Goal: Task Accomplishment & Management: Use online tool/utility

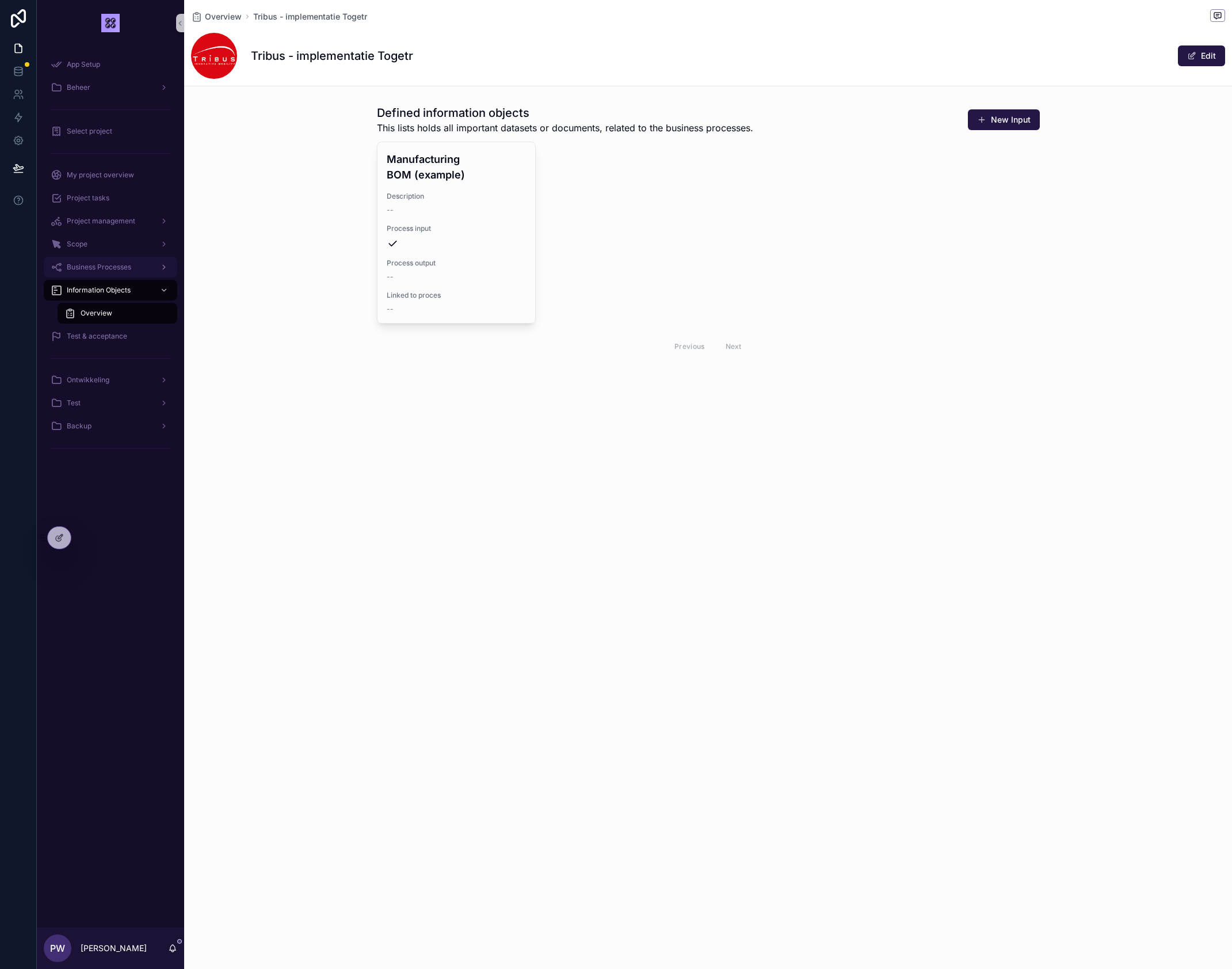
click at [106, 265] on span "Business Processes" at bounding box center [99, 267] width 65 height 9
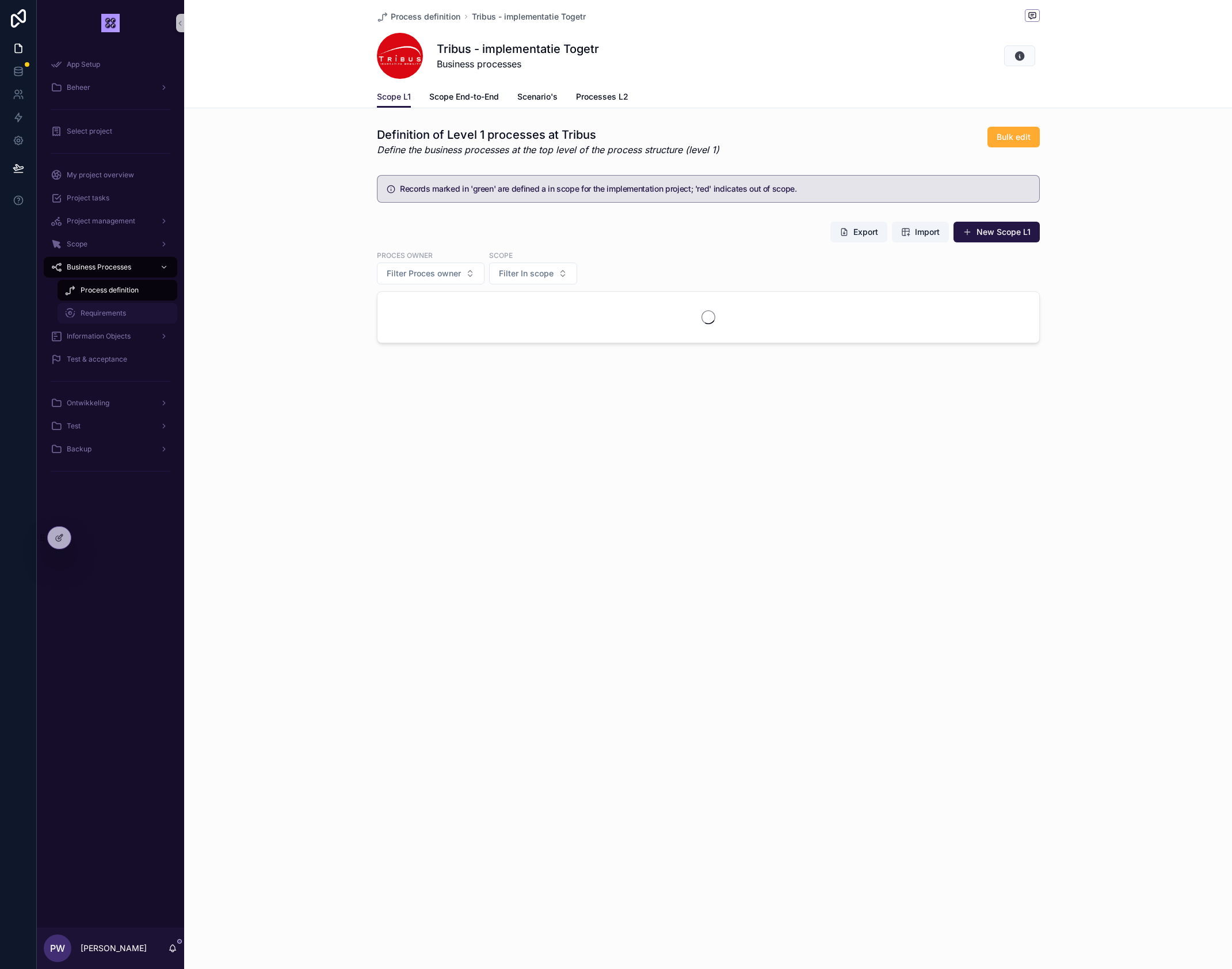
click at [111, 316] on span "Requirements" at bounding box center [103, 313] width 46 height 9
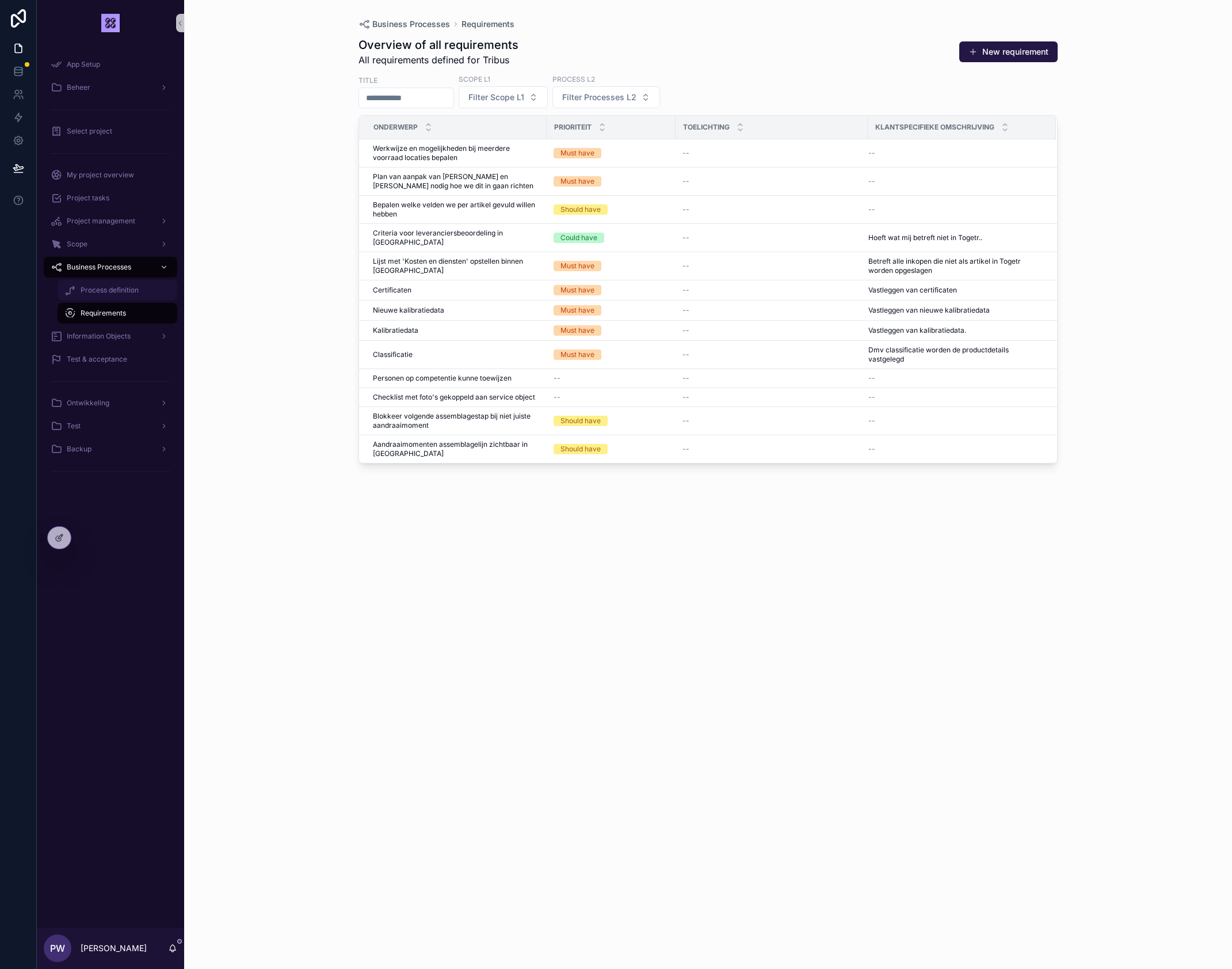
click at [127, 286] on span "Process definition" at bounding box center [109, 289] width 58 height 9
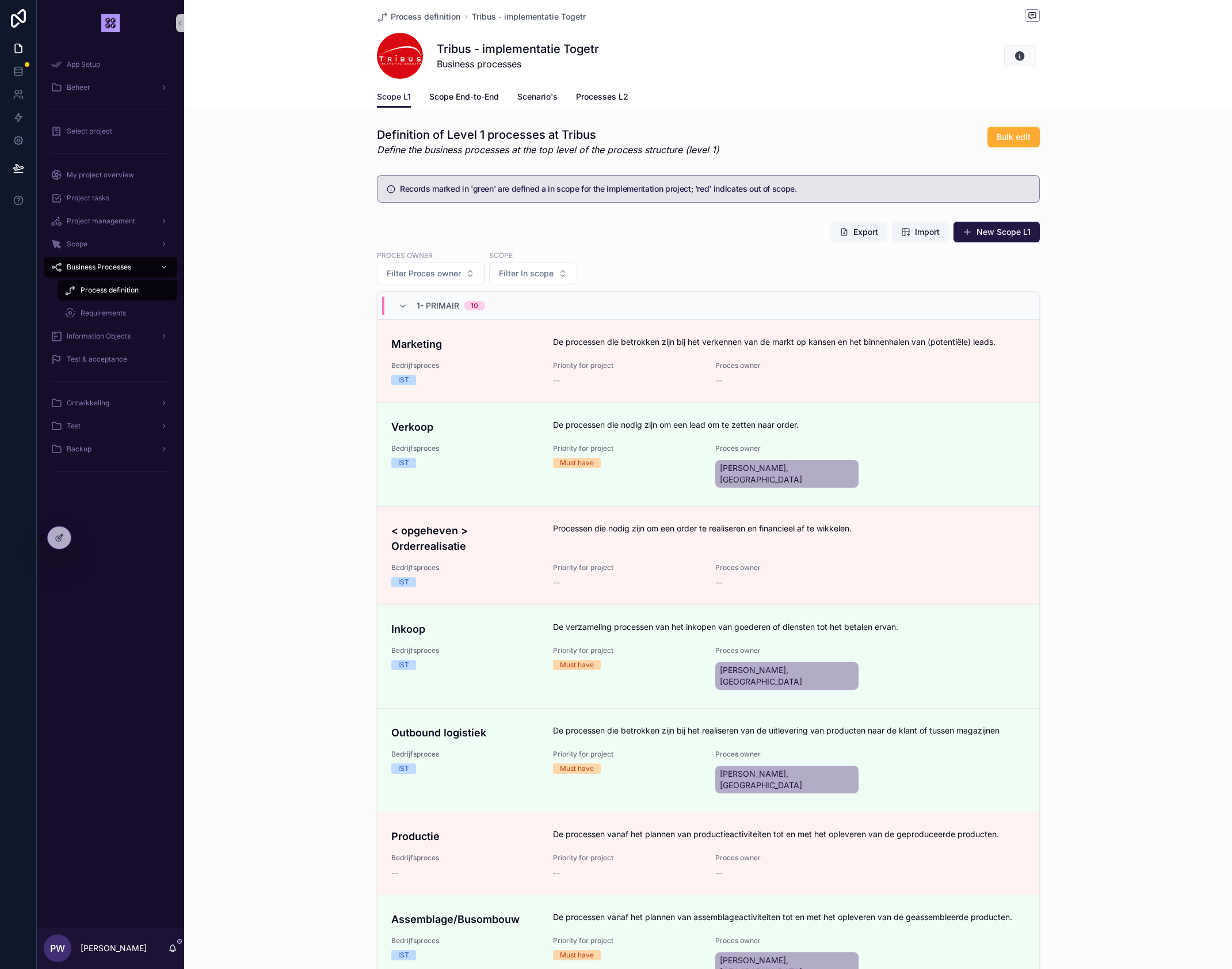
click at [551, 93] on span "Scenario's" at bounding box center [537, 96] width 40 height 11
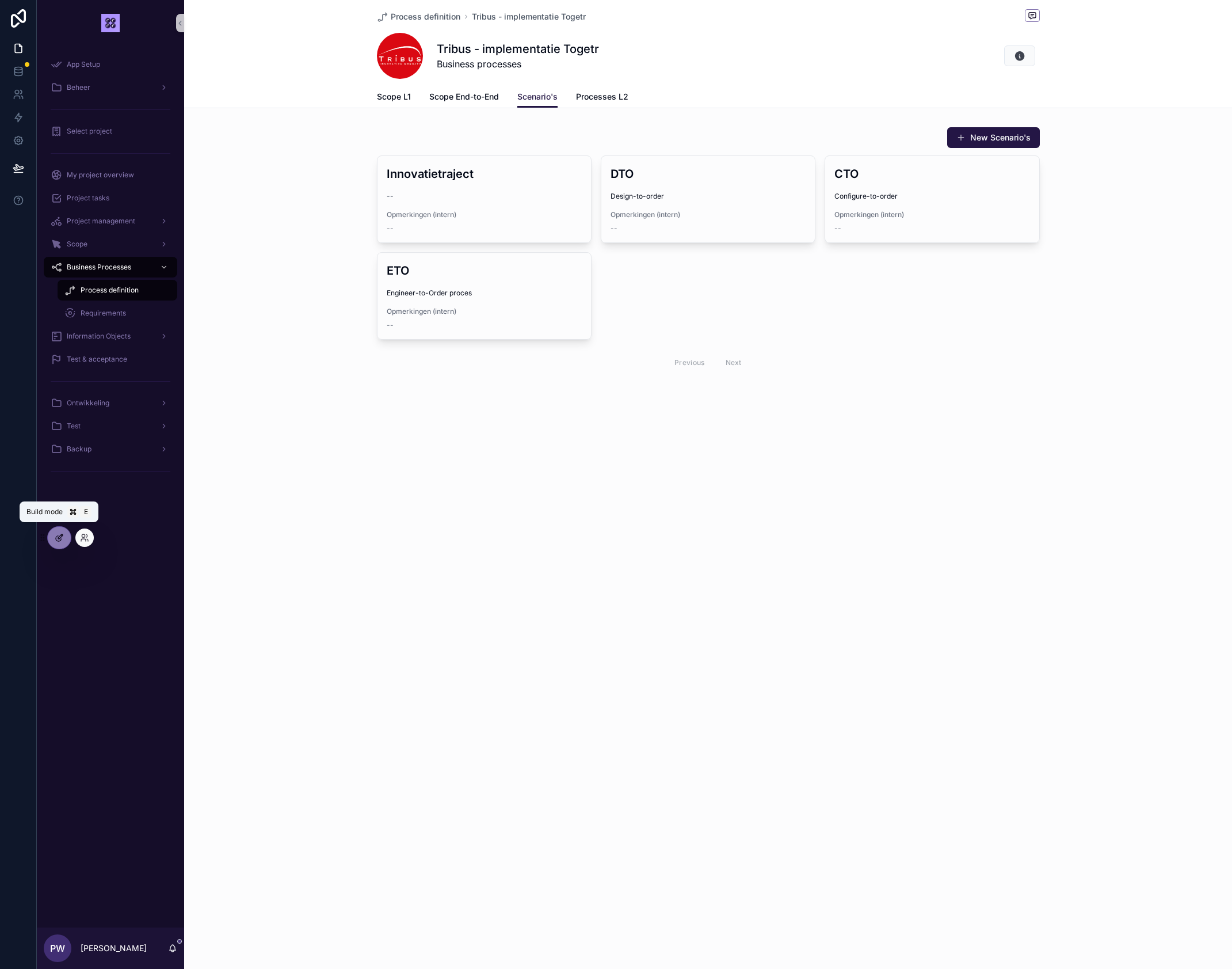
click at [58, 539] on icon at bounding box center [61, 536] width 5 height 5
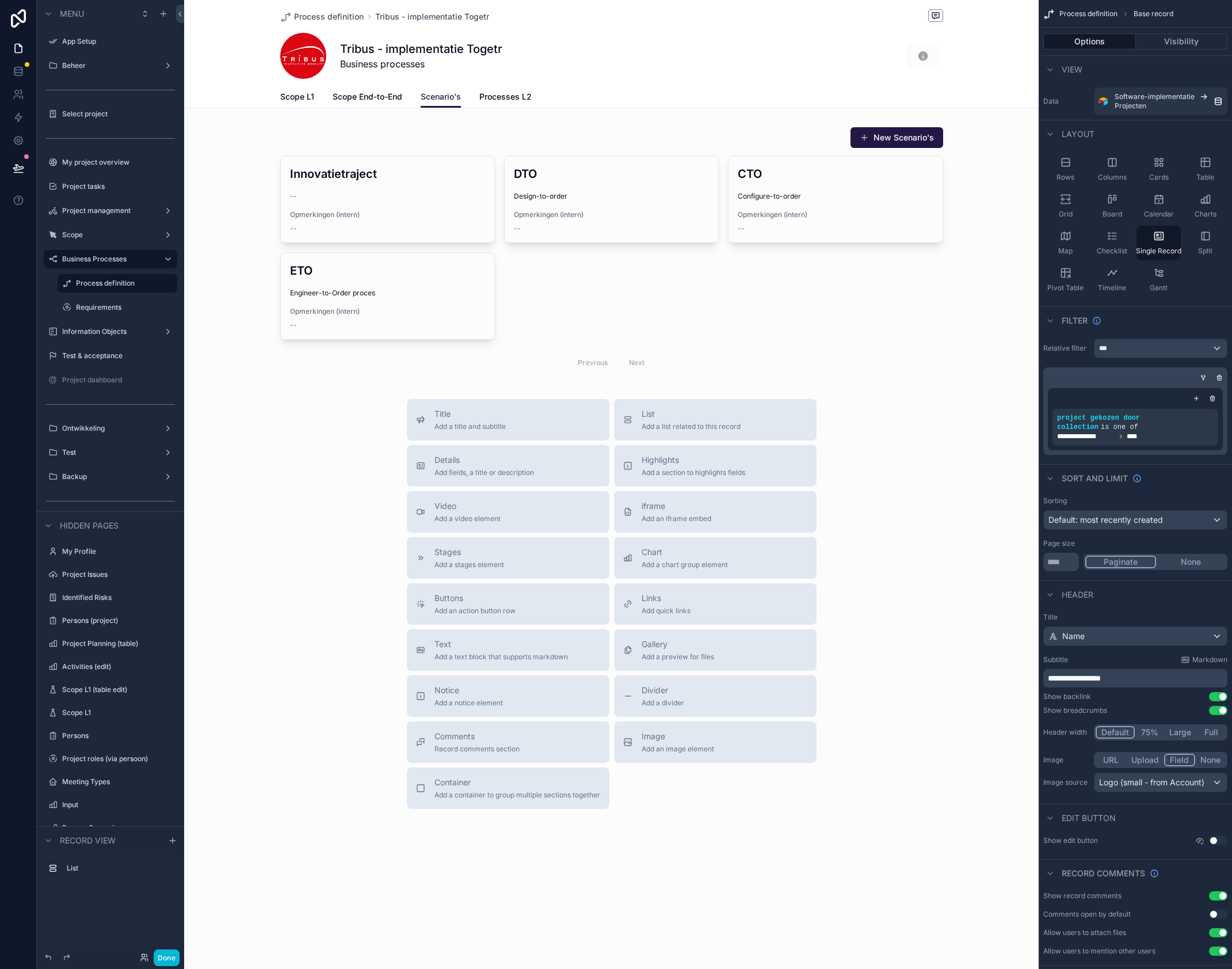
click at [611, 270] on div "scrollable content" at bounding box center [612, 450] width 855 height 901
click at [707, 131] on div "scrollable content" at bounding box center [612, 251] width 855 height 258
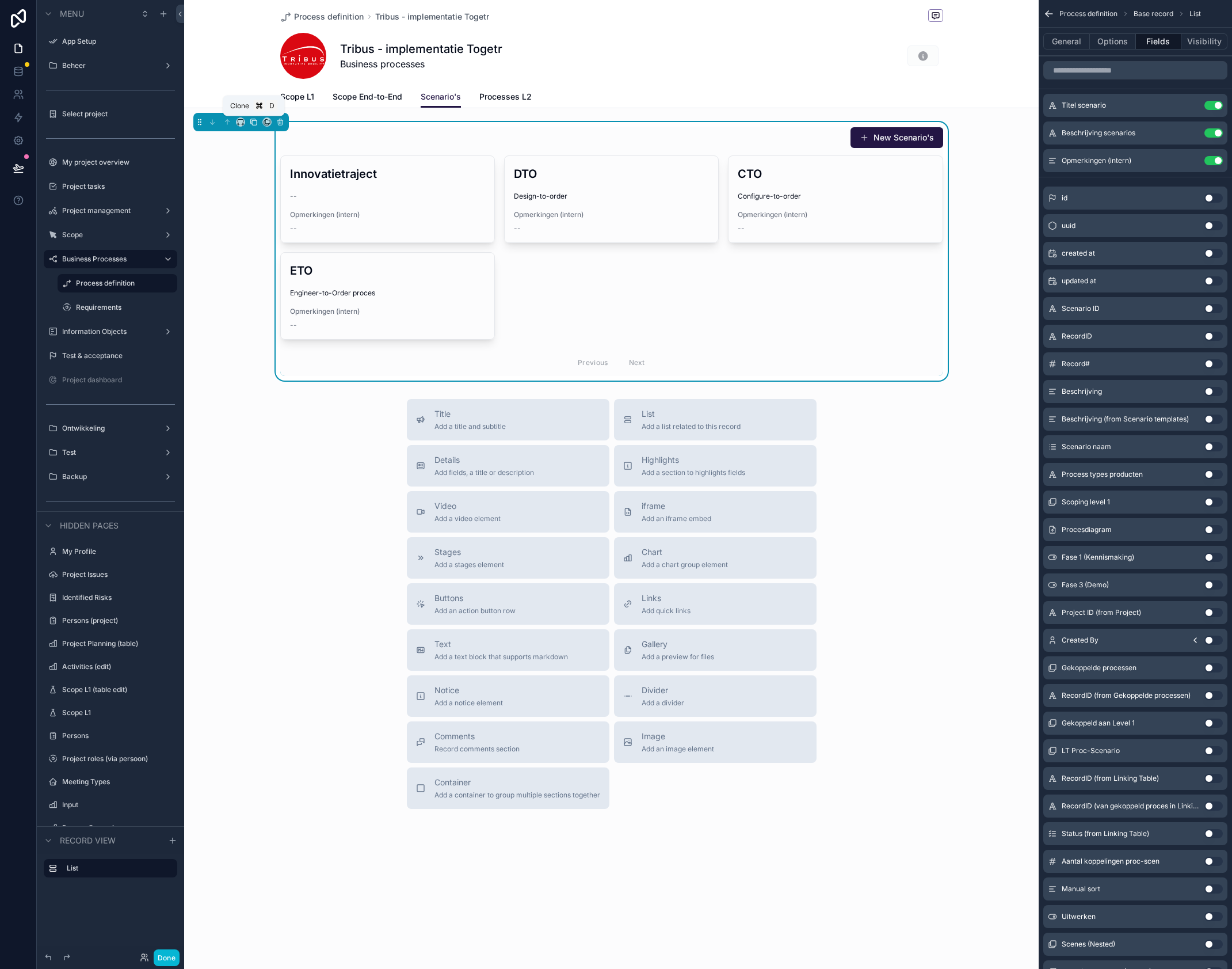
click at [256, 123] on icon "scrollable content" at bounding box center [253, 122] width 8 height 8
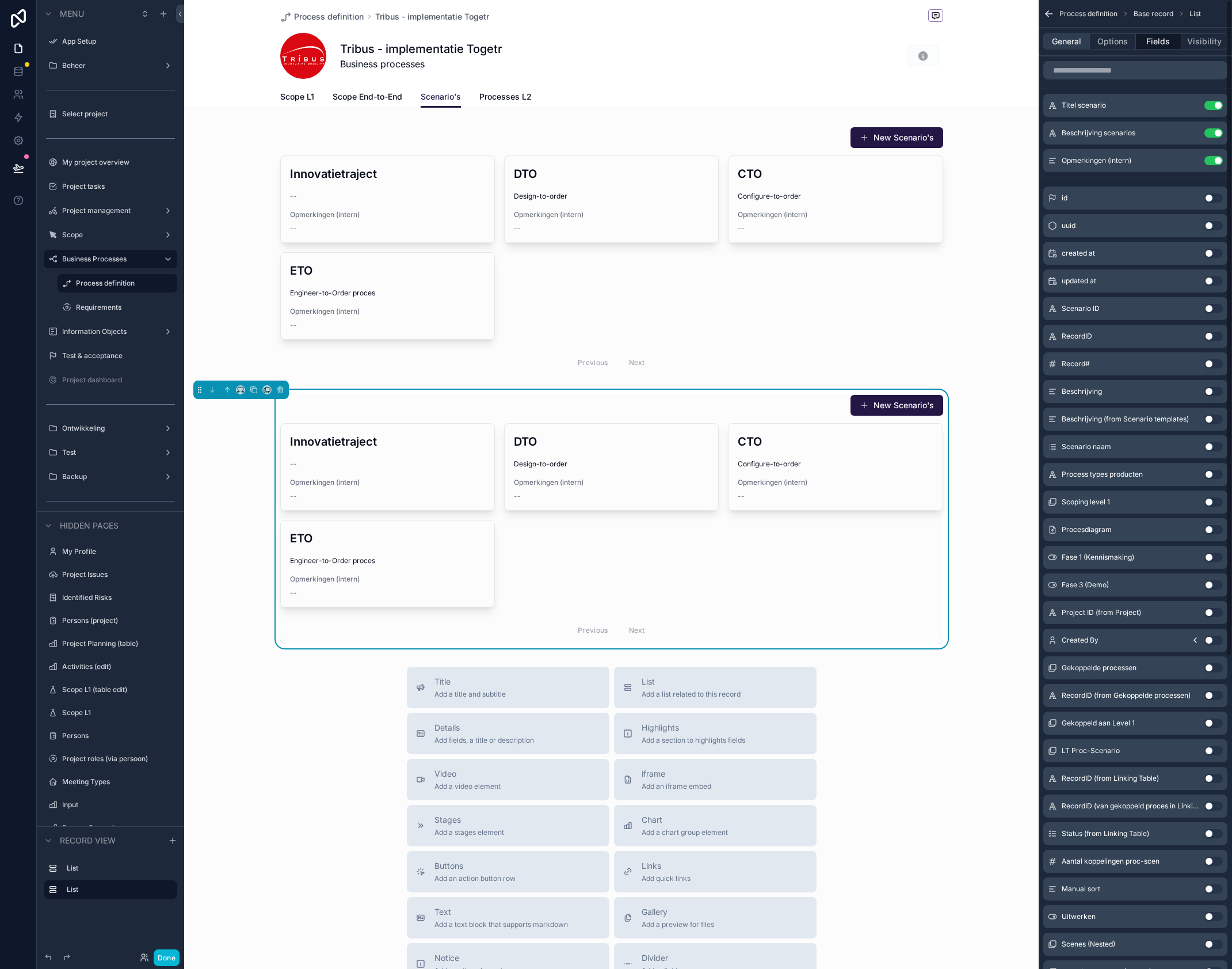
click at [1073, 42] on button "General" at bounding box center [1067, 41] width 46 height 16
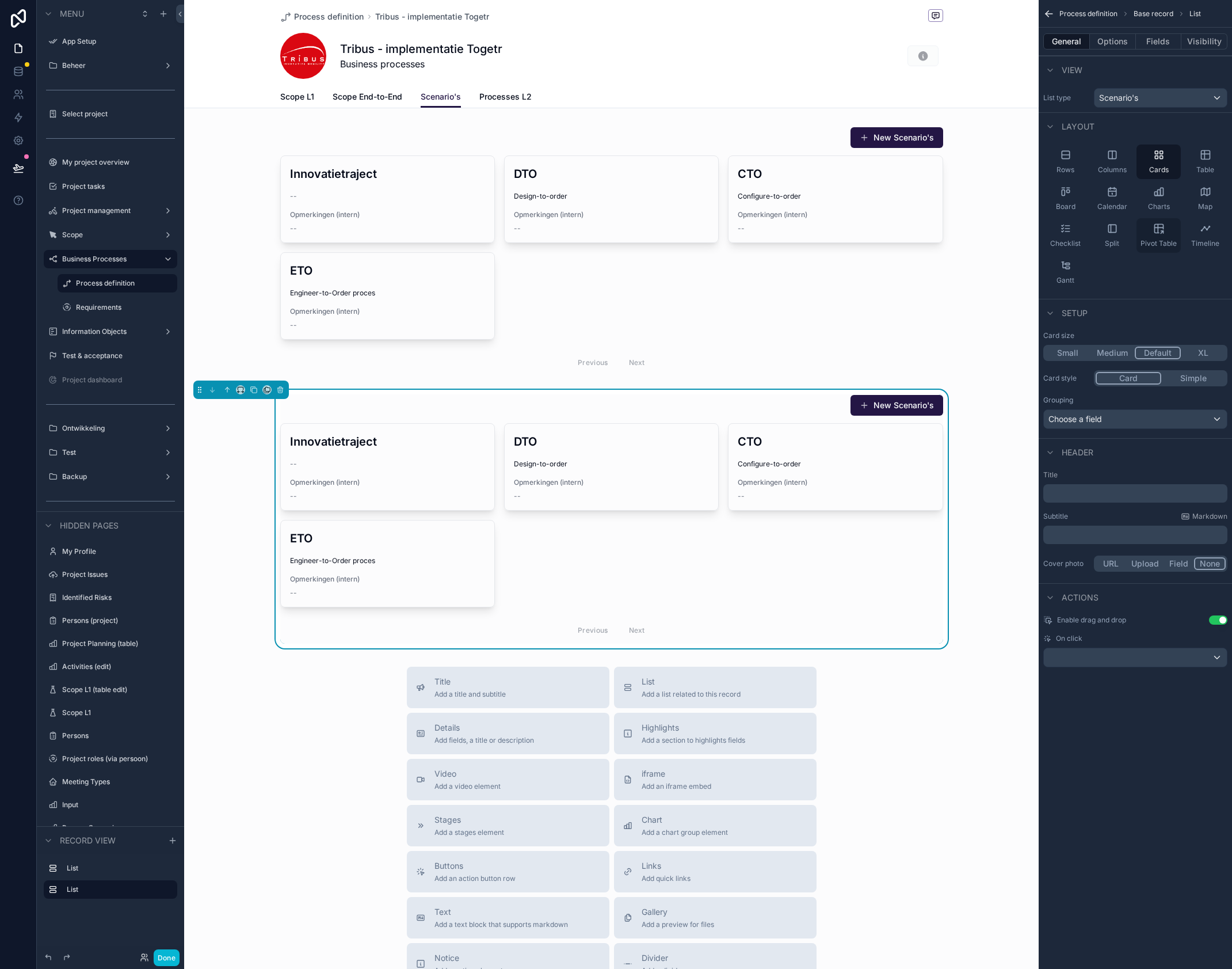
click at [1160, 237] on div "Pivot Table" at bounding box center [1158, 235] width 44 height 35
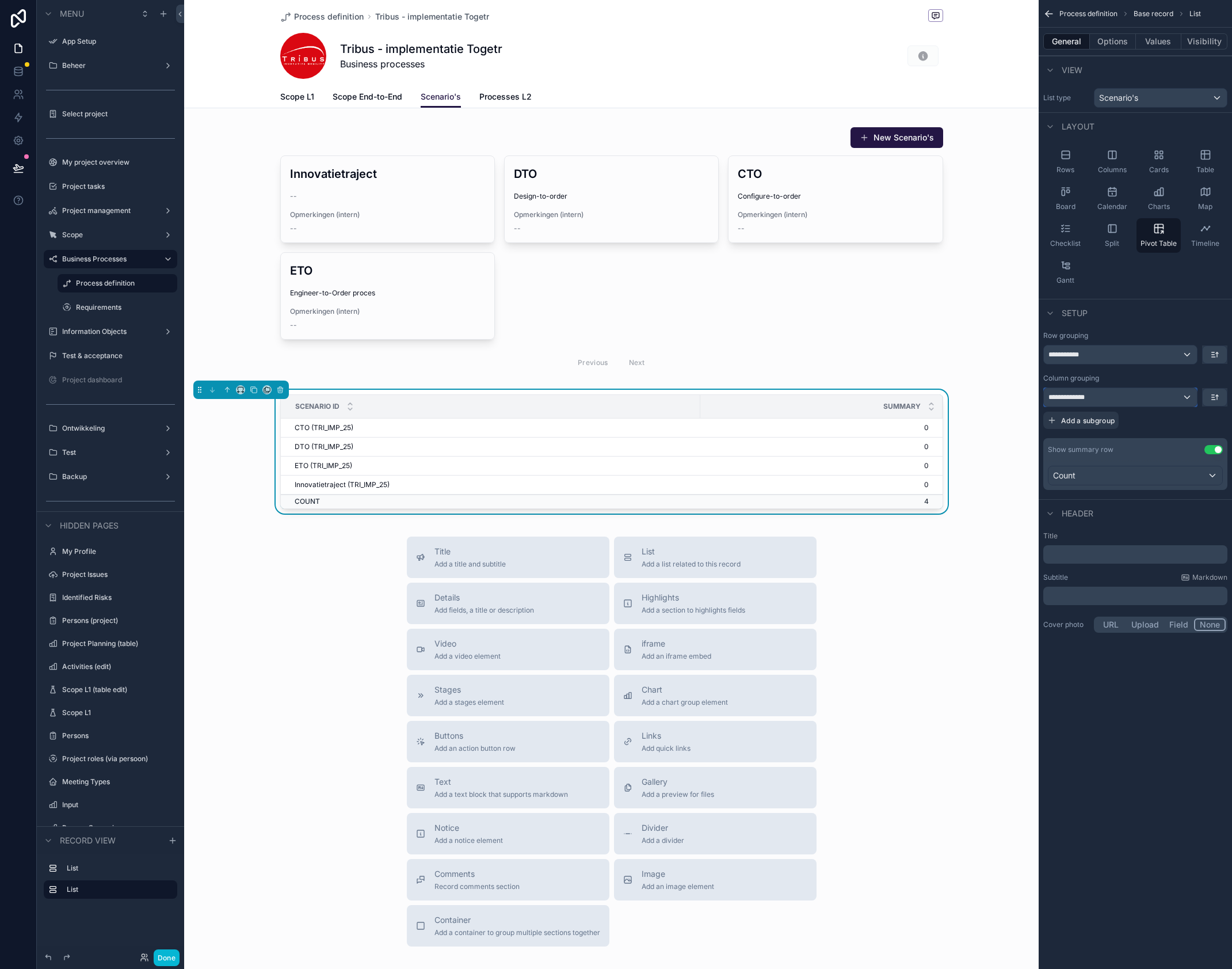
click at [1171, 399] on div "**********" at bounding box center [1120, 397] width 153 height 18
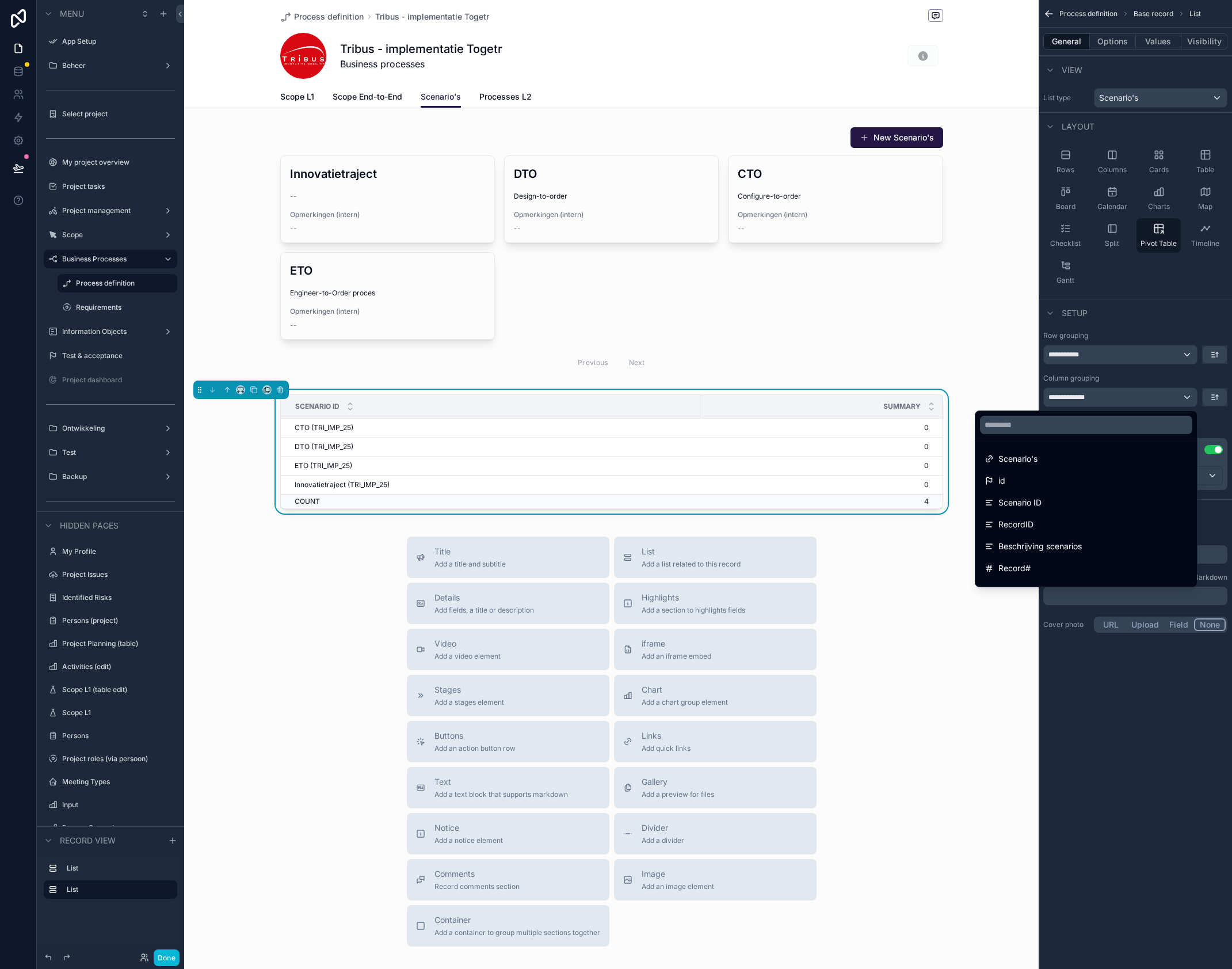
click at [1171, 399] on div "scrollable content" at bounding box center [616, 484] width 1232 height 969
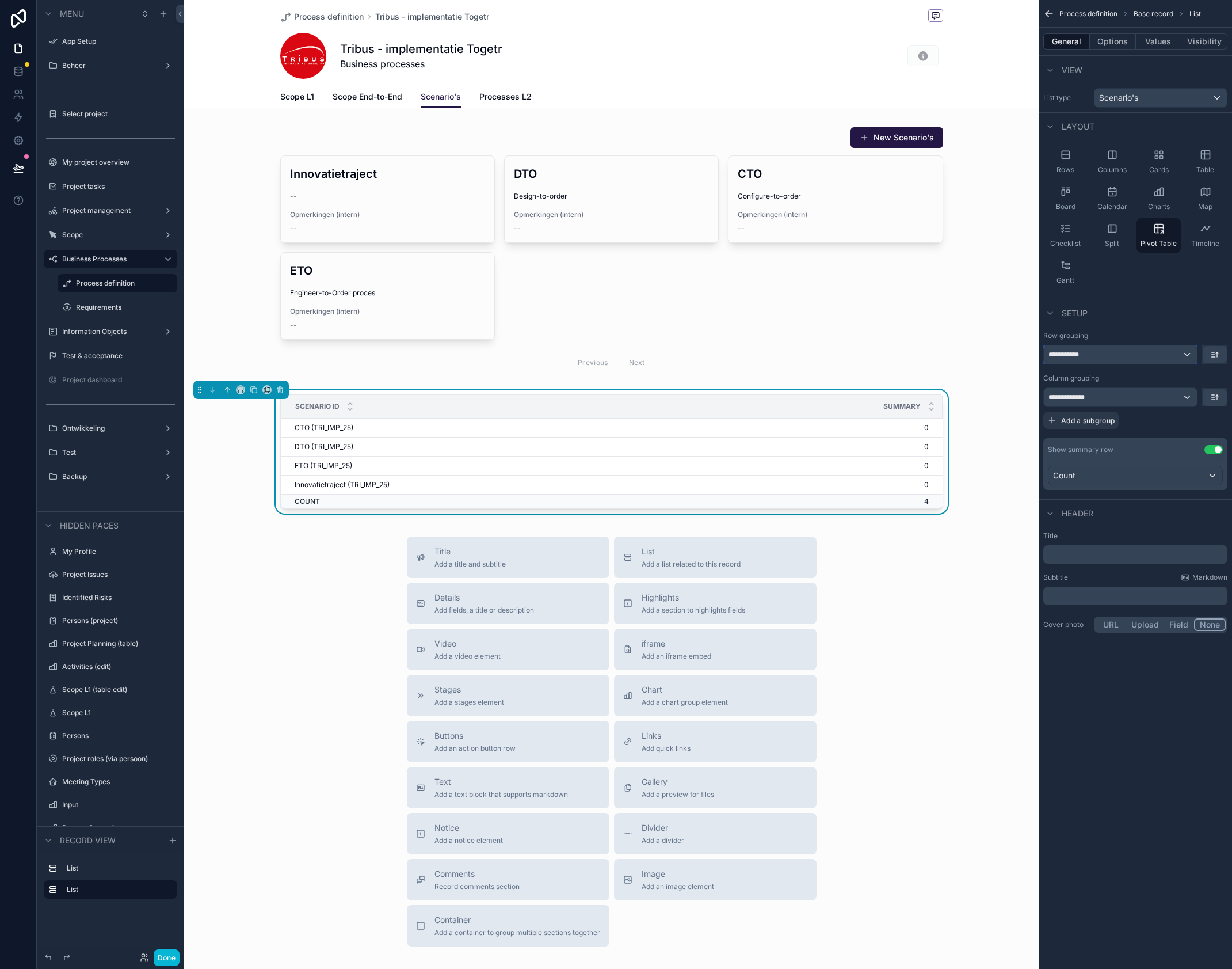
click at [1171, 358] on div "**********" at bounding box center [1120, 354] width 153 height 18
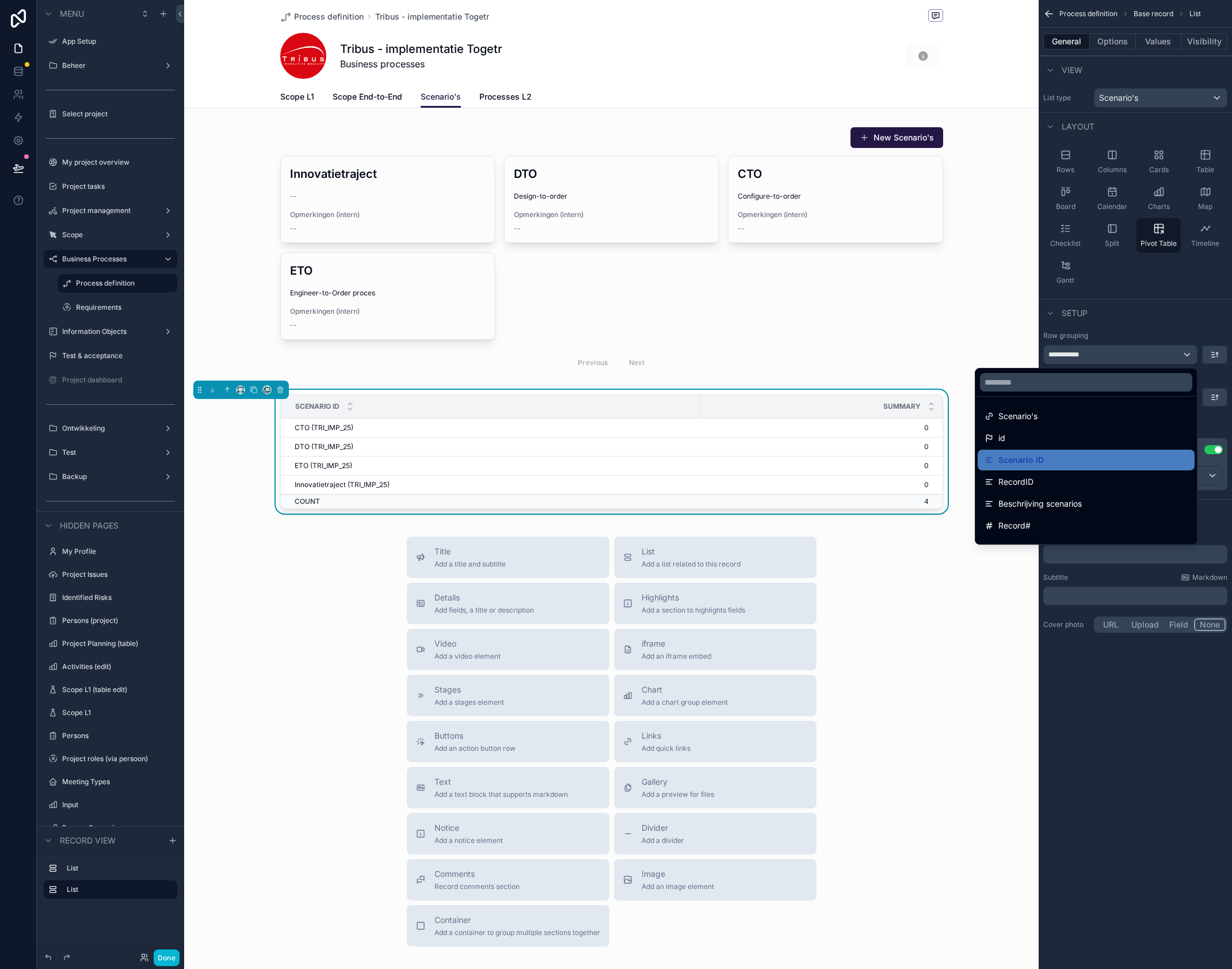
click at [1203, 421] on div "scrollable content" at bounding box center [616, 484] width 1232 height 969
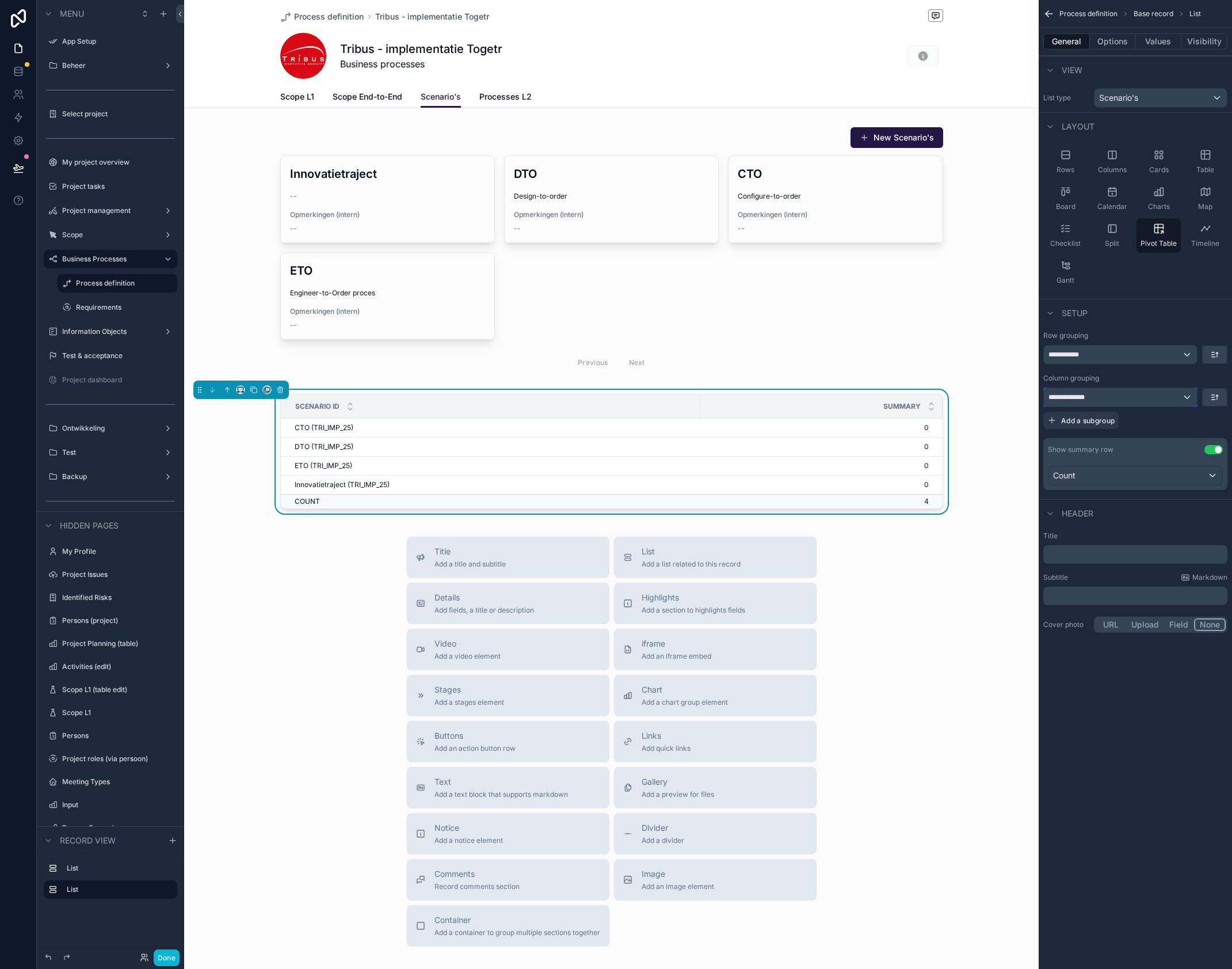
click at [1145, 399] on div "**********" at bounding box center [1120, 397] width 153 height 18
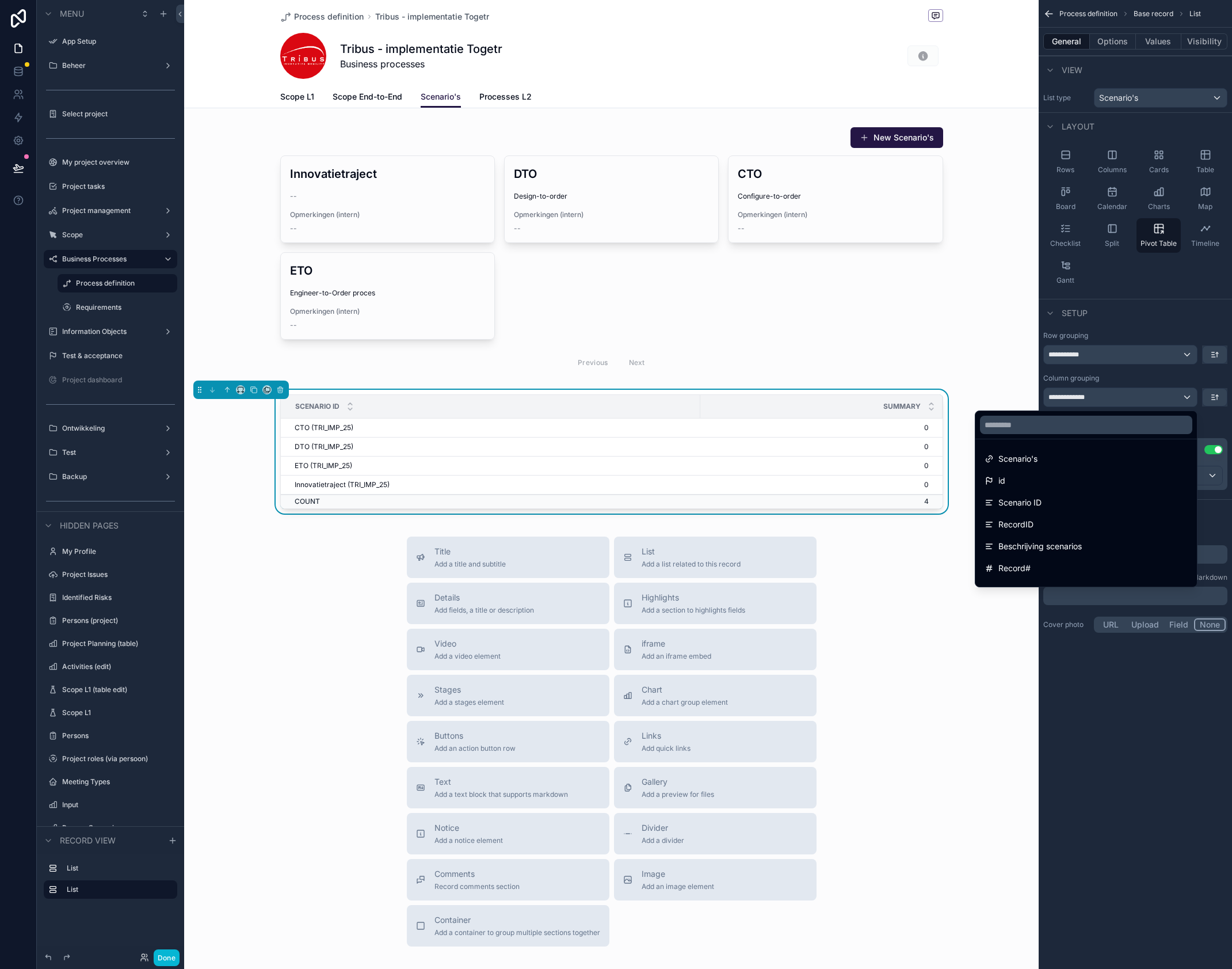
click at [1145, 399] on div "scrollable content" at bounding box center [616, 484] width 1232 height 969
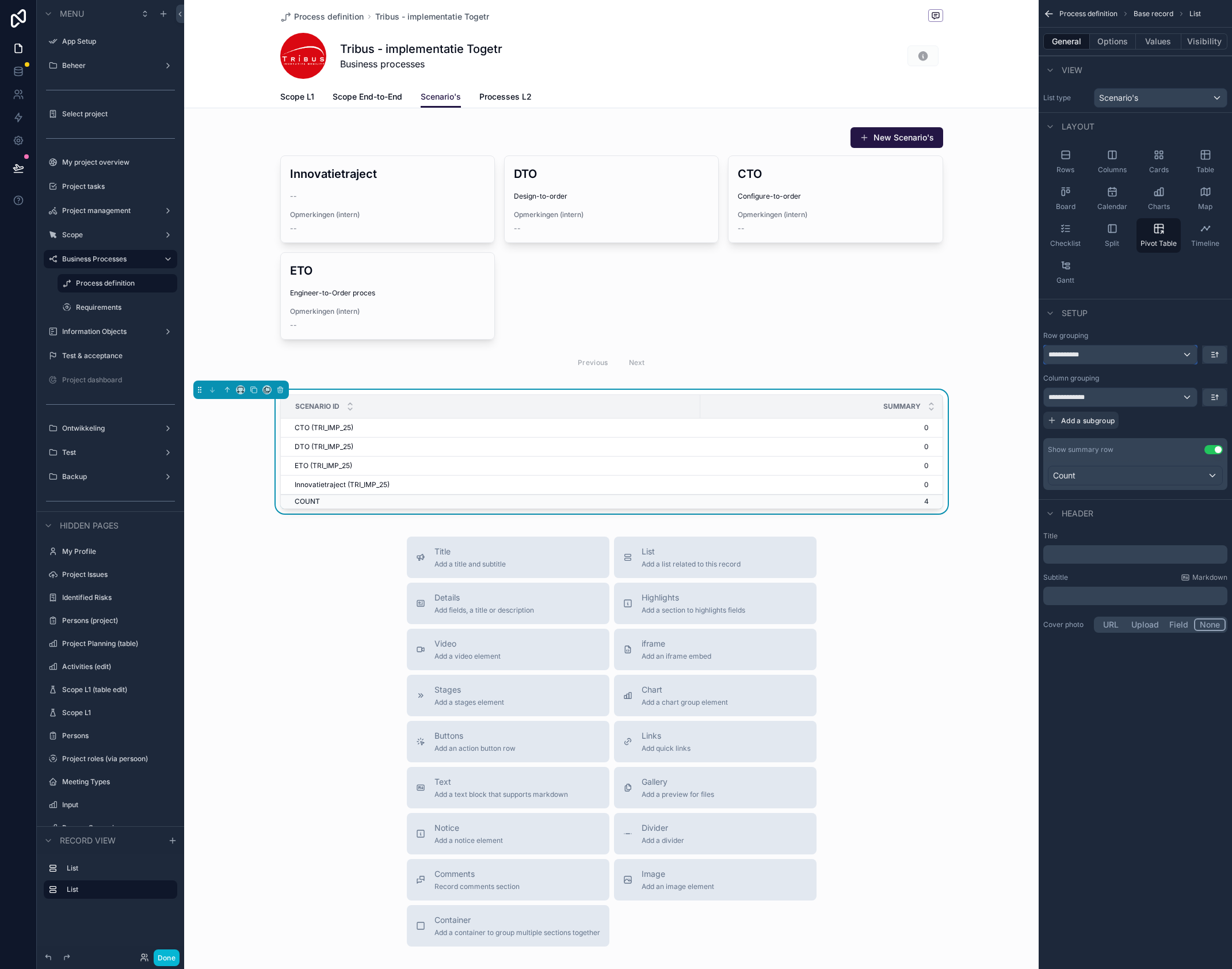
click at [1126, 356] on div "**********" at bounding box center [1120, 354] width 153 height 18
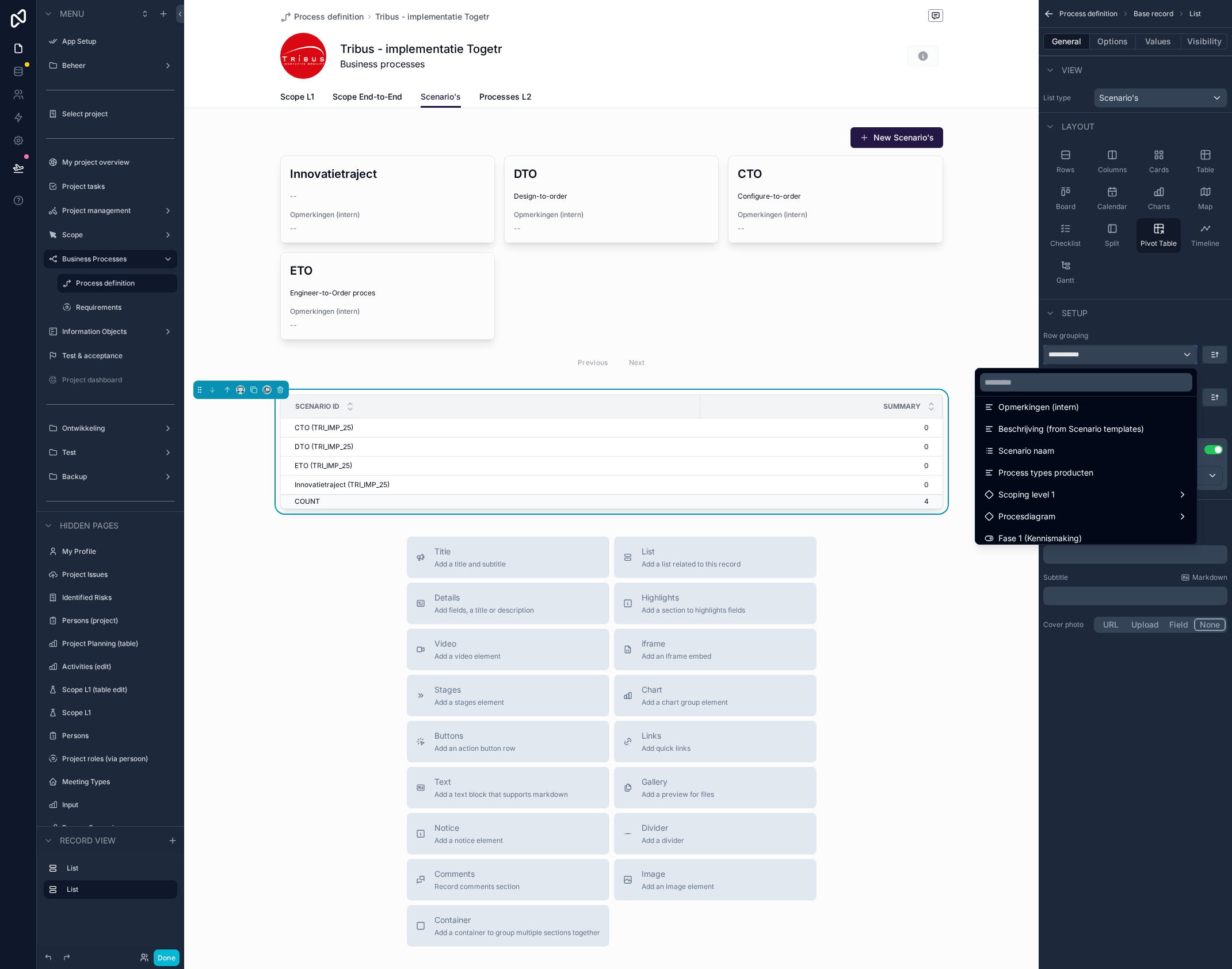
scroll to position [196, 0]
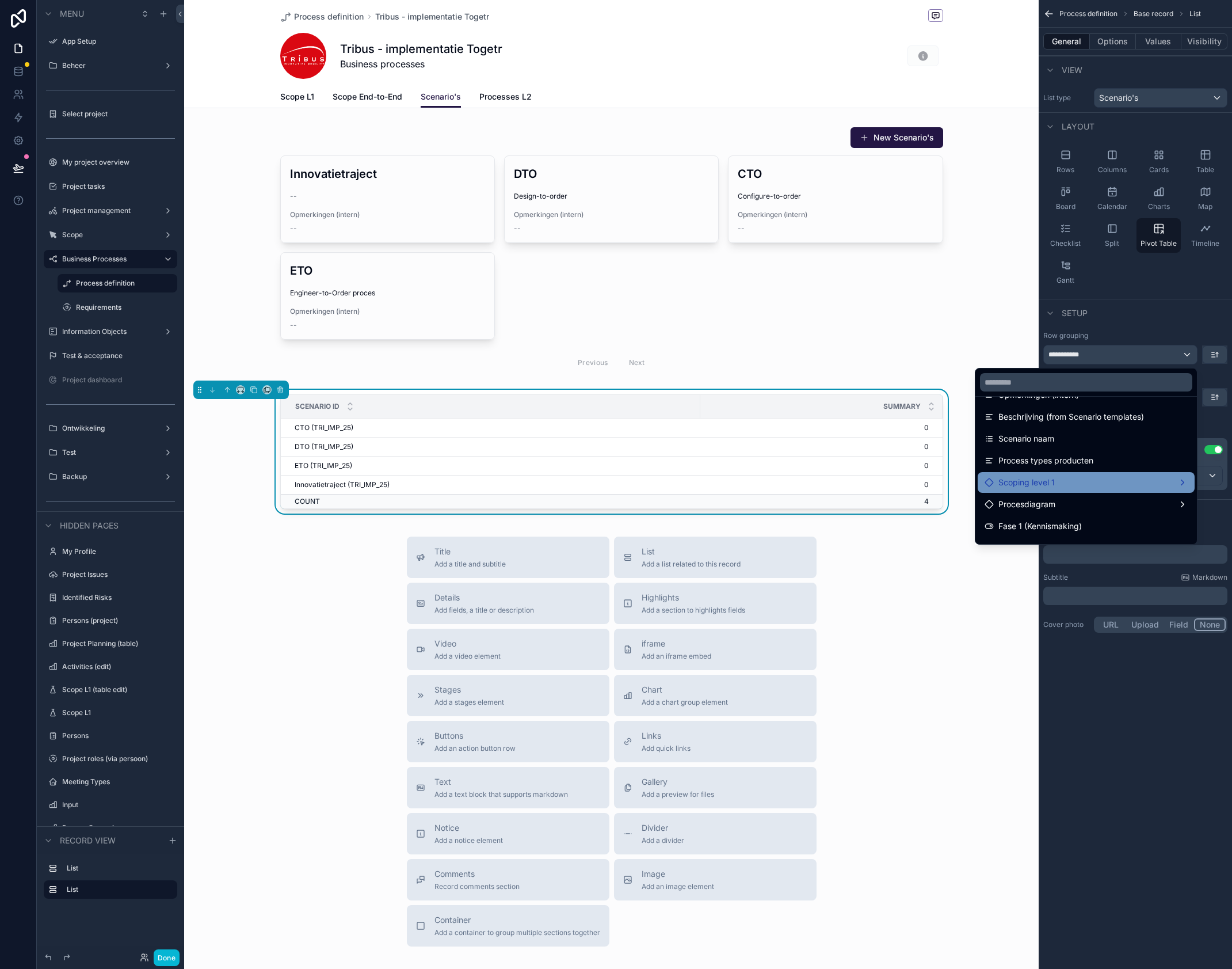
click at [1038, 480] on span "Scoping level 1" at bounding box center [1026, 482] width 56 height 14
click at [1033, 483] on span "Scoping level 1" at bounding box center [1026, 482] width 56 height 14
click at [1041, 484] on span "Scoping level 1" at bounding box center [1026, 482] width 56 height 14
click at [1041, 497] on span "Procesdiagram" at bounding box center [1026, 504] width 57 height 14
click at [1037, 485] on span "Scoping level 1" at bounding box center [1026, 482] width 56 height 14
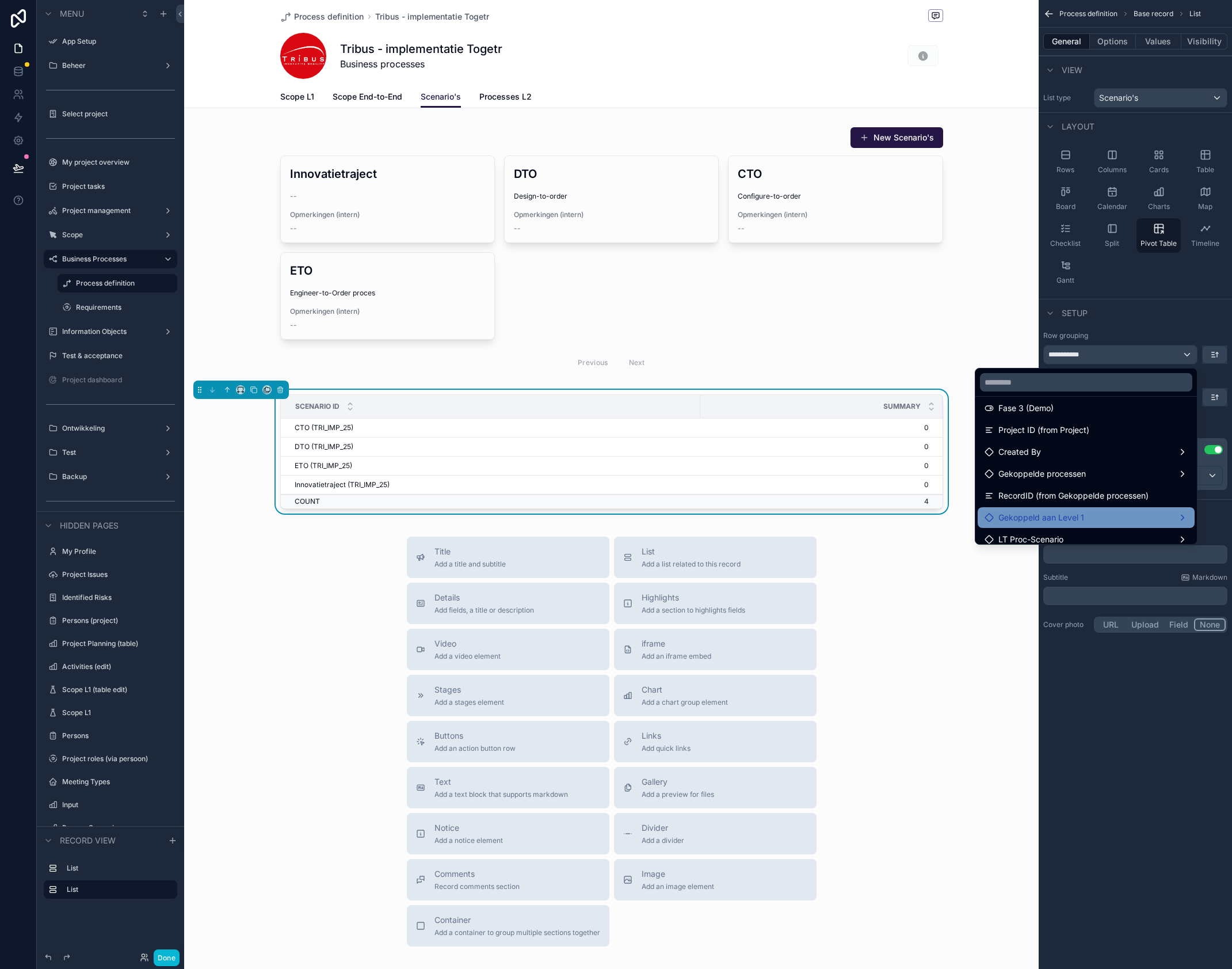
scroll to position [332, 0]
click at [1043, 524] on span "Gekoppeld aan Level 1" at bounding box center [1041, 522] width 86 height 14
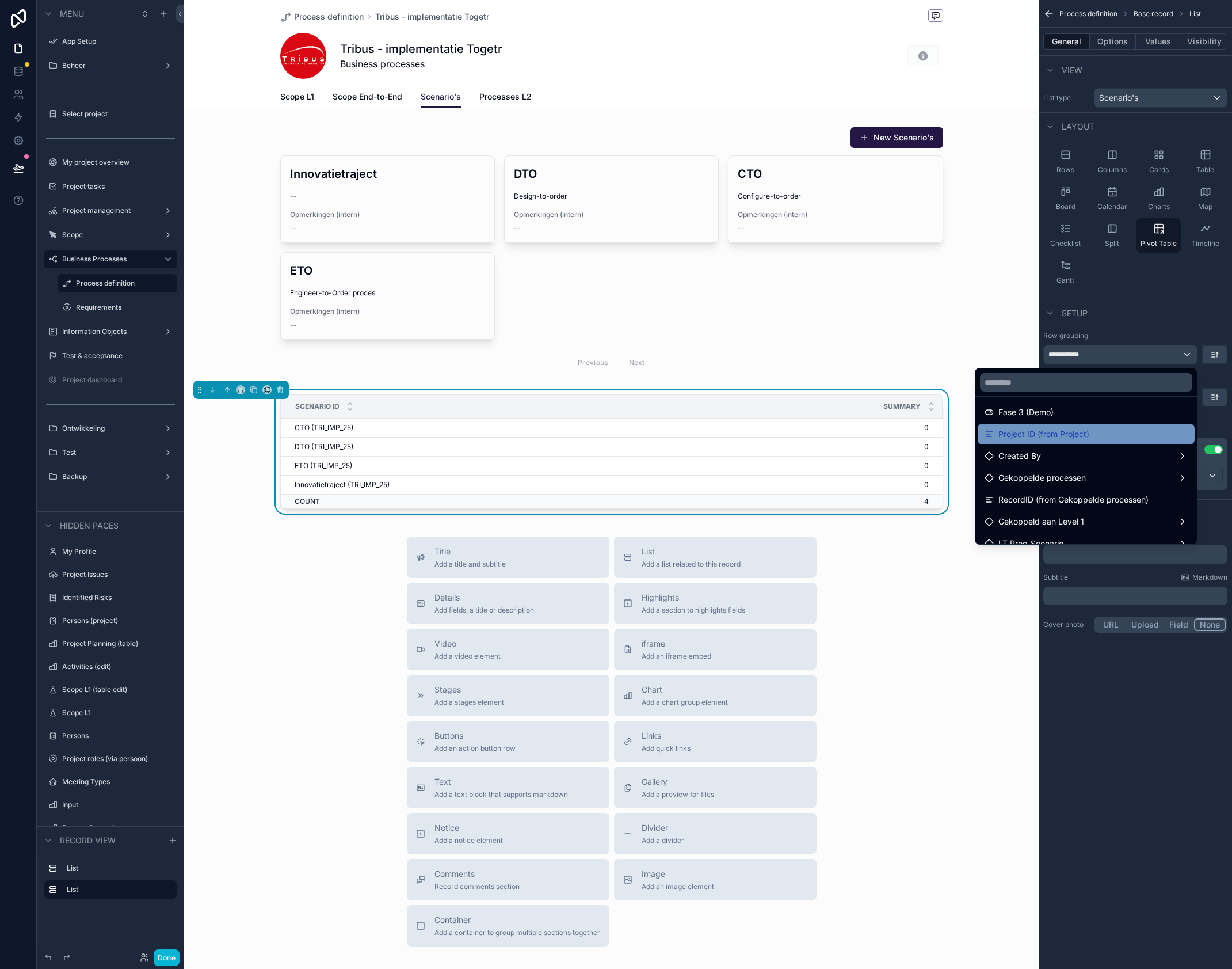
click at [1061, 428] on span "Project ID (from Project)" at bounding box center [1043, 434] width 91 height 14
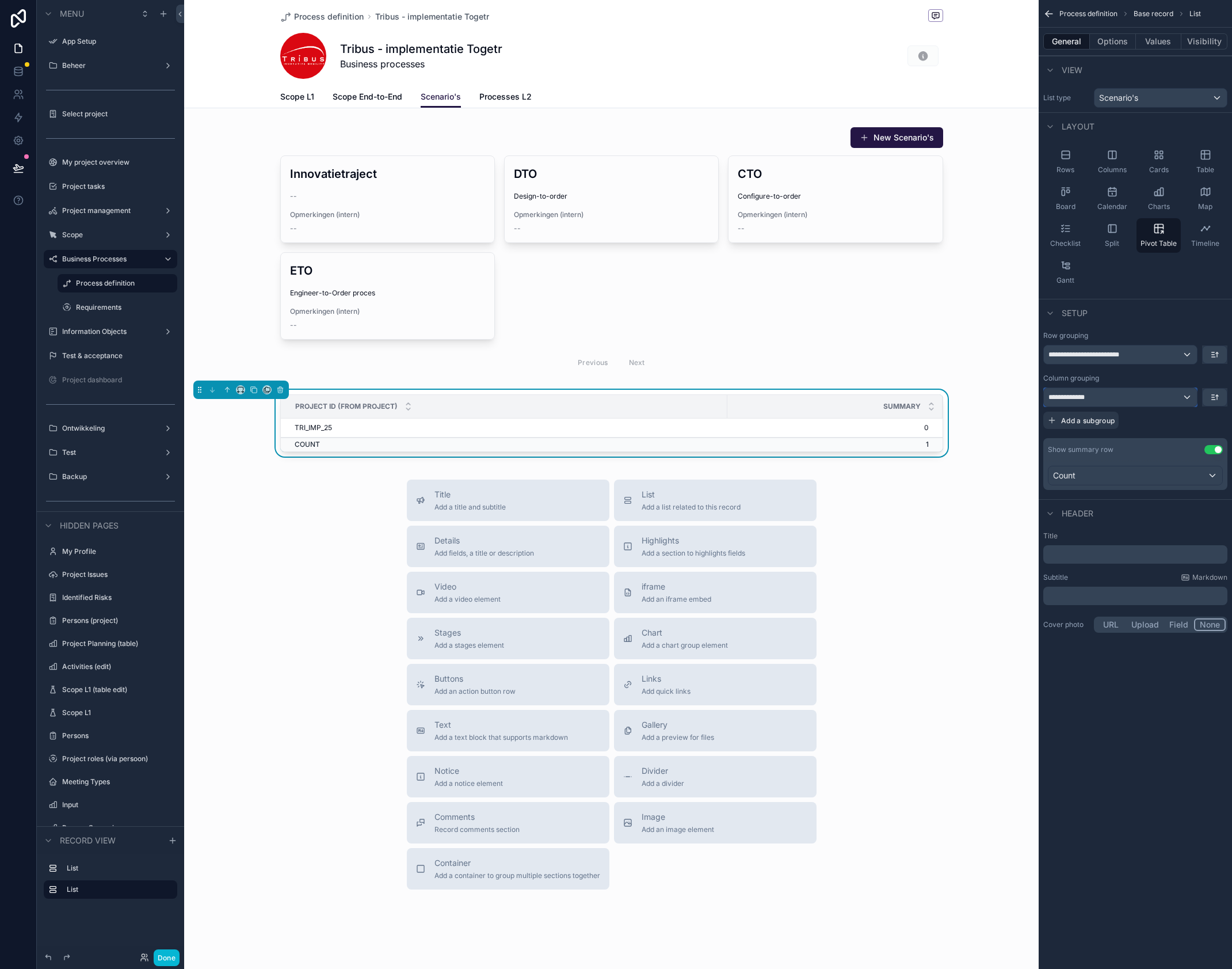
click at [1101, 399] on div "**********" at bounding box center [1120, 397] width 153 height 18
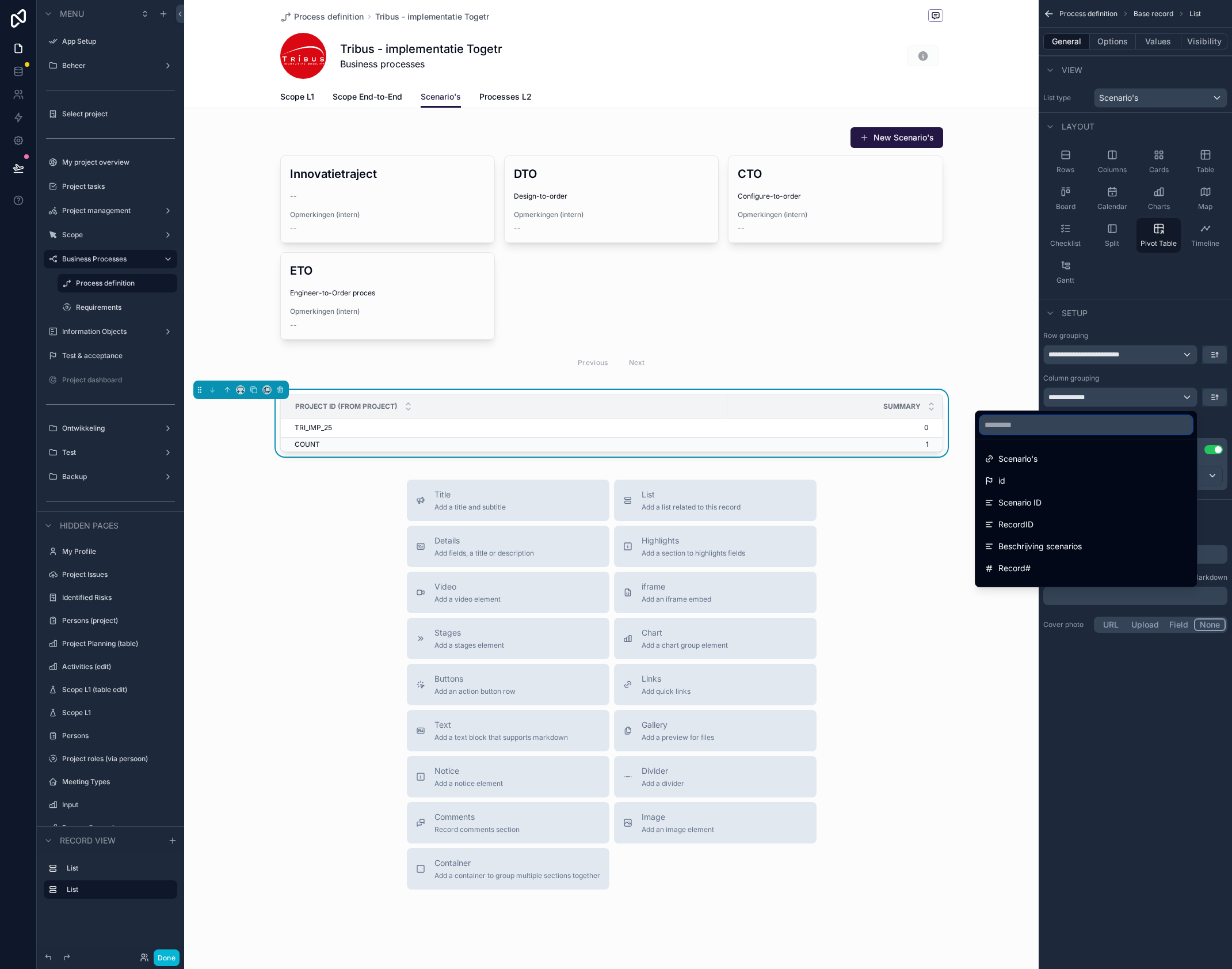
click at [1095, 425] on input "text" at bounding box center [1086, 425] width 213 height 18
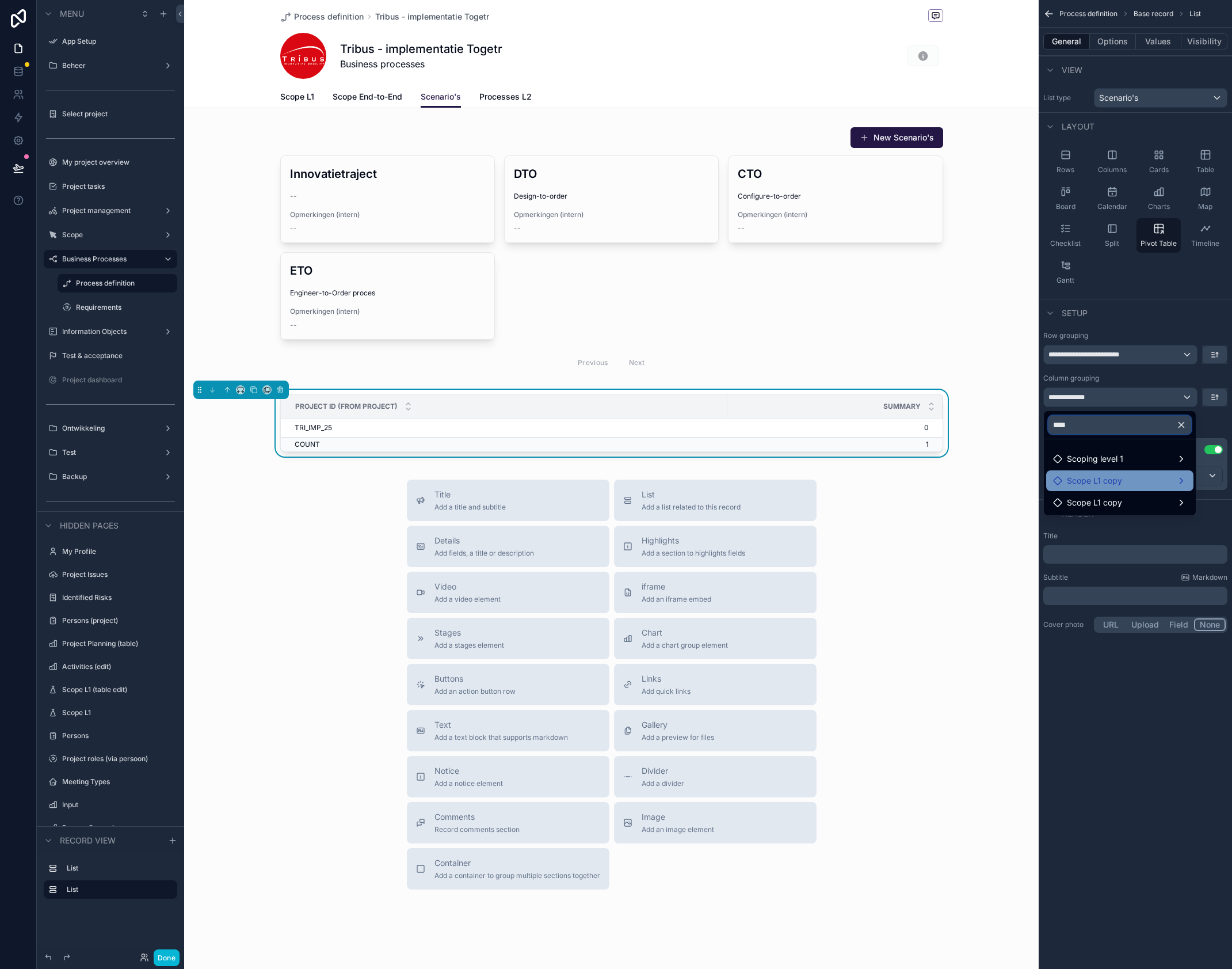
type input "****"
click at [1138, 482] on div "Scope L1 copy" at bounding box center [1120, 481] width 134 height 14
click at [1121, 498] on span "Scope L1 copy" at bounding box center [1094, 503] width 55 height 14
click at [1113, 460] on span "Scoping level 1" at bounding box center [1095, 459] width 56 height 14
click at [1102, 461] on span "Scoping level 1" at bounding box center [1095, 459] width 56 height 14
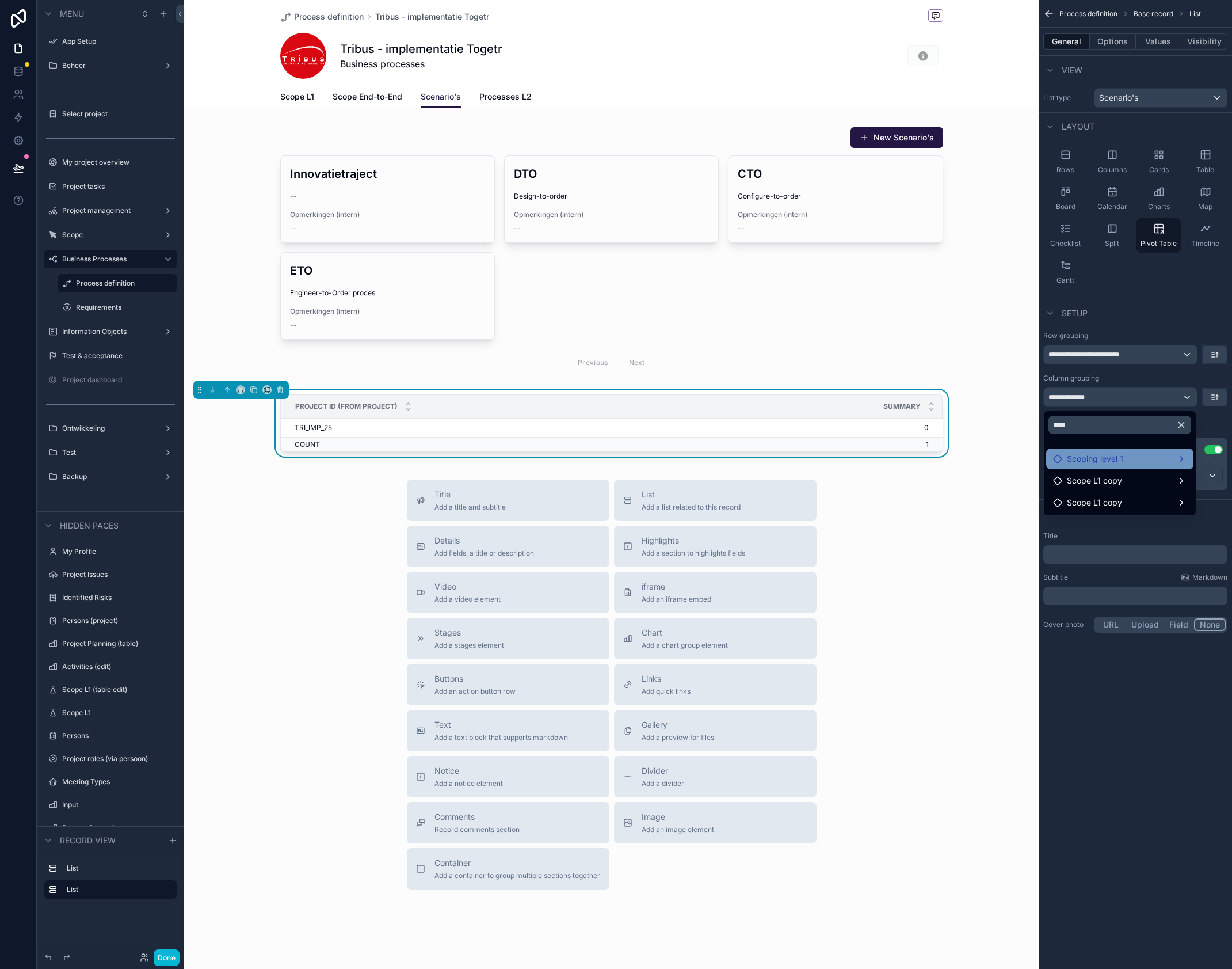
click at [1102, 461] on span "Scoping level 1" at bounding box center [1095, 459] width 56 height 14
click at [1130, 673] on div "scrollable content" at bounding box center [616, 484] width 1232 height 969
click at [1212, 199] on div "Map" at bounding box center [1205, 198] width 44 height 35
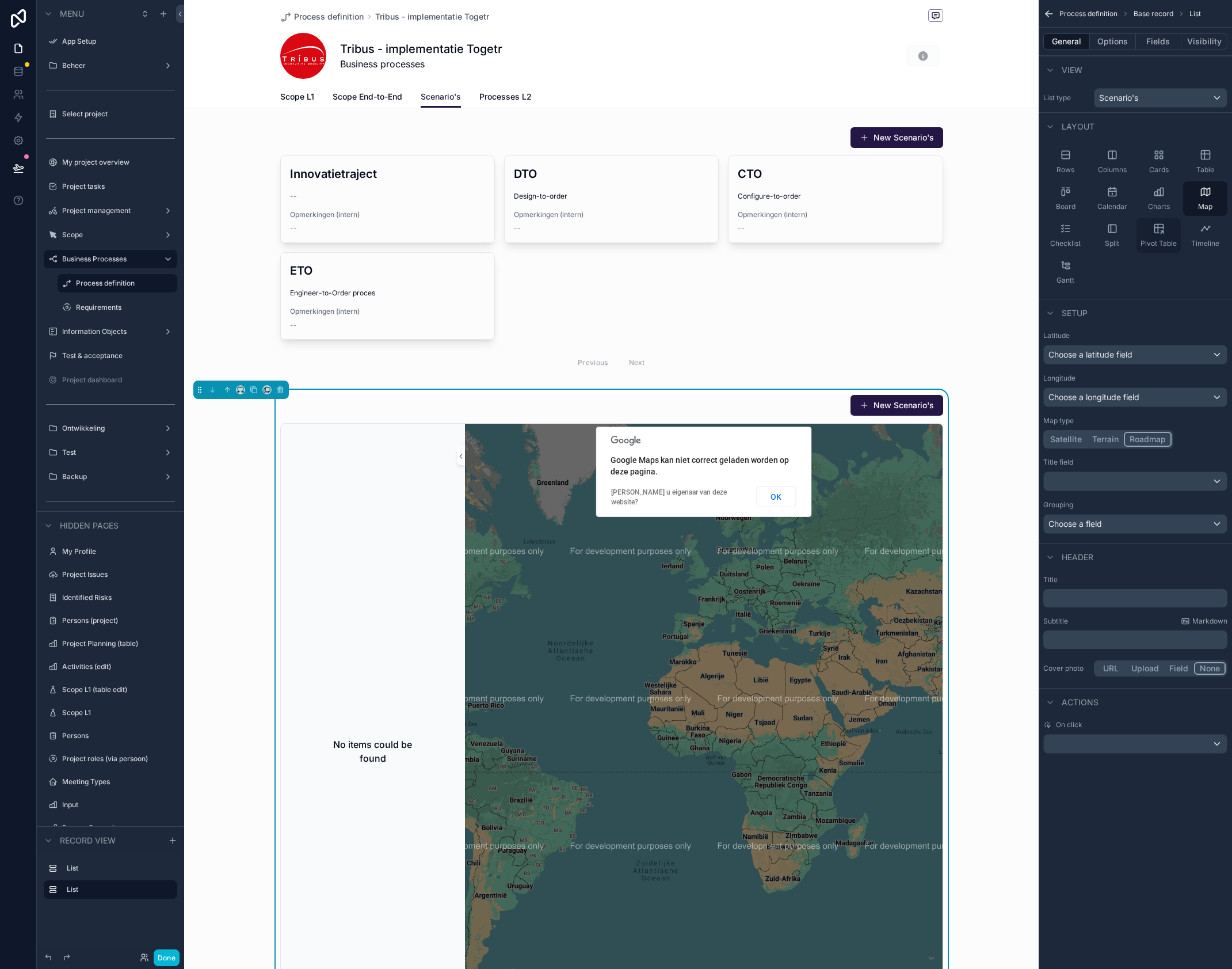
click at [1159, 229] on icon "scrollable content" at bounding box center [1159, 228] width 11 height 11
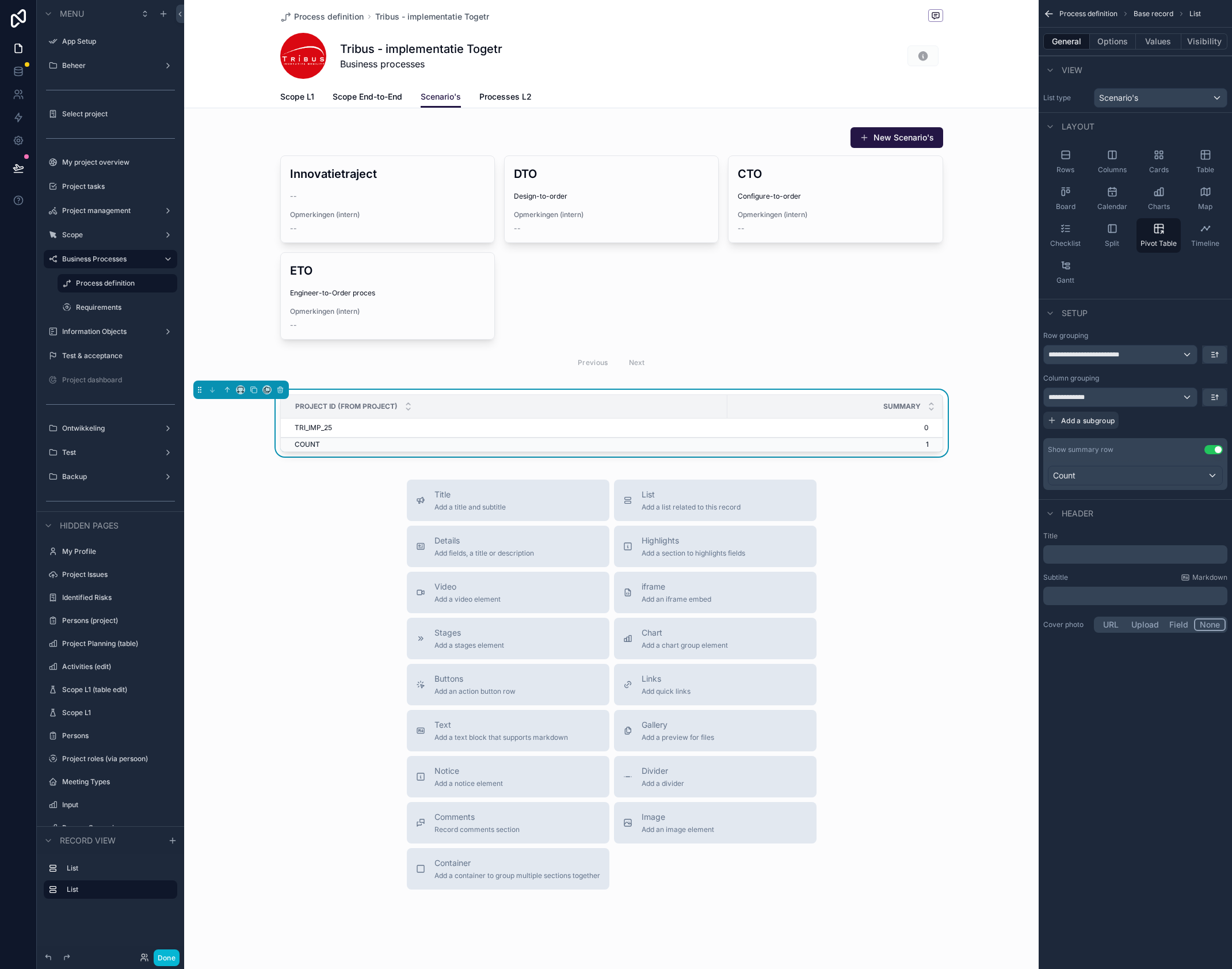
click at [532, 411] on div "Project ID (from Project)" at bounding box center [504, 406] width 446 height 22
click at [1202, 156] on icon "scrollable content" at bounding box center [1205, 155] width 8 height 8
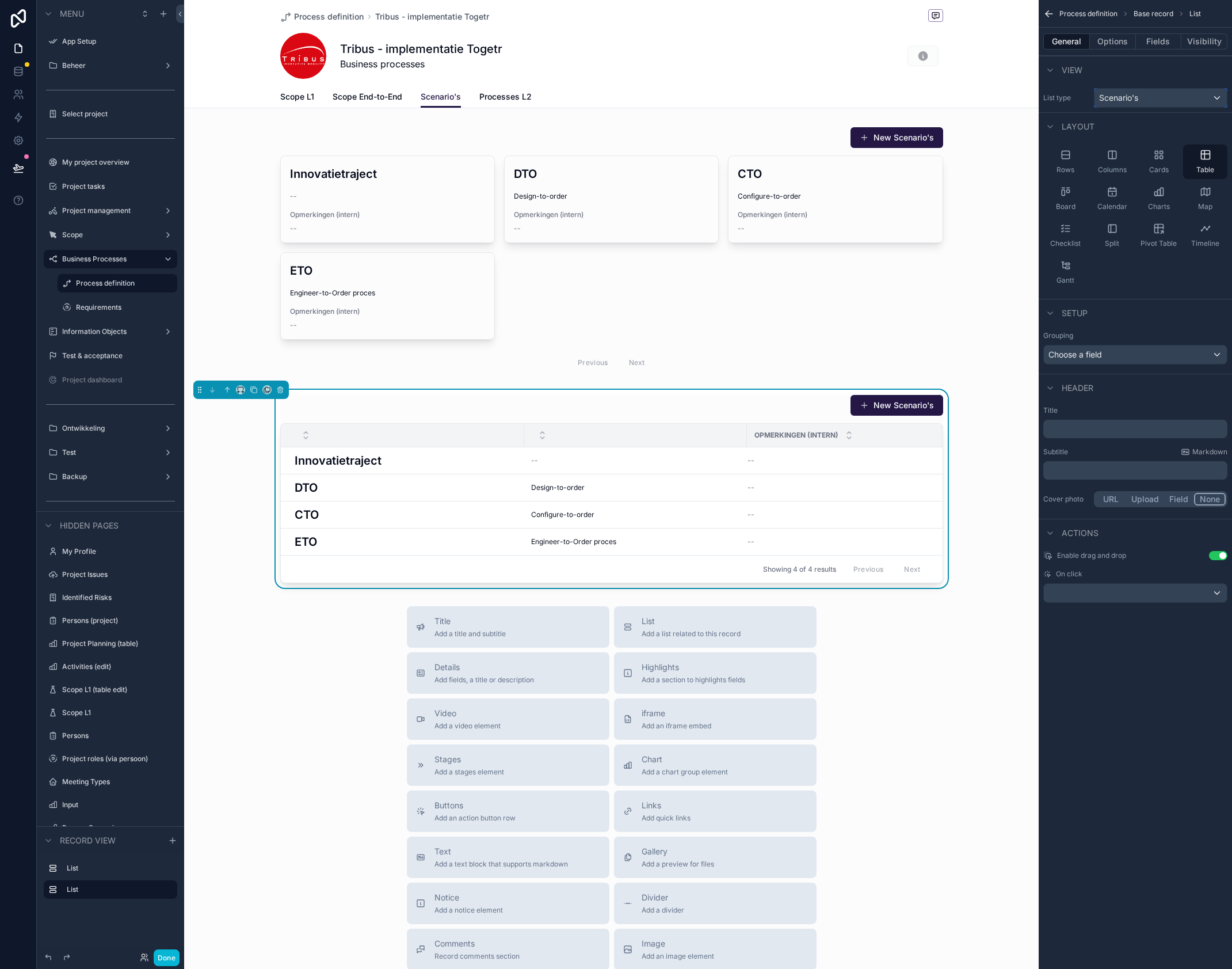
click at [1128, 92] on div "Scenario's" at bounding box center [1161, 98] width 132 height 18
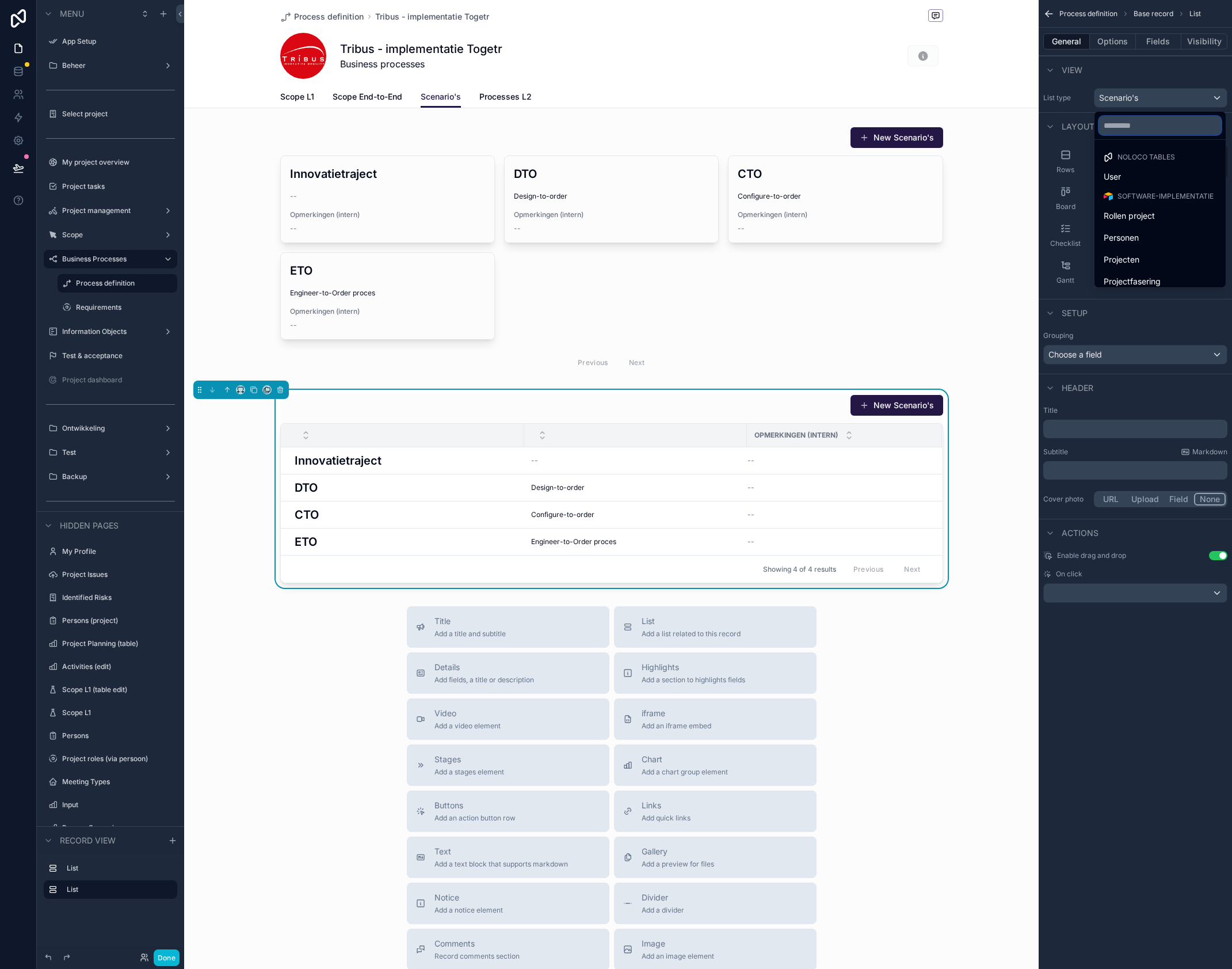
click at [1139, 129] on input "text" at bounding box center [1159, 125] width 122 height 18
type input "*******"
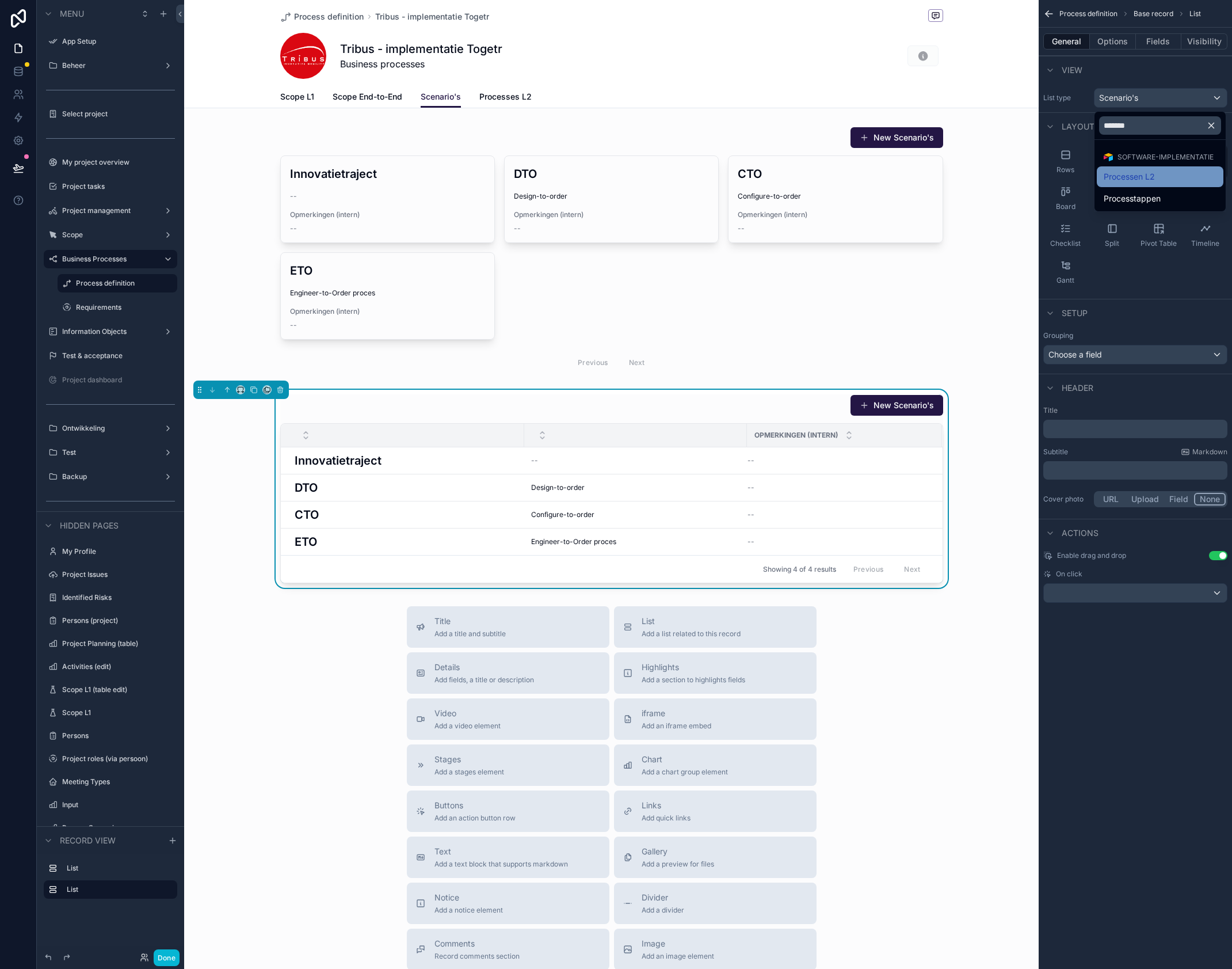
click at [1163, 182] on div "Processen L2" at bounding box center [1160, 177] width 113 height 14
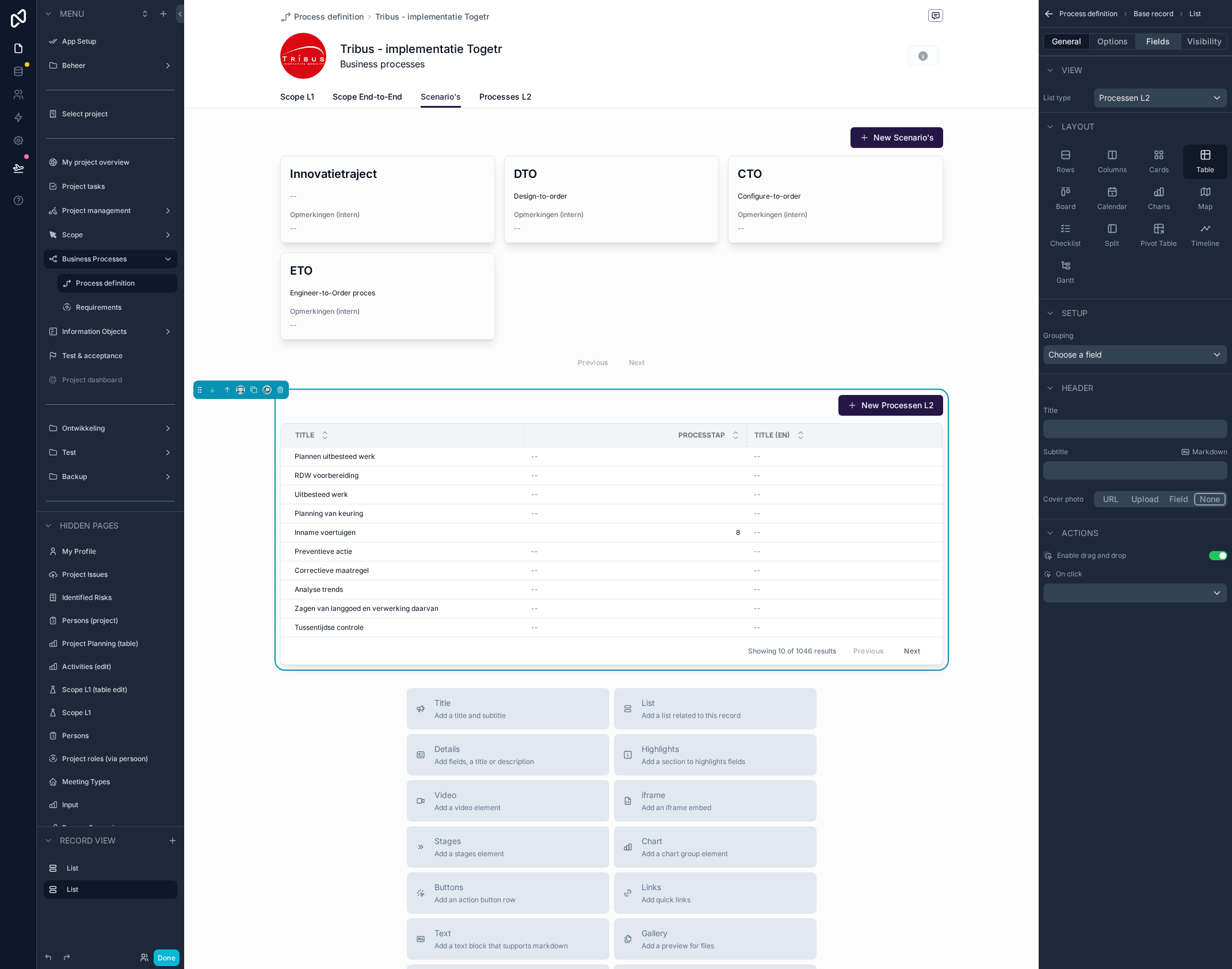
click at [1156, 42] on button "Fields" at bounding box center [1158, 41] width 46 height 16
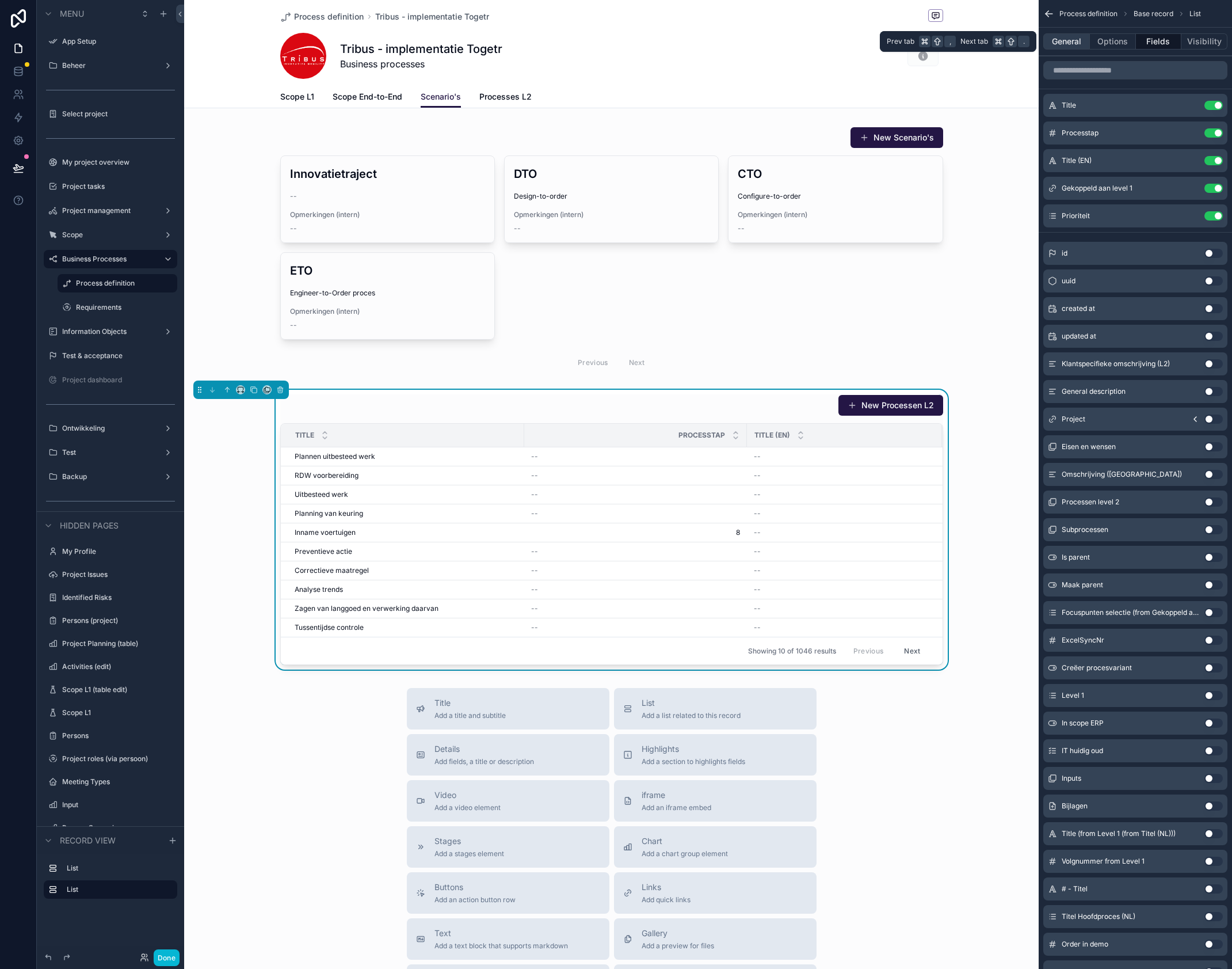
click at [1069, 45] on button "General" at bounding box center [1067, 41] width 46 height 16
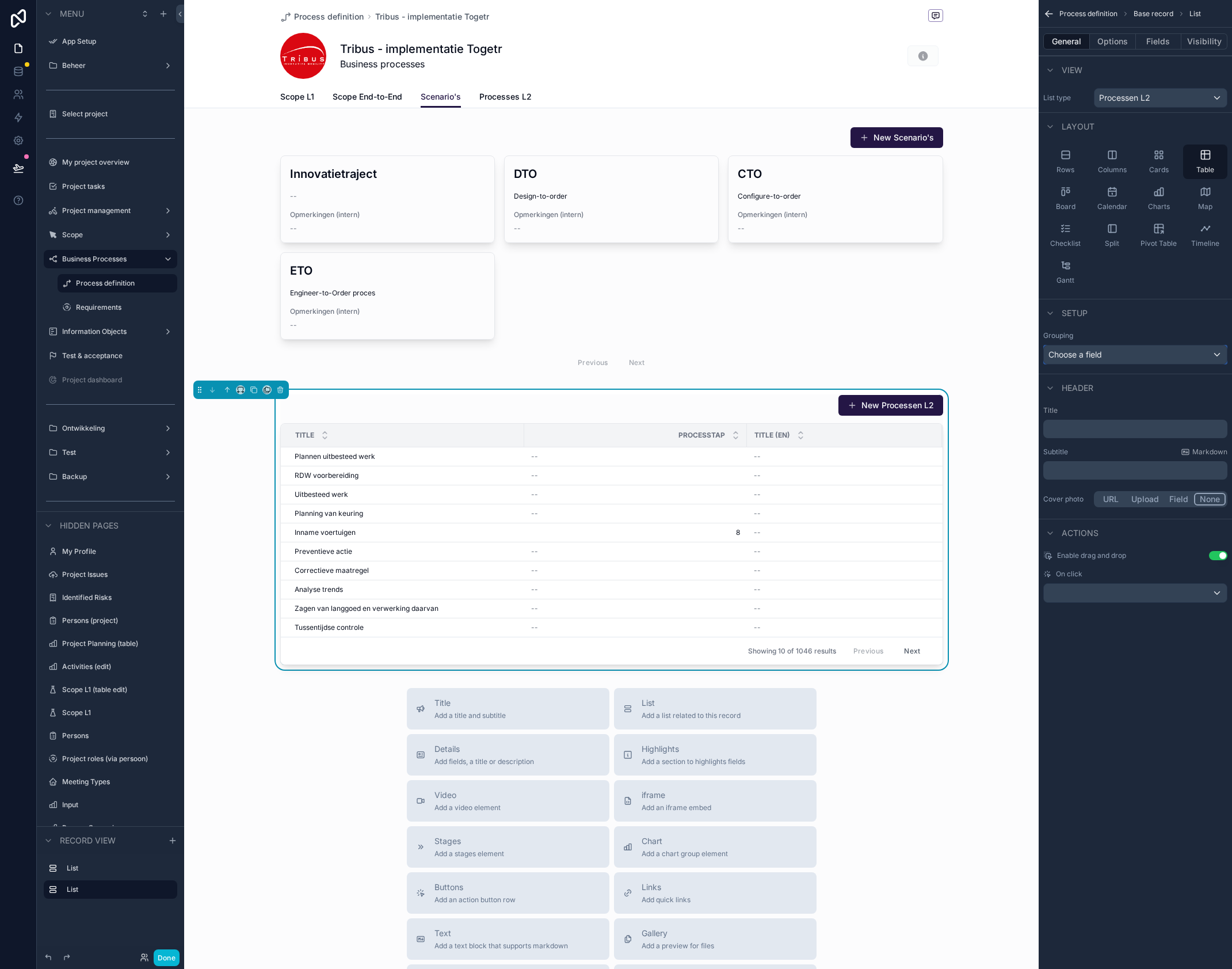
click at [1123, 354] on div "Choose a field" at bounding box center [1136, 354] width 183 height 18
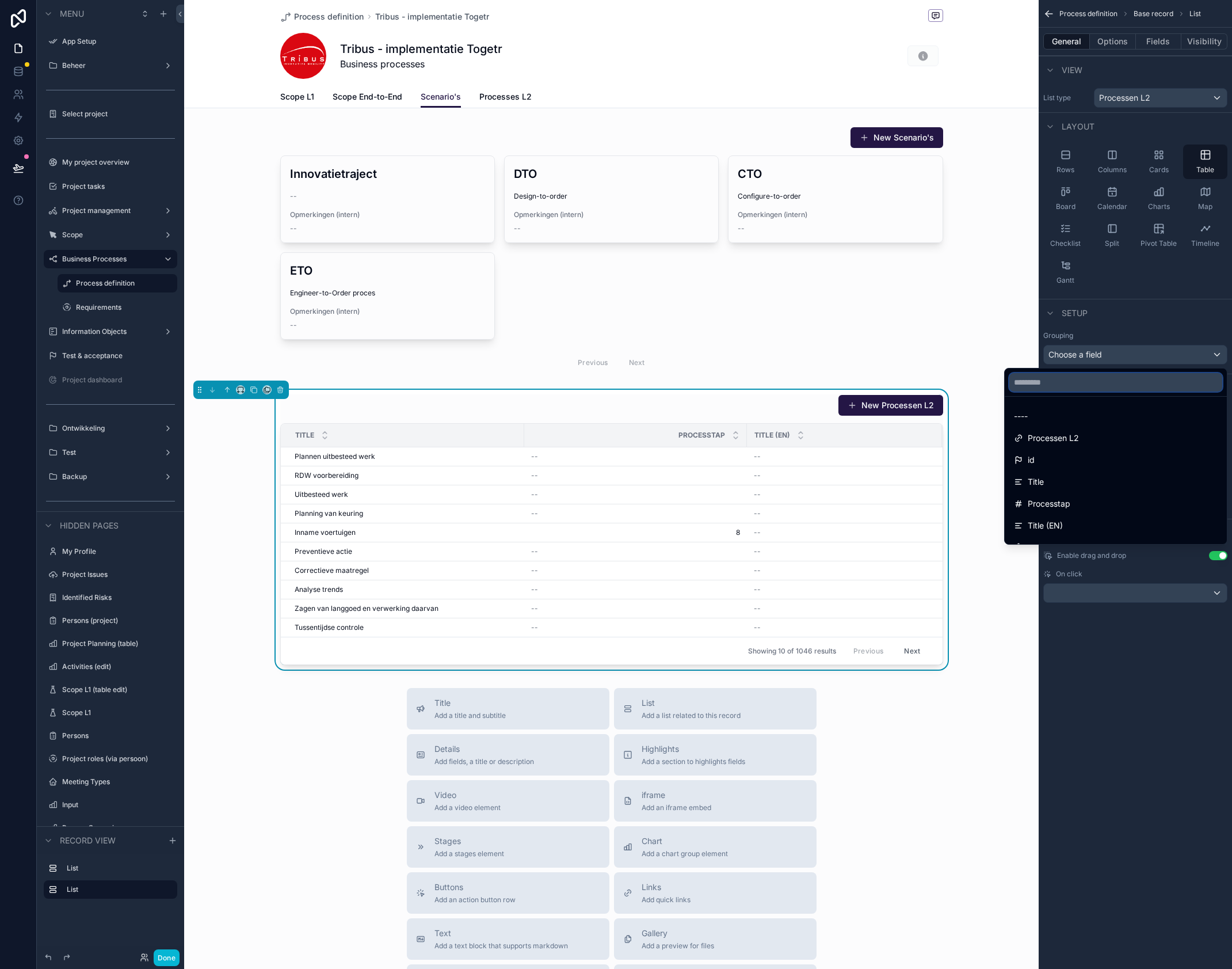
click at [1116, 387] on input "text" at bounding box center [1116, 382] width 213 height 18
type input "*"
type input "**"
click at [1111, 412] on div "Gekoppeld aan level 1" at bounding box center [1115, 416] width 203 height 14
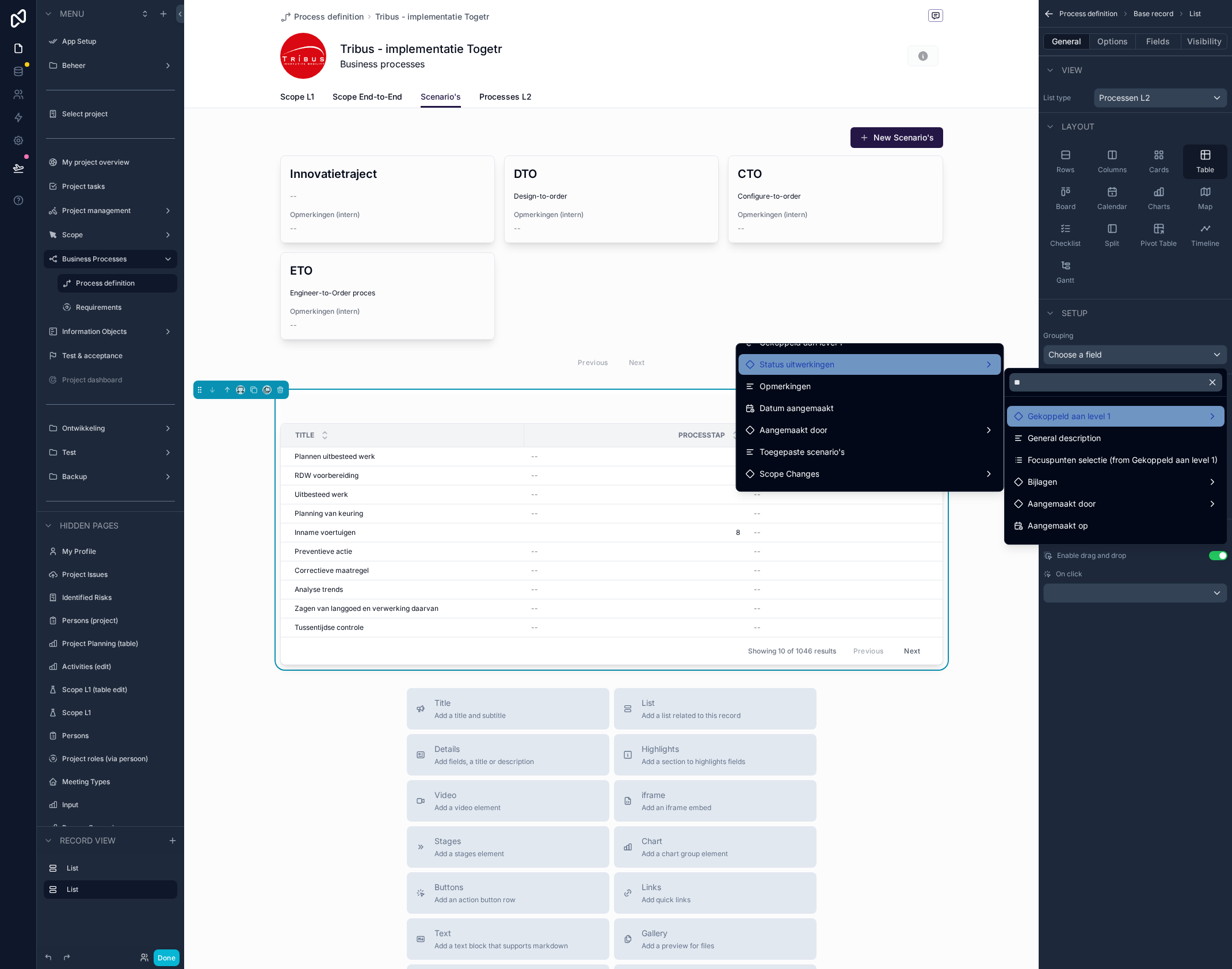
scroll to position [0, 0]
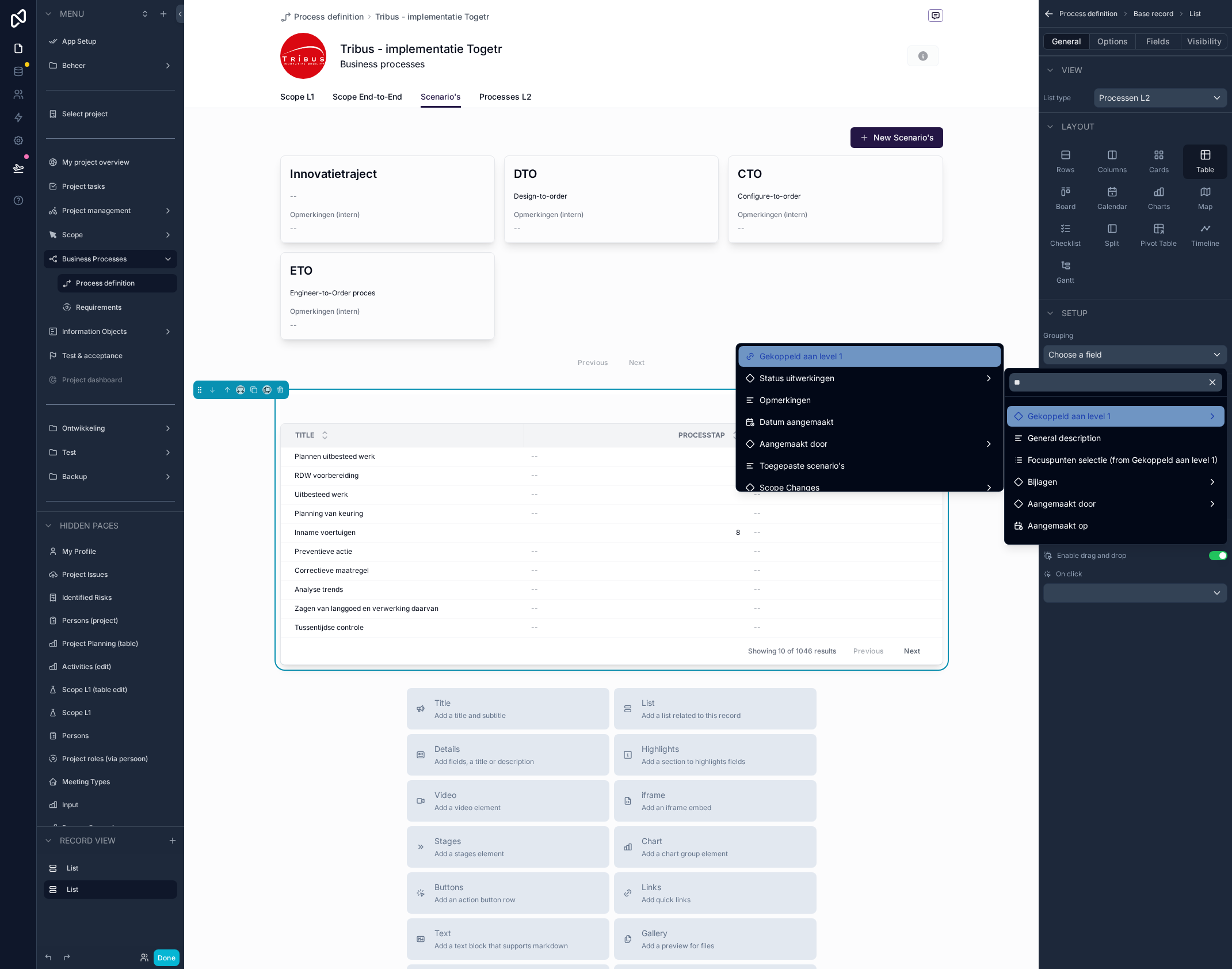
click at [830, 361] on span "Gekoppeld aan level 1" at bounding box center [801, 356] width 83 height 14
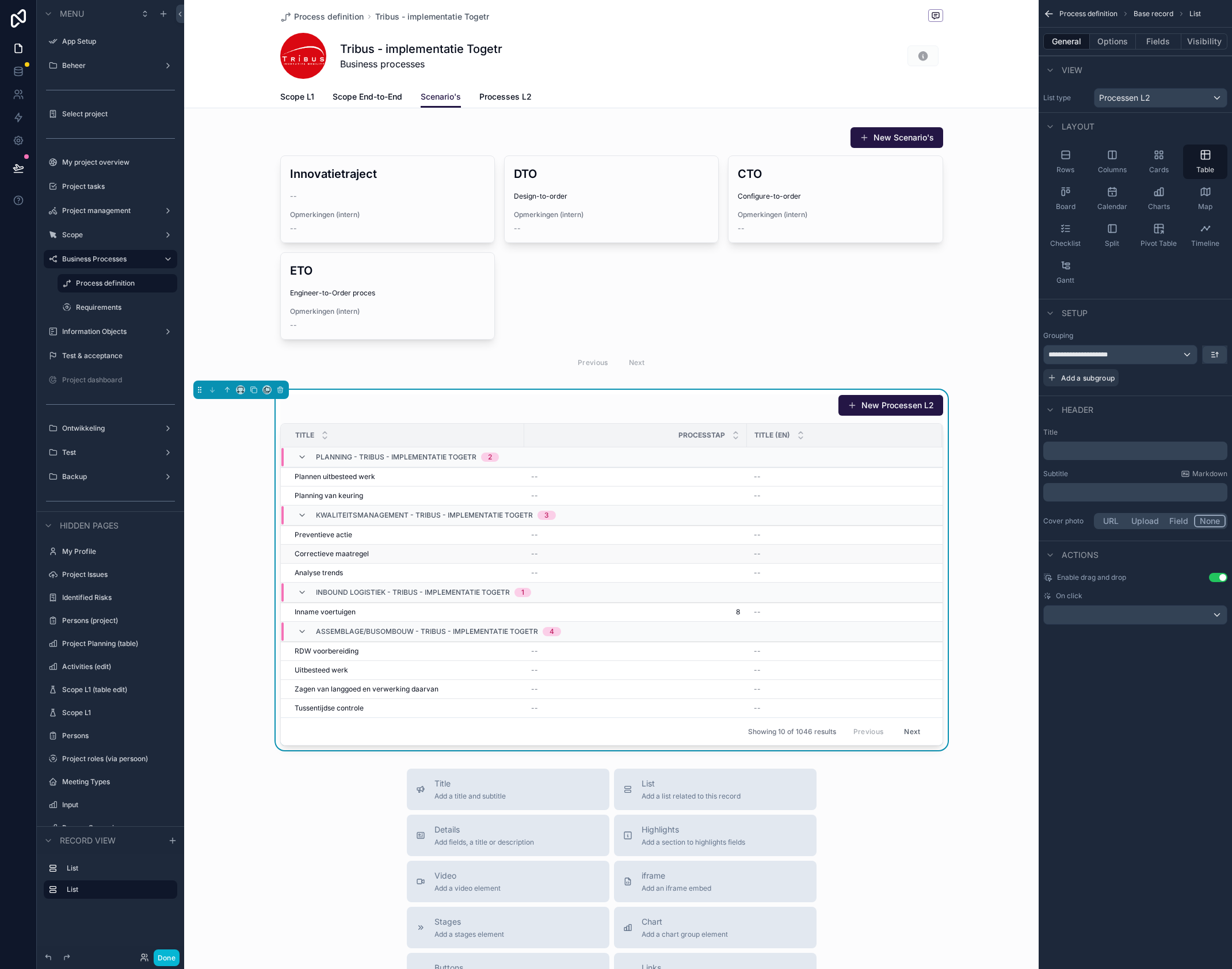
scroll to position [20, 0]
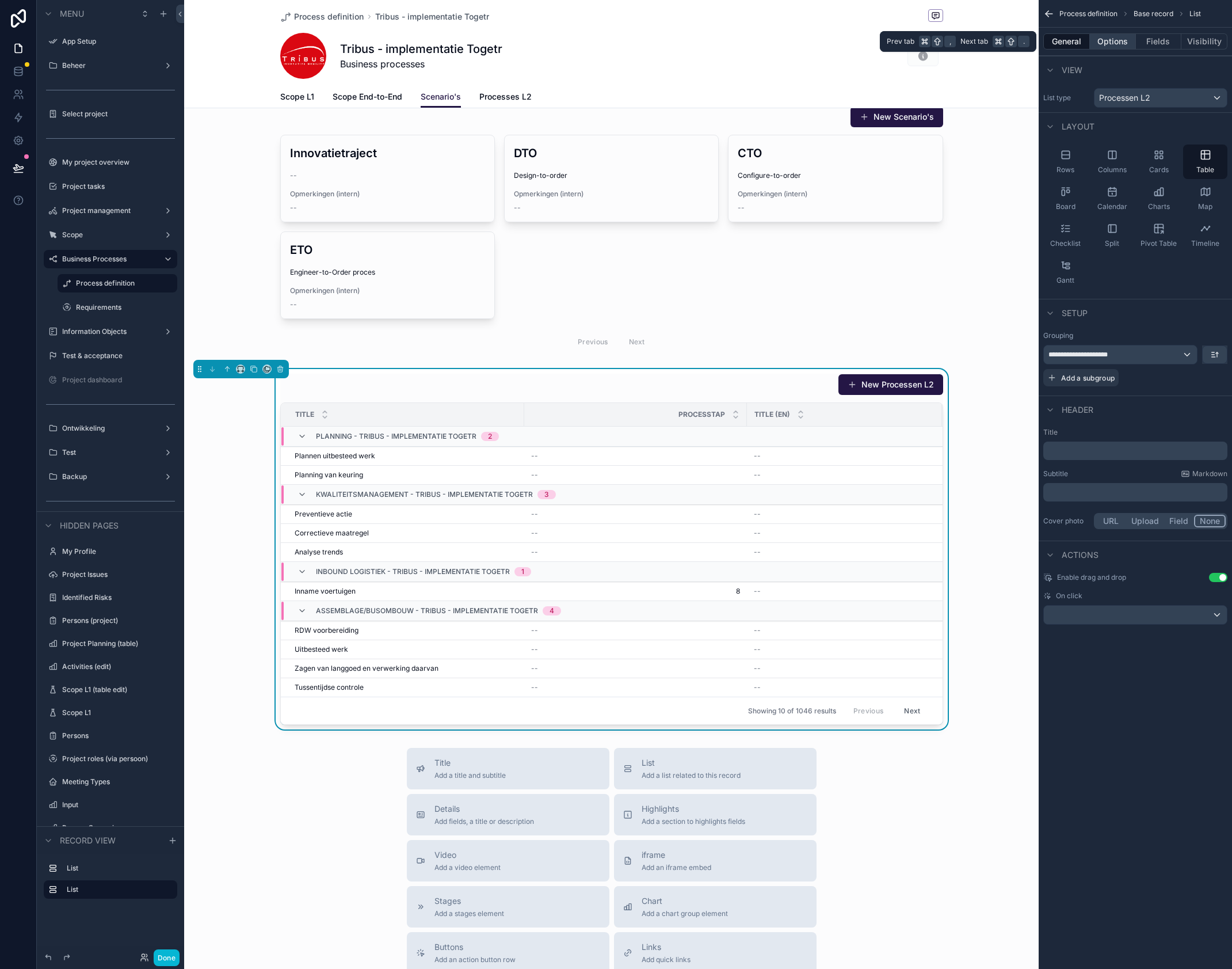
click at [1121, 49] on button "Options" at bounding box center [1112, 41] width 46 height 16
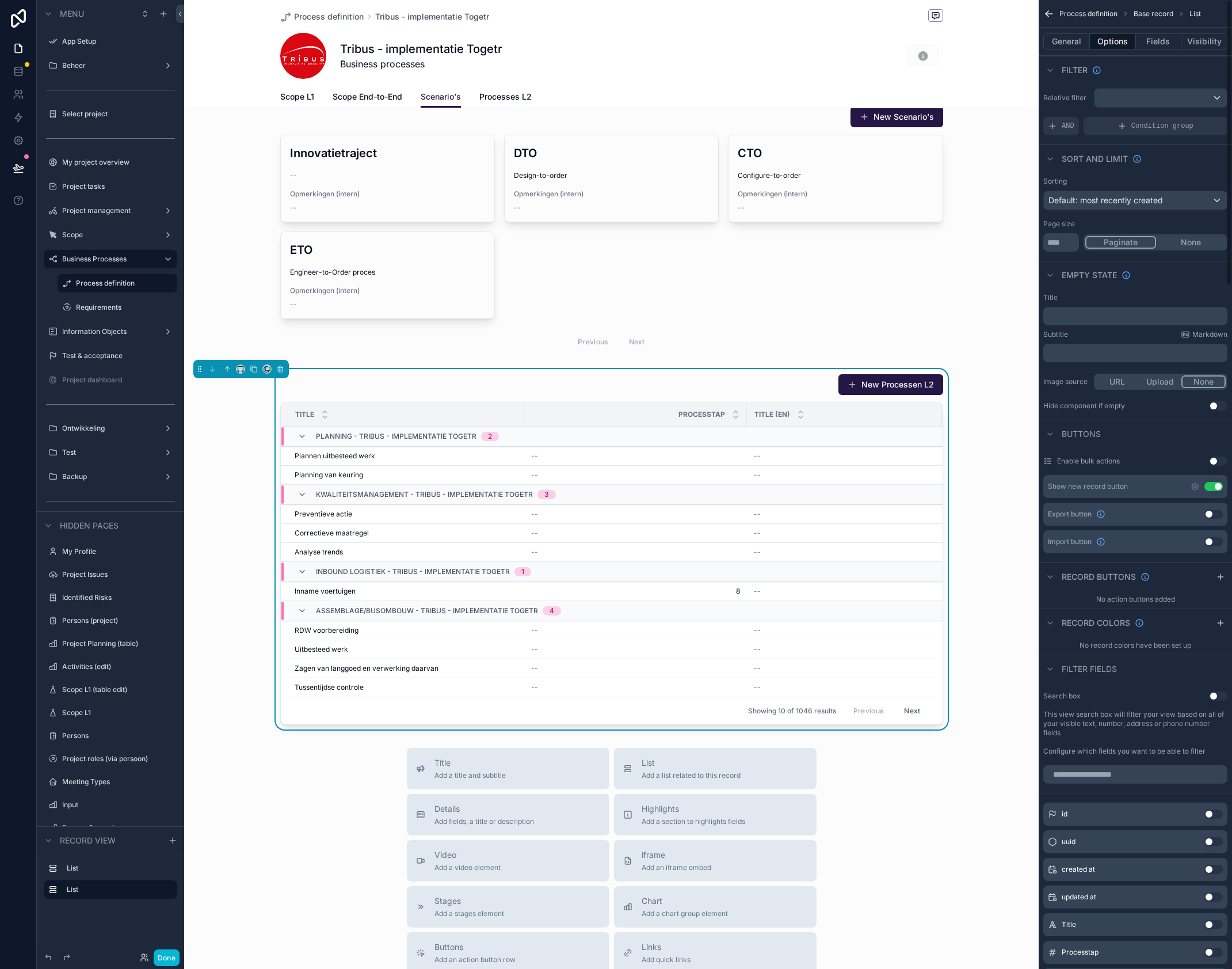
click at [1215, 462] on button "Use setting" at bounding box center [1218, 461] width 18 height 9
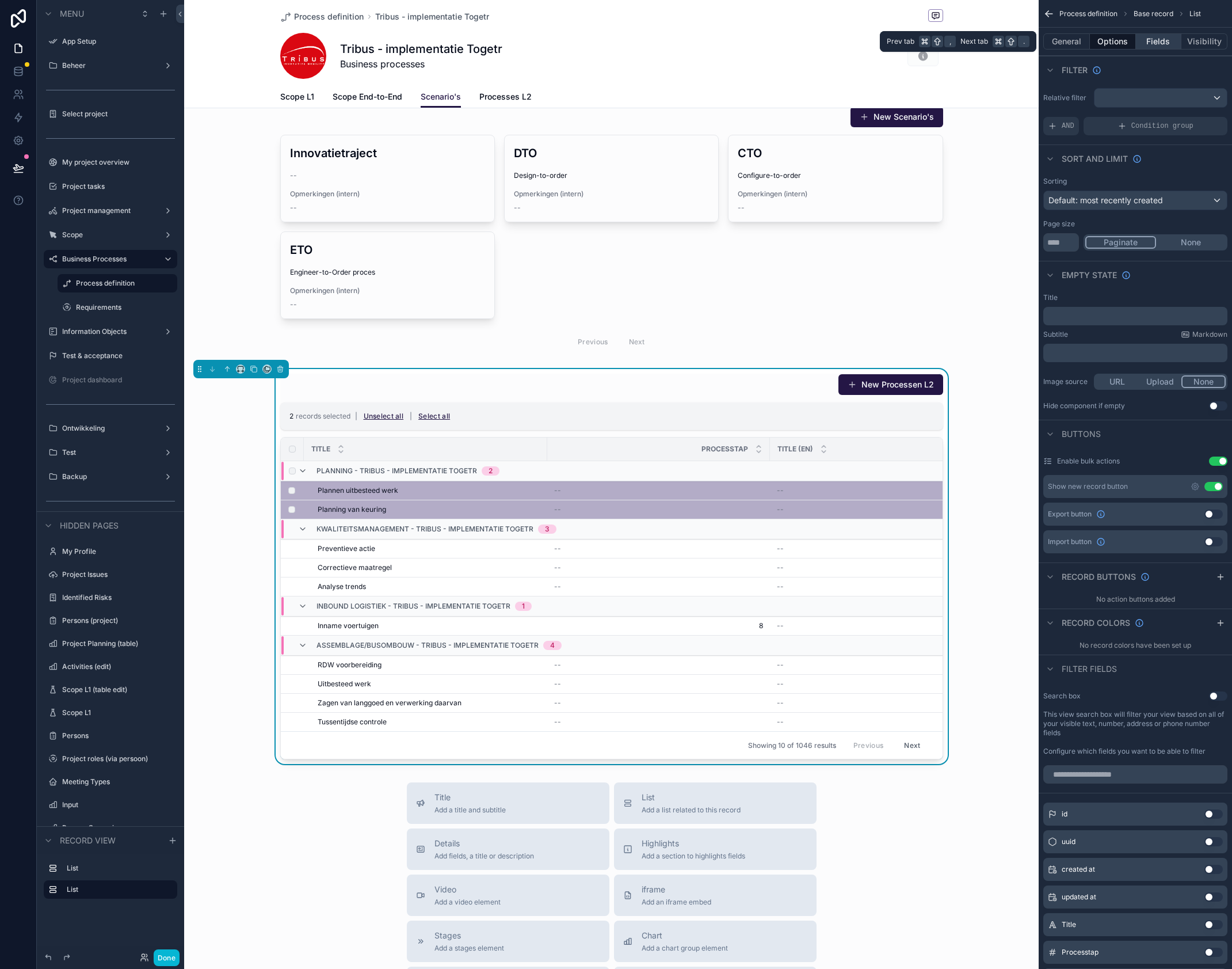
click at [1167, 43] on button "Fields" at bounding box center [1158, 41] width 46 height 16
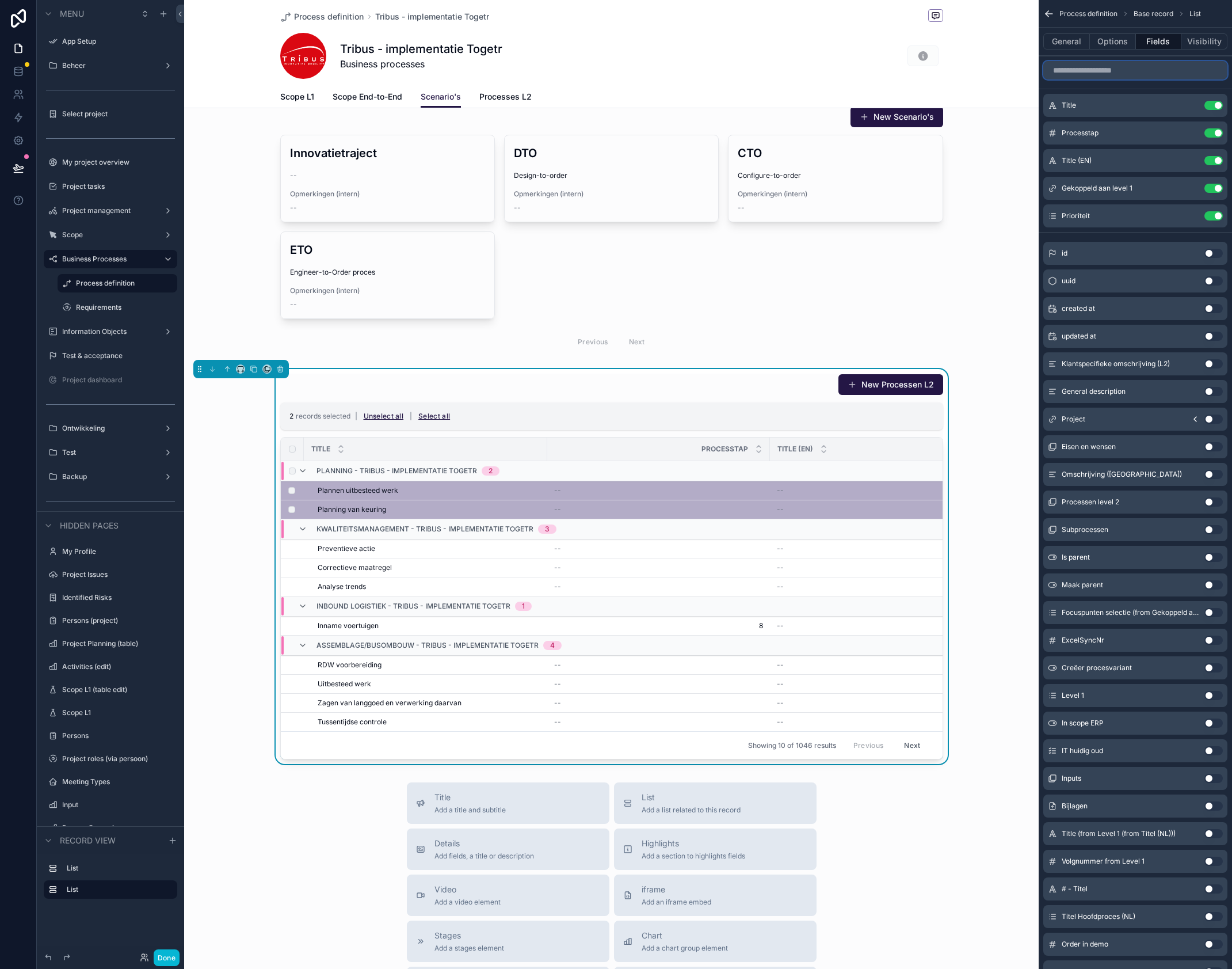
click at [1126, 79] on input "scrollable content" at bounding box center [1136, 70] width 184 height 18
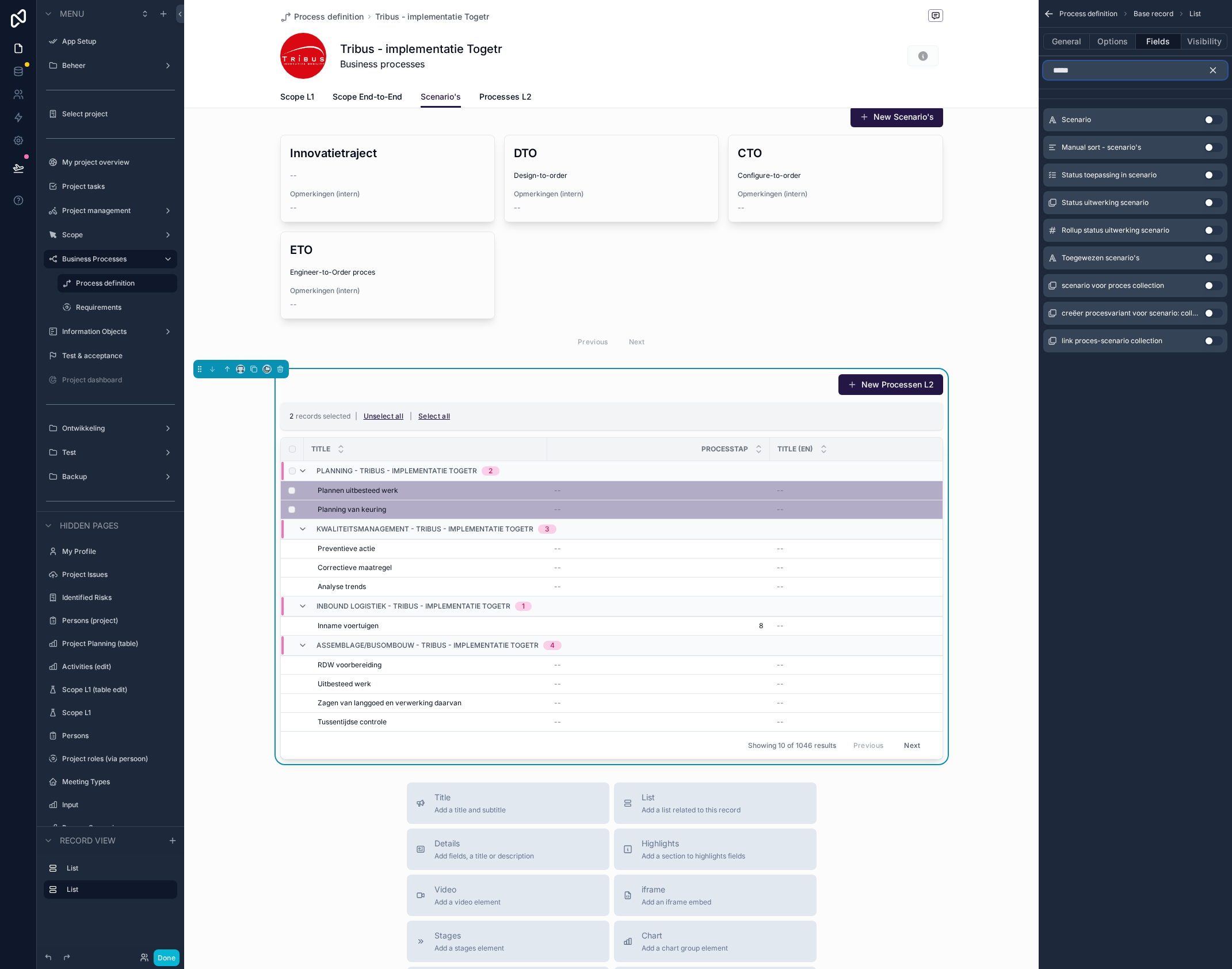
type input "*****"
click at [1209, 287] on button "Use setting" at bounding box center [1214, 285] width 18 height 9
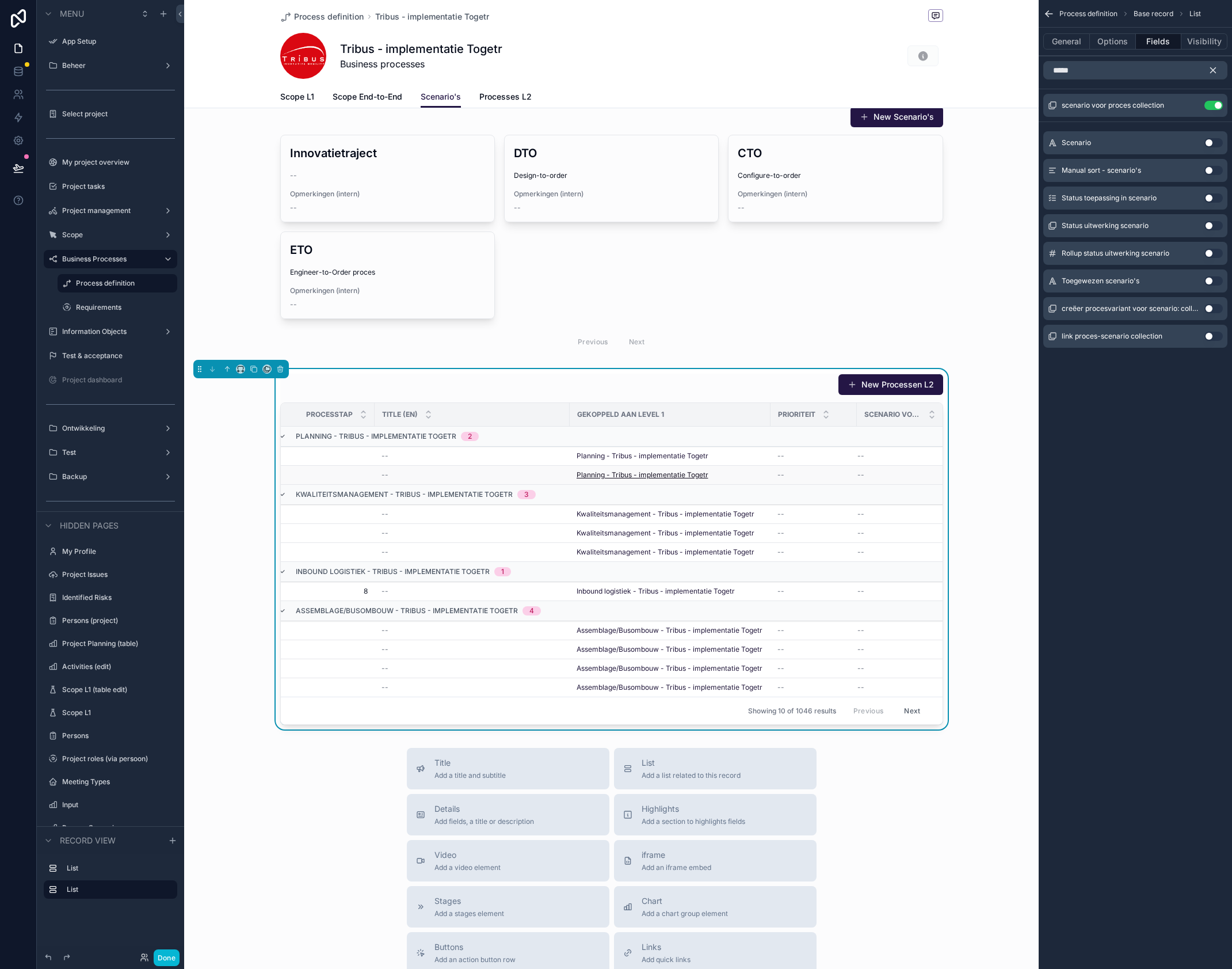
scroll to position [0, 397]
click at [1193, 106] on icon "scrollable content" at bounding box center [1190, 105] width 9 height 9
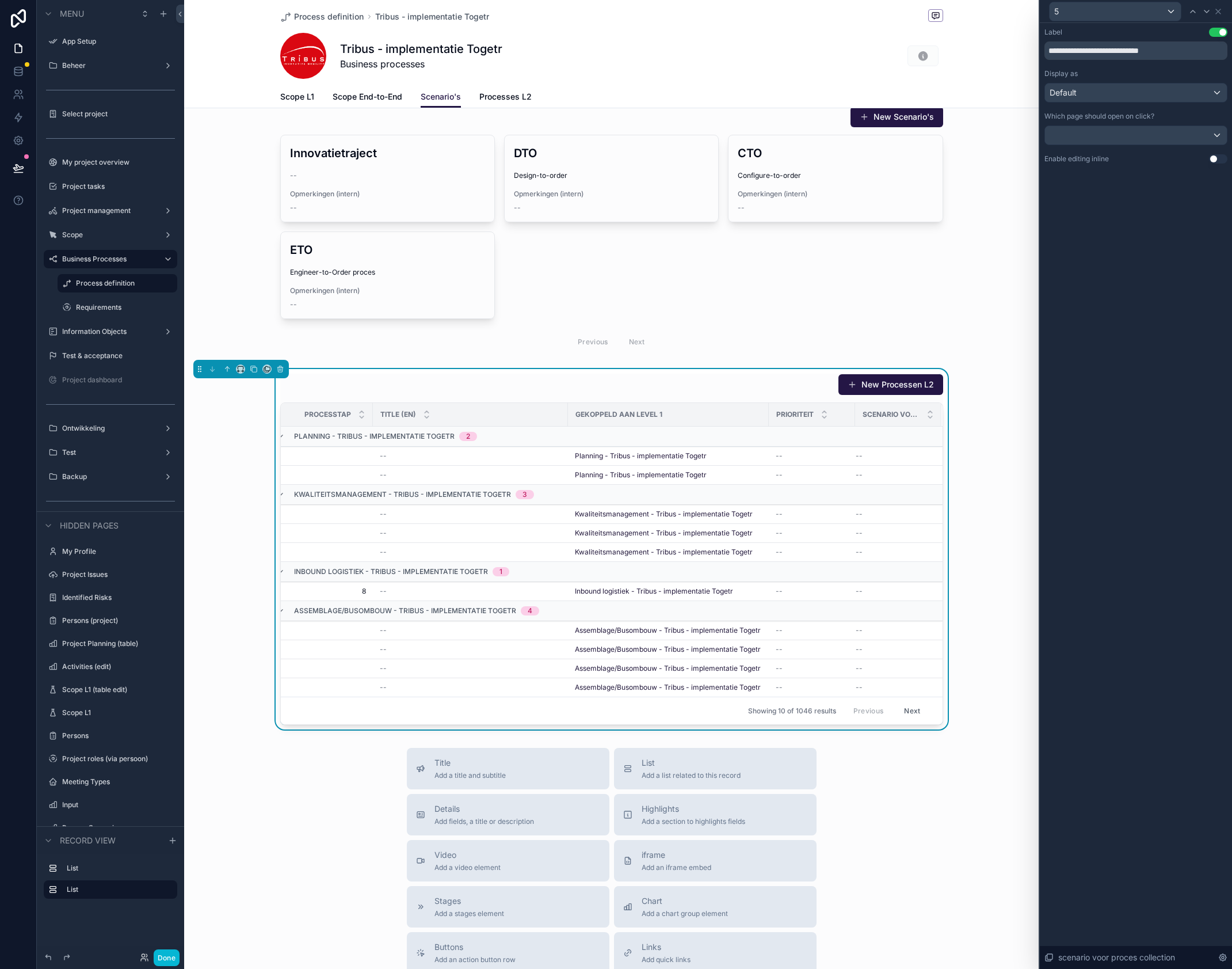
click at [1212, 158] on button "Use setting" at bounding box center [1218, 158] width 18 height 9
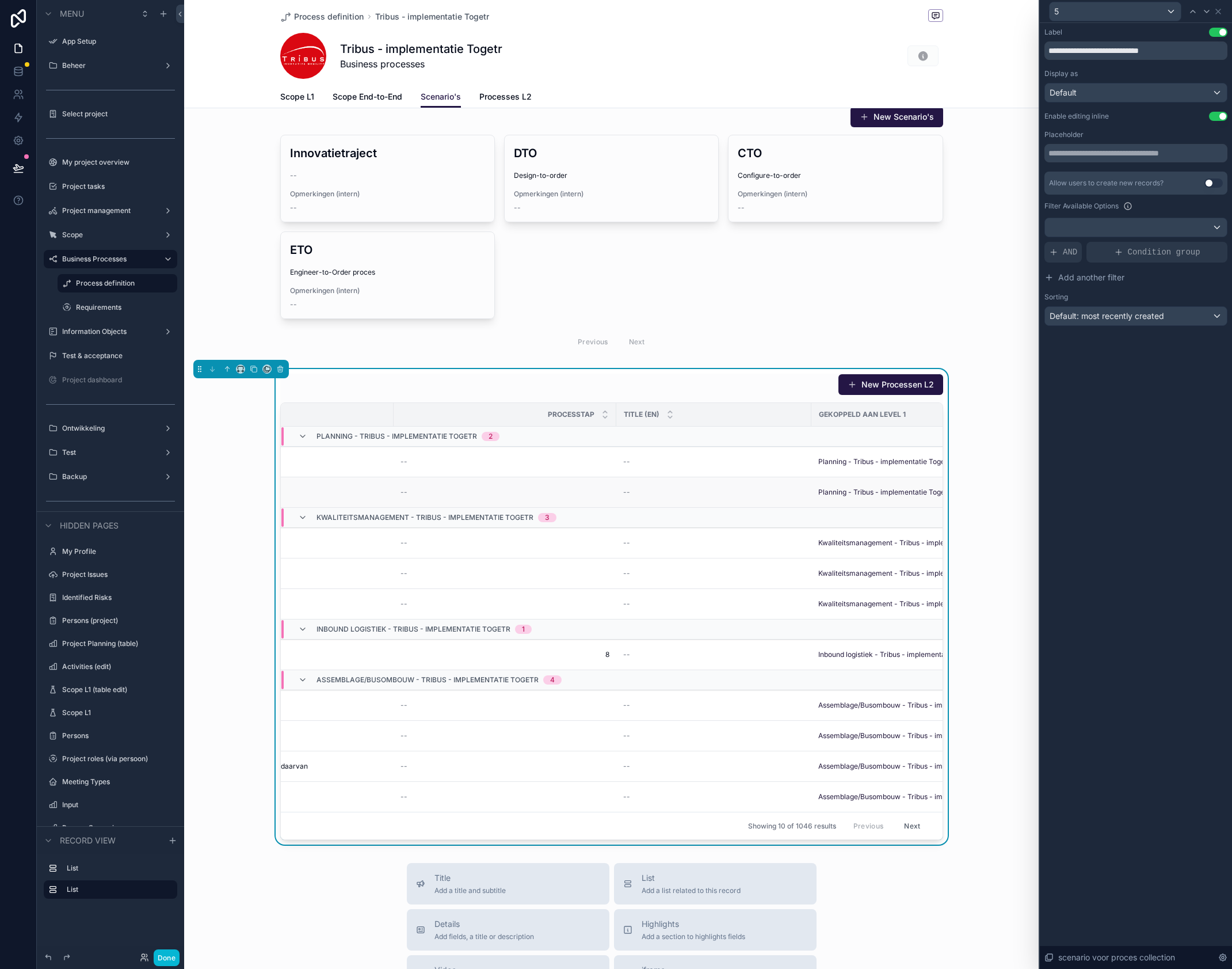
scroll to position [0, 0]
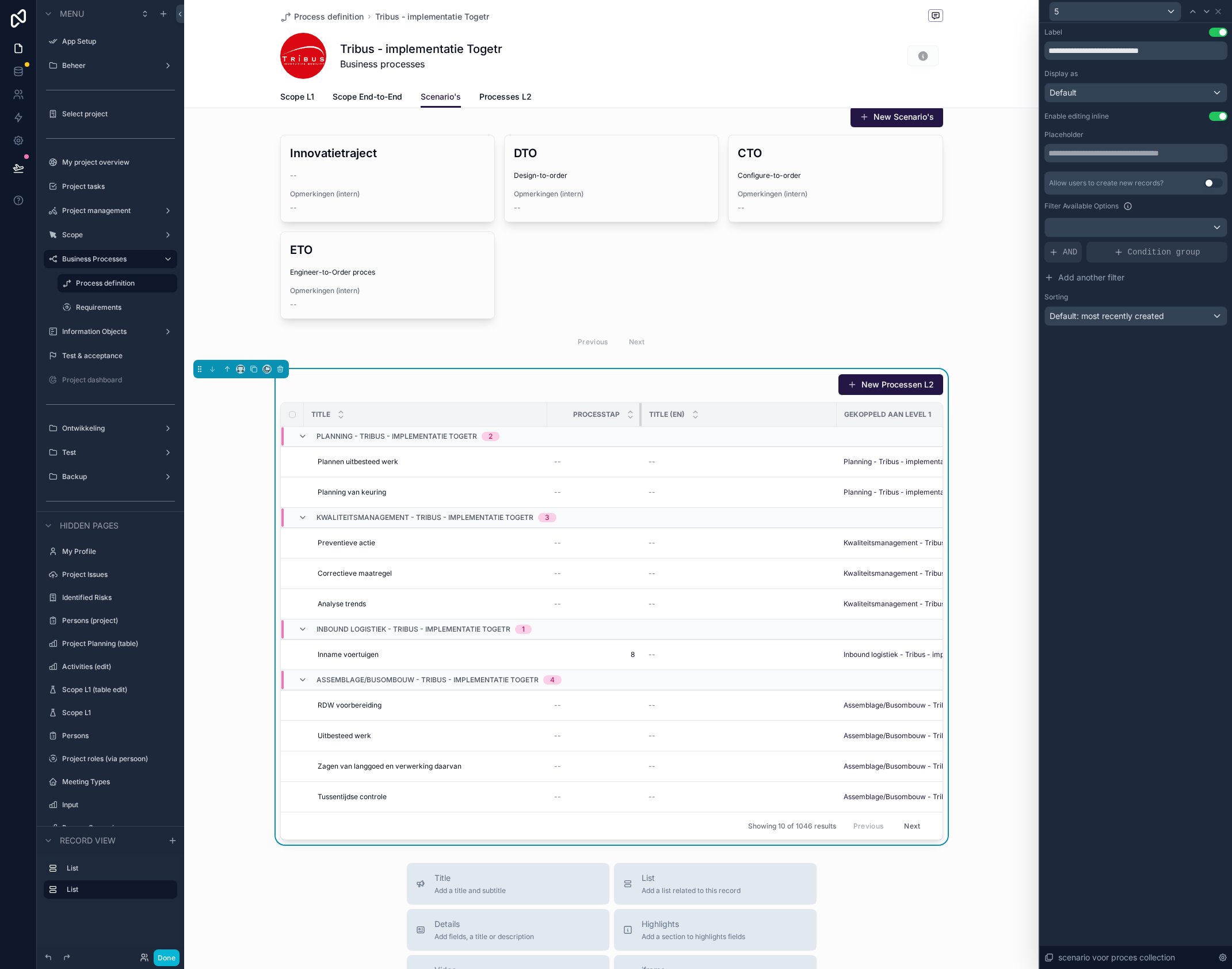
drag, startPoint x: 768, startPoint y: 413, endPoint x: 640, endPoint y: 418, distance: 128.1
click at [640, 418] on div "scrollable content" at bounding box center [641, 414] width 5 height 23
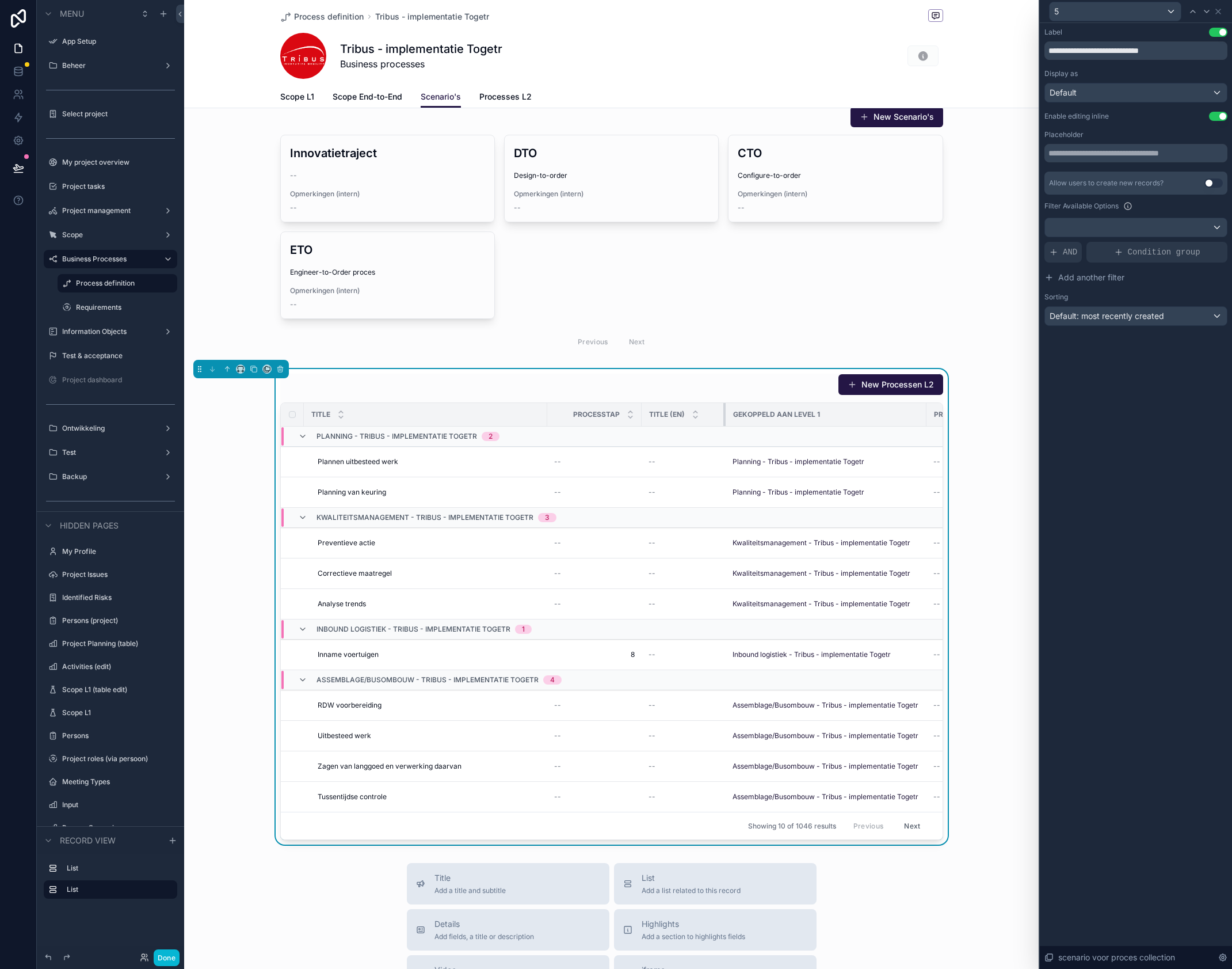
drag, startPoint x: 835, startPoint y: 408, endPoint x: 723, endPoint y: 419, distance: 112.5
click at [723, 419] on div "scrollable content" at bounding box center [725, 414] width 5 height 23
drag, startPoint x: 890, startPoint y: 413, endPoint x: 824, endPoint y: 419, distance: 66.3
click at [824, 419] on th "Gekoppeld aan level 1" at bounding box center [781, 415] width 111 height 24
click at [1220, 13] on icon at bounding box center [1218, 11] width 5 height 5
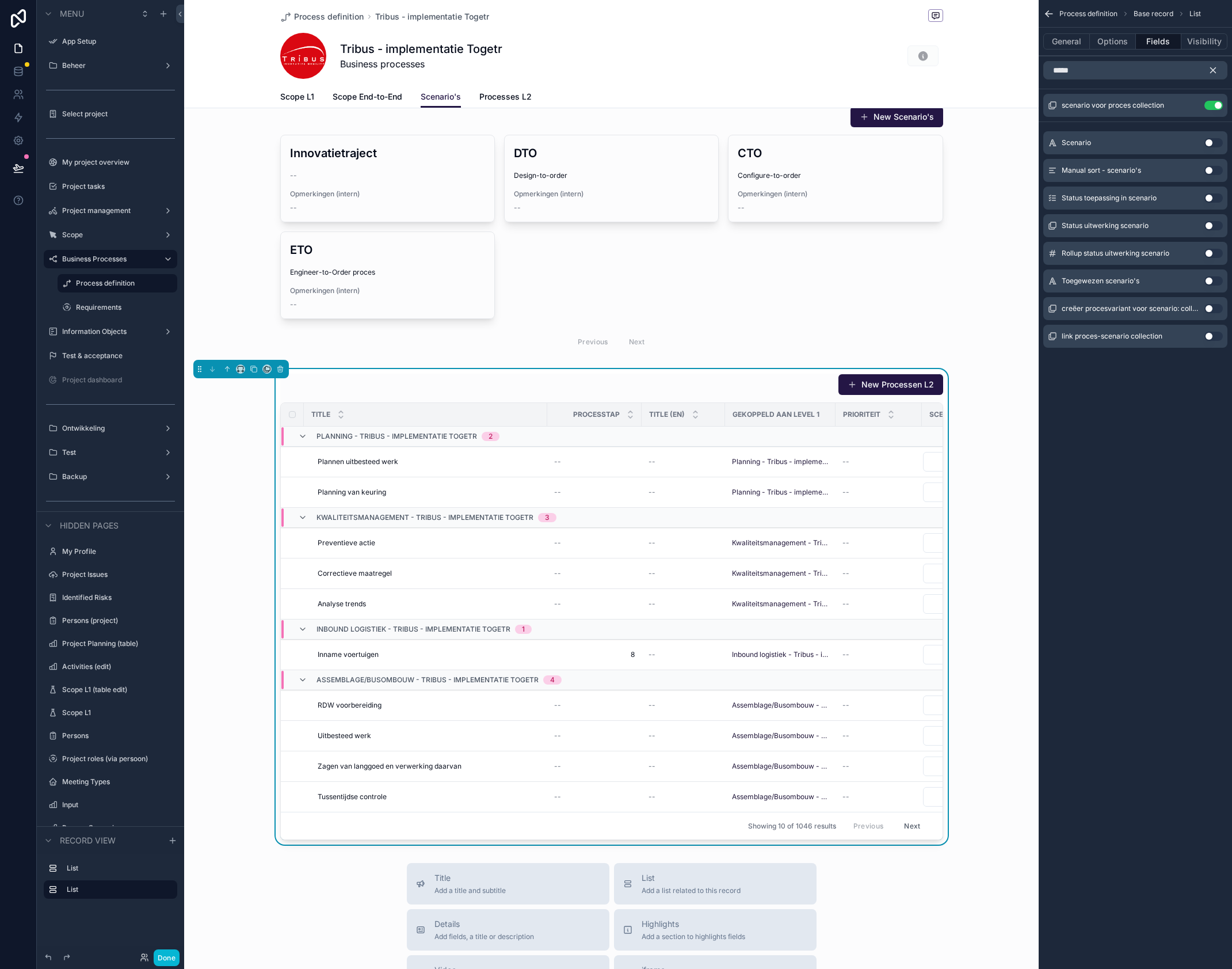
click at [1210, 73] on icon "scrollable content" at bounding box center [1213, 70] width 11 height 11
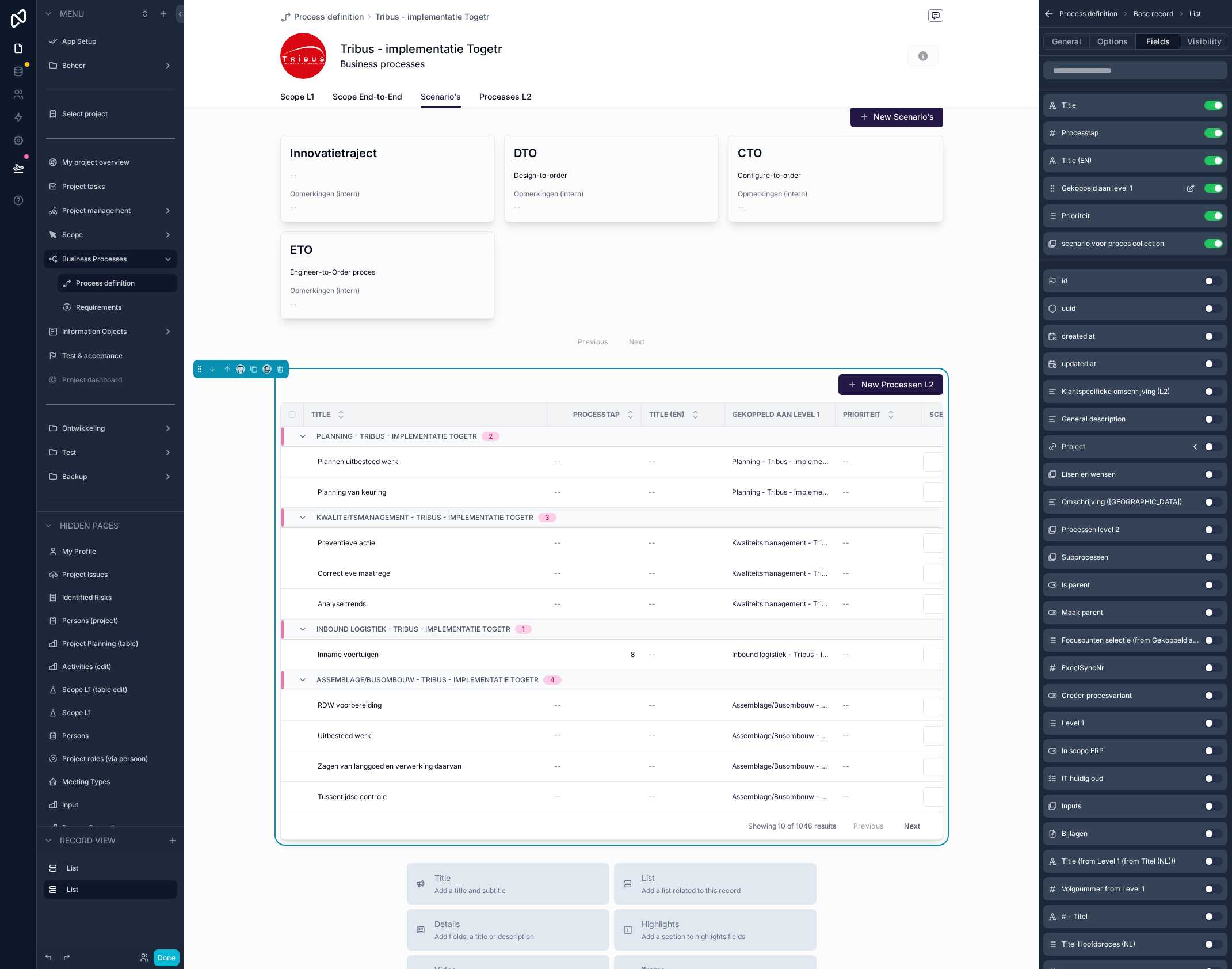
click at [1189, 187] on icon "scrollable content" at bounding box center [1190, 188] width 9 height 9
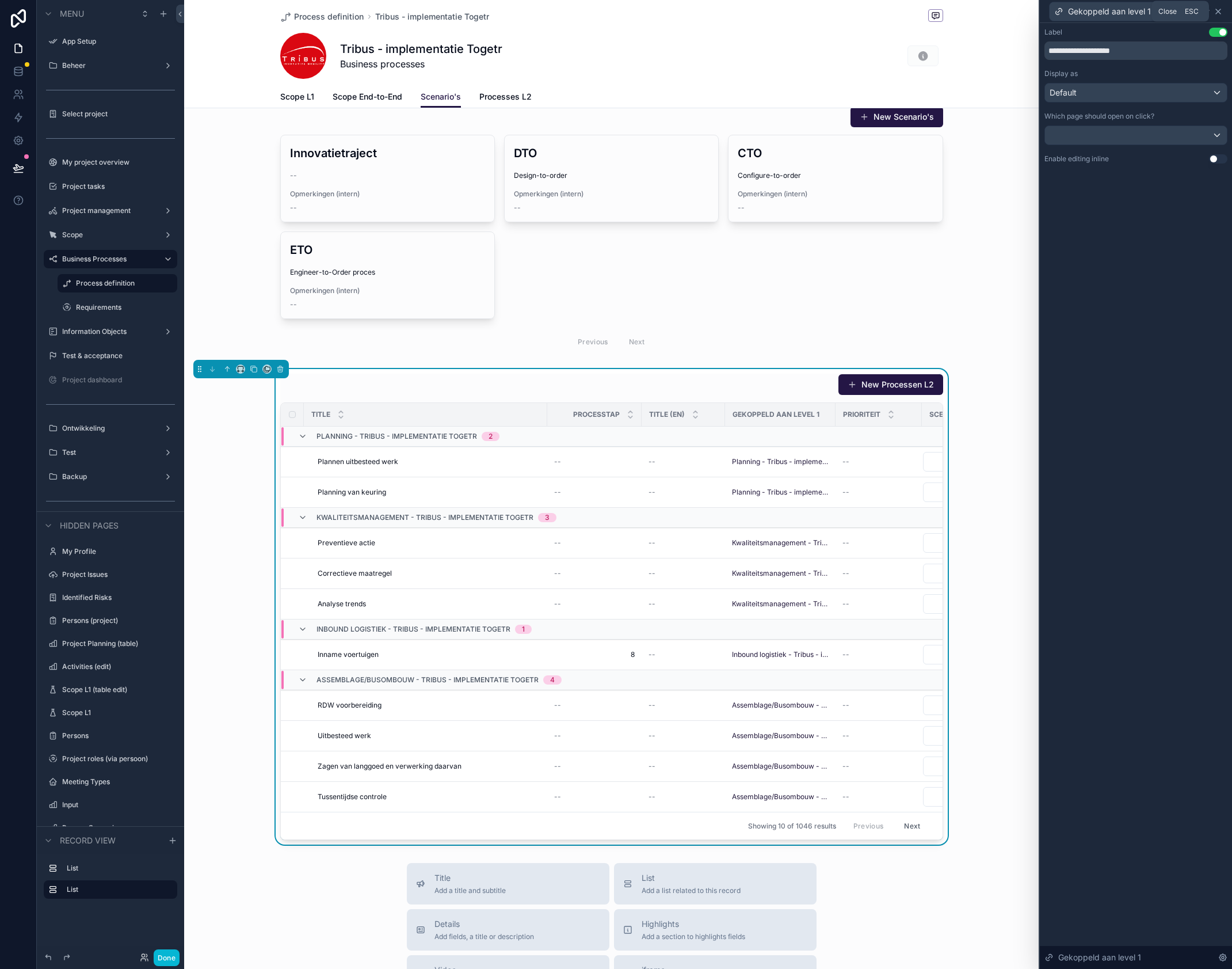
click at [1220, 11] on icon at bounding box center [1218, 11] width 9 height 9
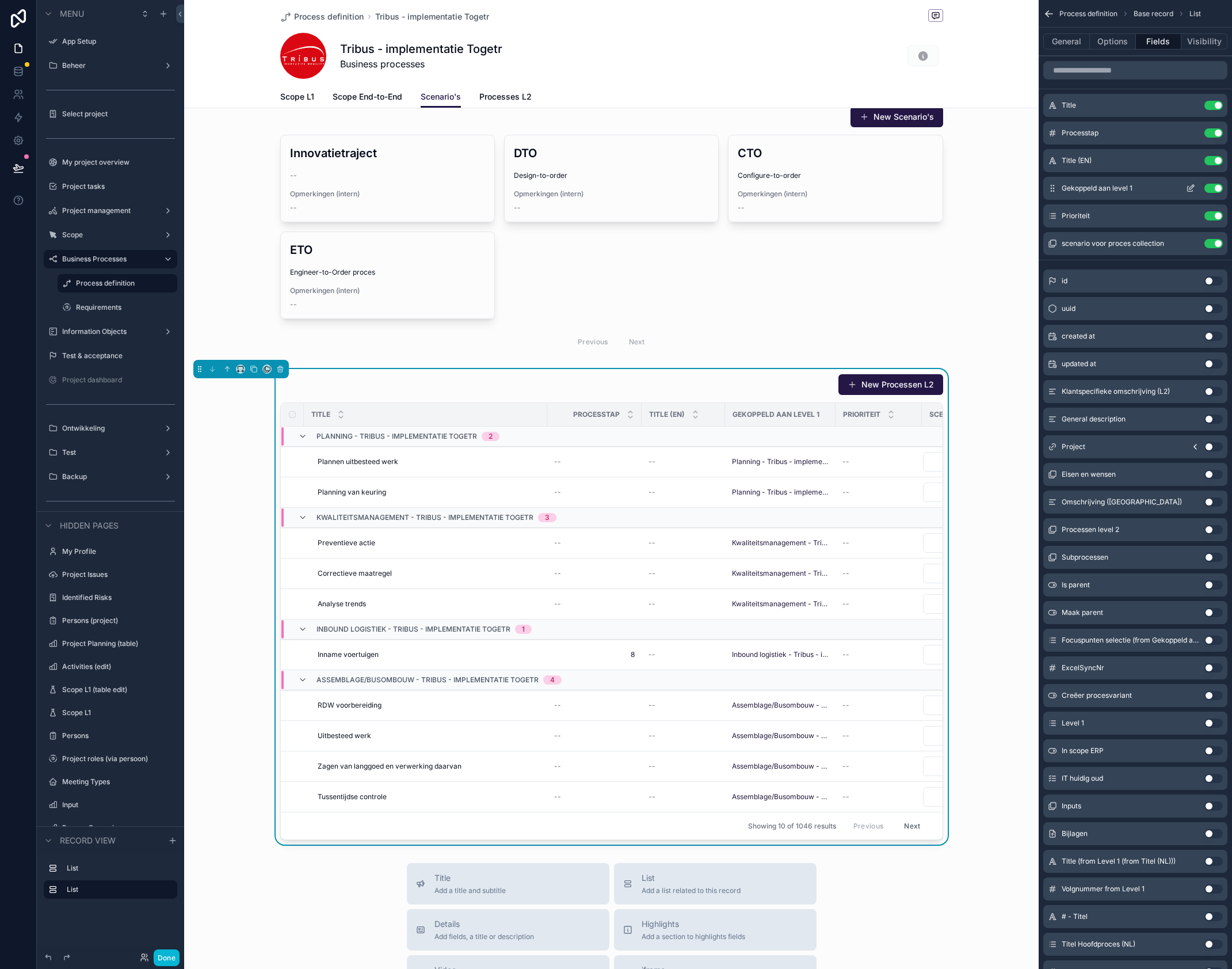
click at [1212, 186] on button "Use setting" at bounding box center [1214, 188] width 18 height 9
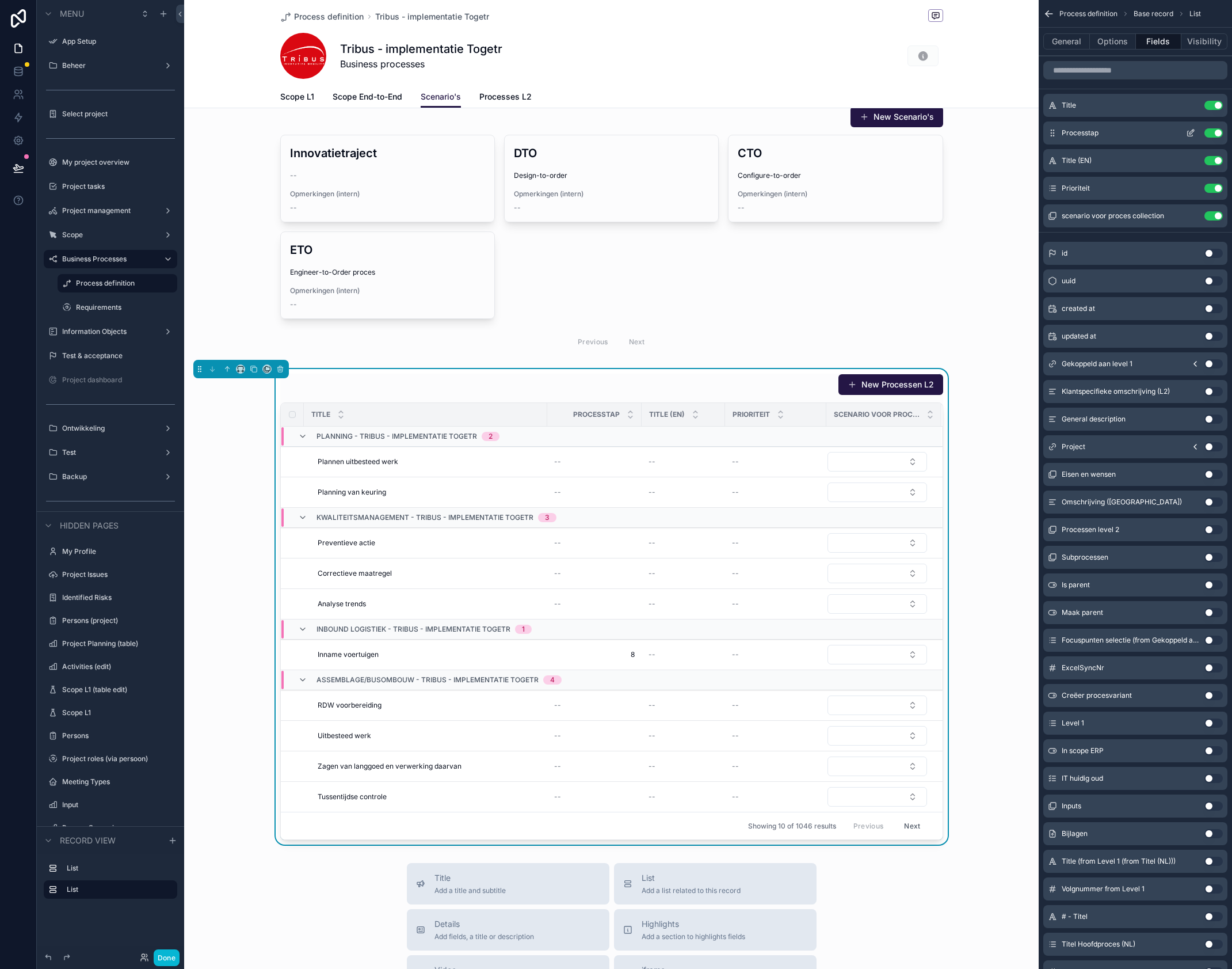
click at [1213, 132] on button "Use setting" at bounding box center [1214, 132] width 18 height 9
click at [1212, 131] on button "Use setting" at bounding box center [1214, 132] width 18 height 9
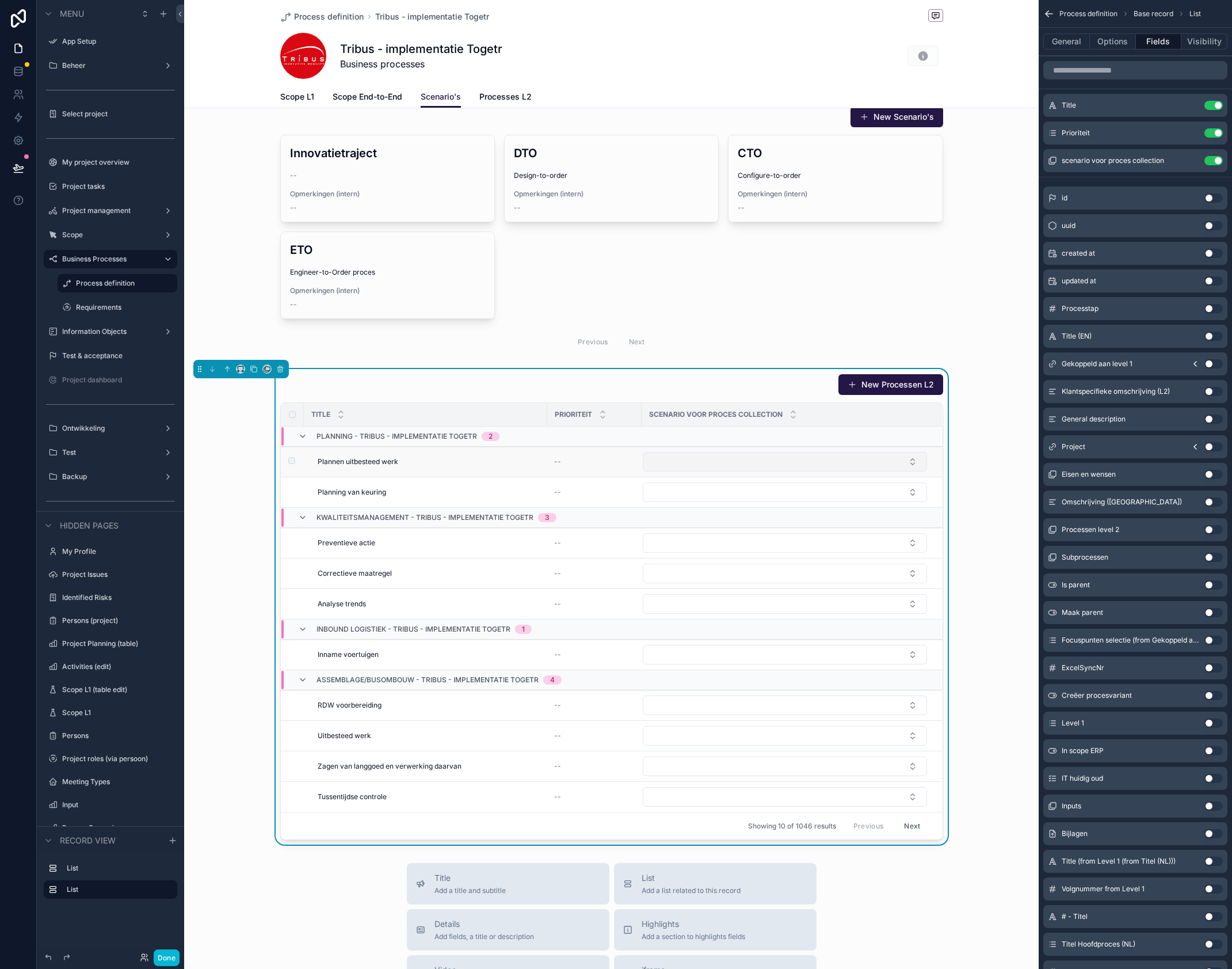
click at [862, 467] on button "Select Button" at bounding box center [785, 462] width 284 height 20
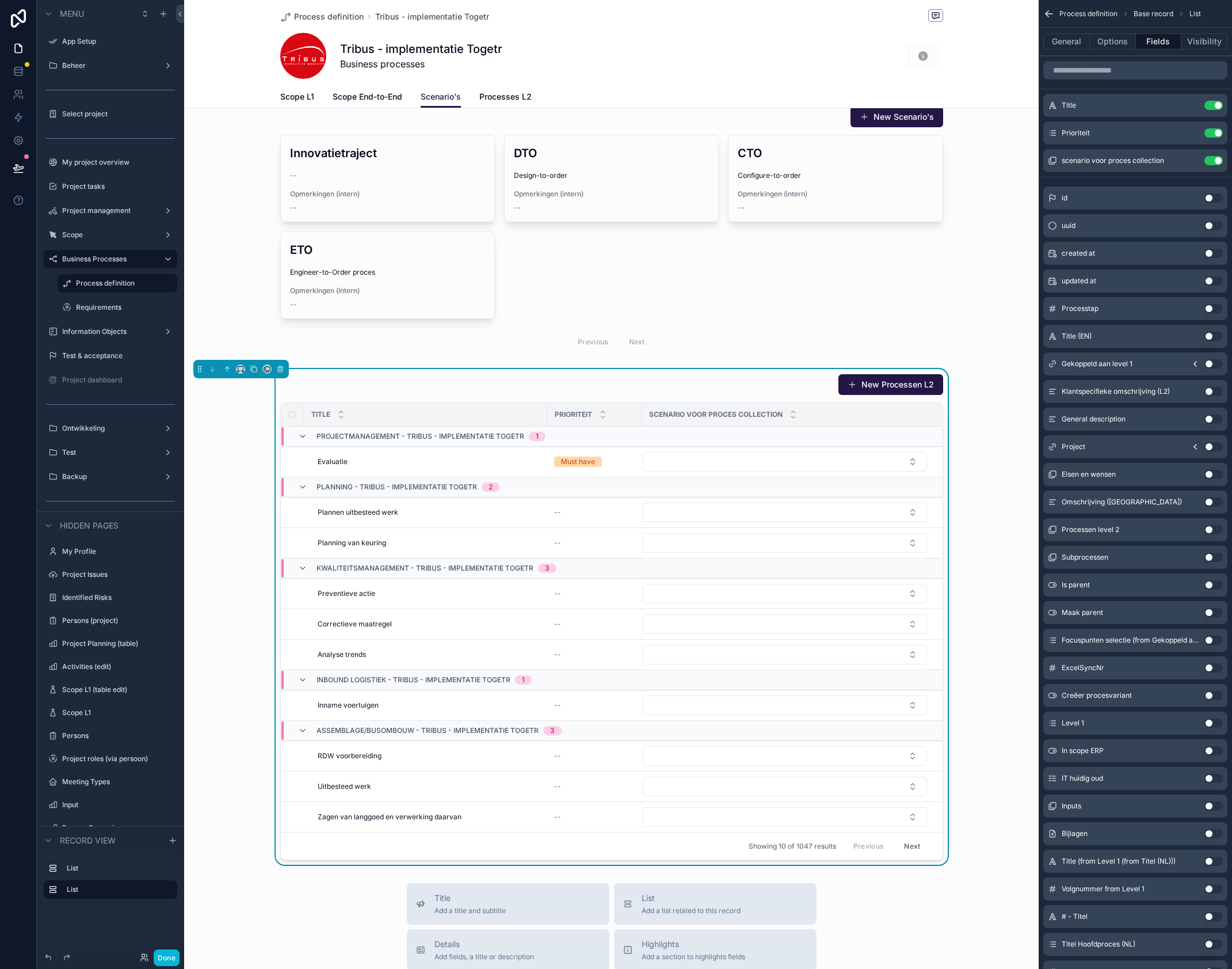
click at [862, 467] on button "Select Button" at bounding box center [785, 462] width 284 height 20
click at [736, 463] on button "Select Button" at bounding box center [785, 462] width 284 height 20
drag, startPoint x: 993, startPoint y: 486, endPoint x: 934, endPoint y: 496, distance: 59.8
click at [993, 486] on div "New Processen L2 Title Prioriteit Scenario voor proces collection Projectmanage…" at bounding box center [612, 617] width 855 height 496
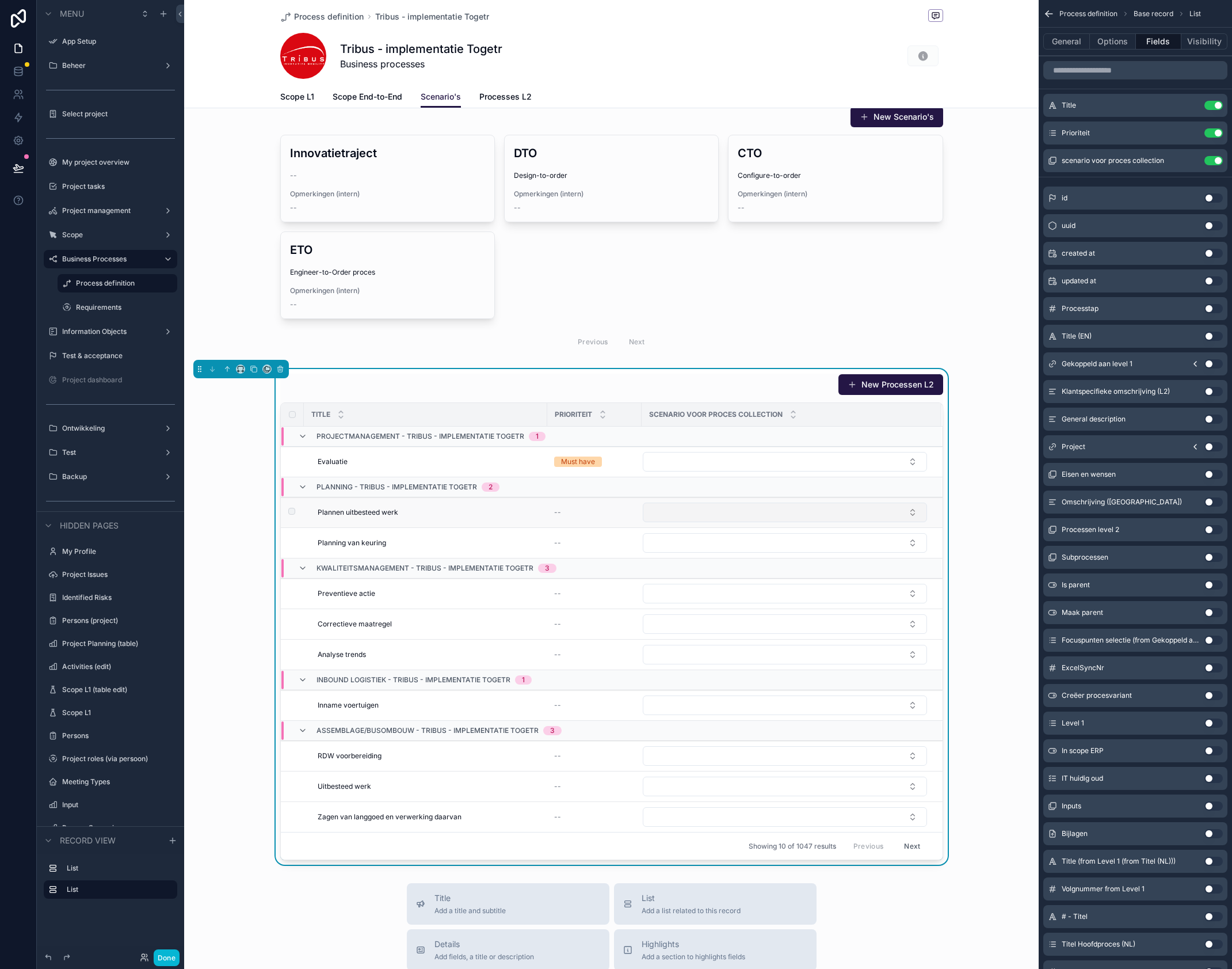
click at [727, 514] on button "Select Button" at bounding box center [785, 513] width 284 height 20
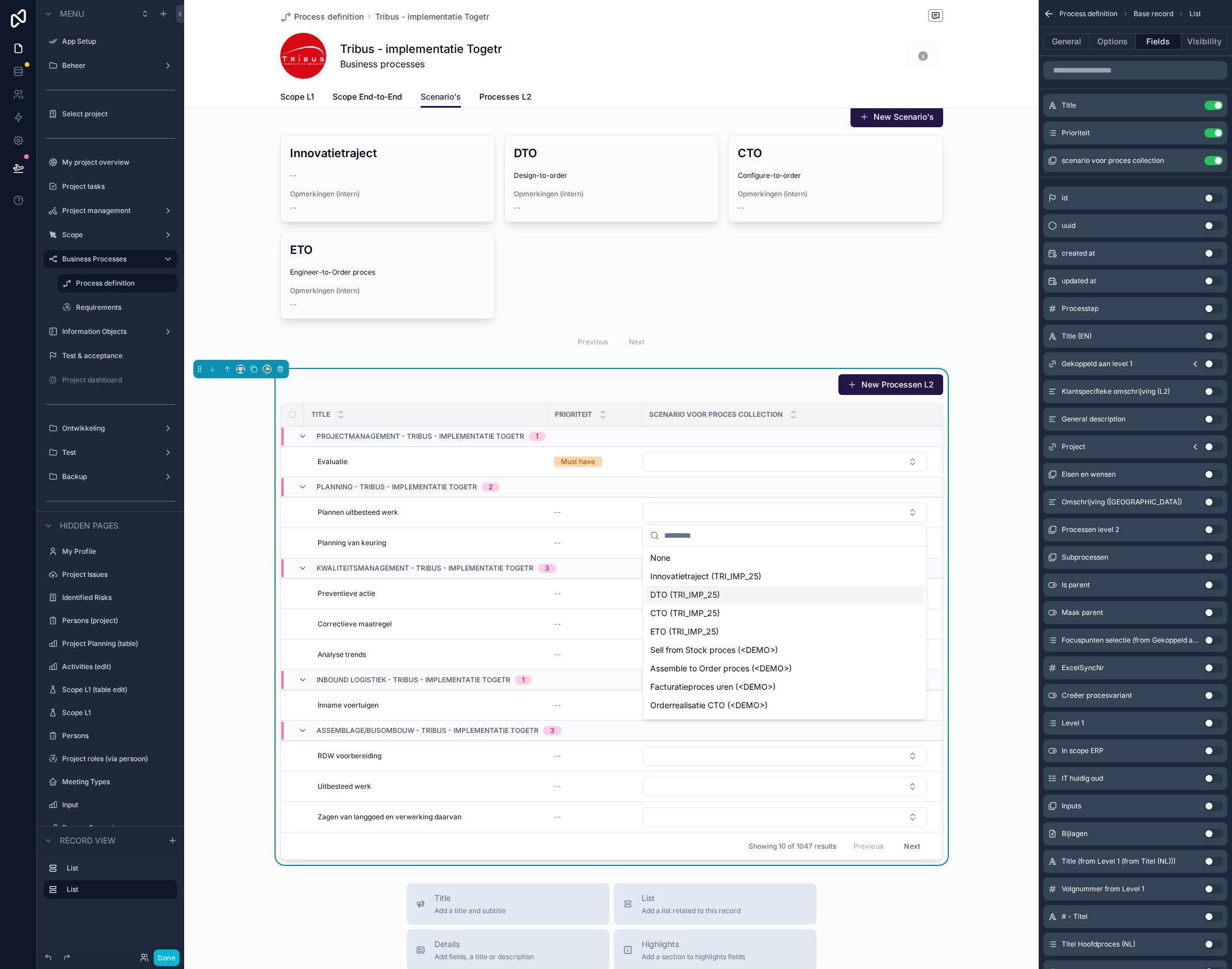
click at [727, 596] on div "DTO (TRI_IMP_25)" at bounding box center [785, 594] width 279 height 18
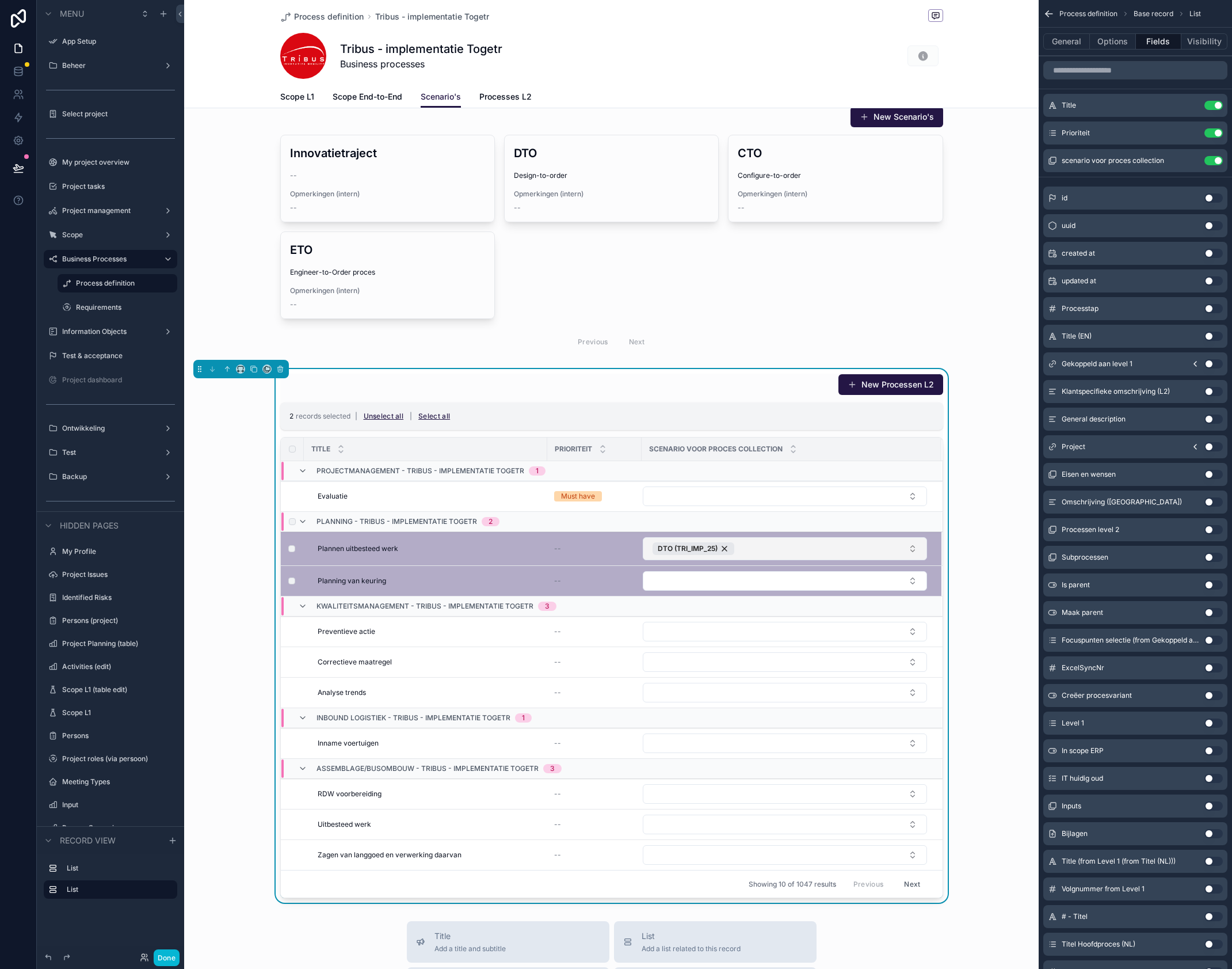
click at [895, 550] on button "DTO (TRI_IMP_25)" at bounding box center [785, 549] width 284 height 23
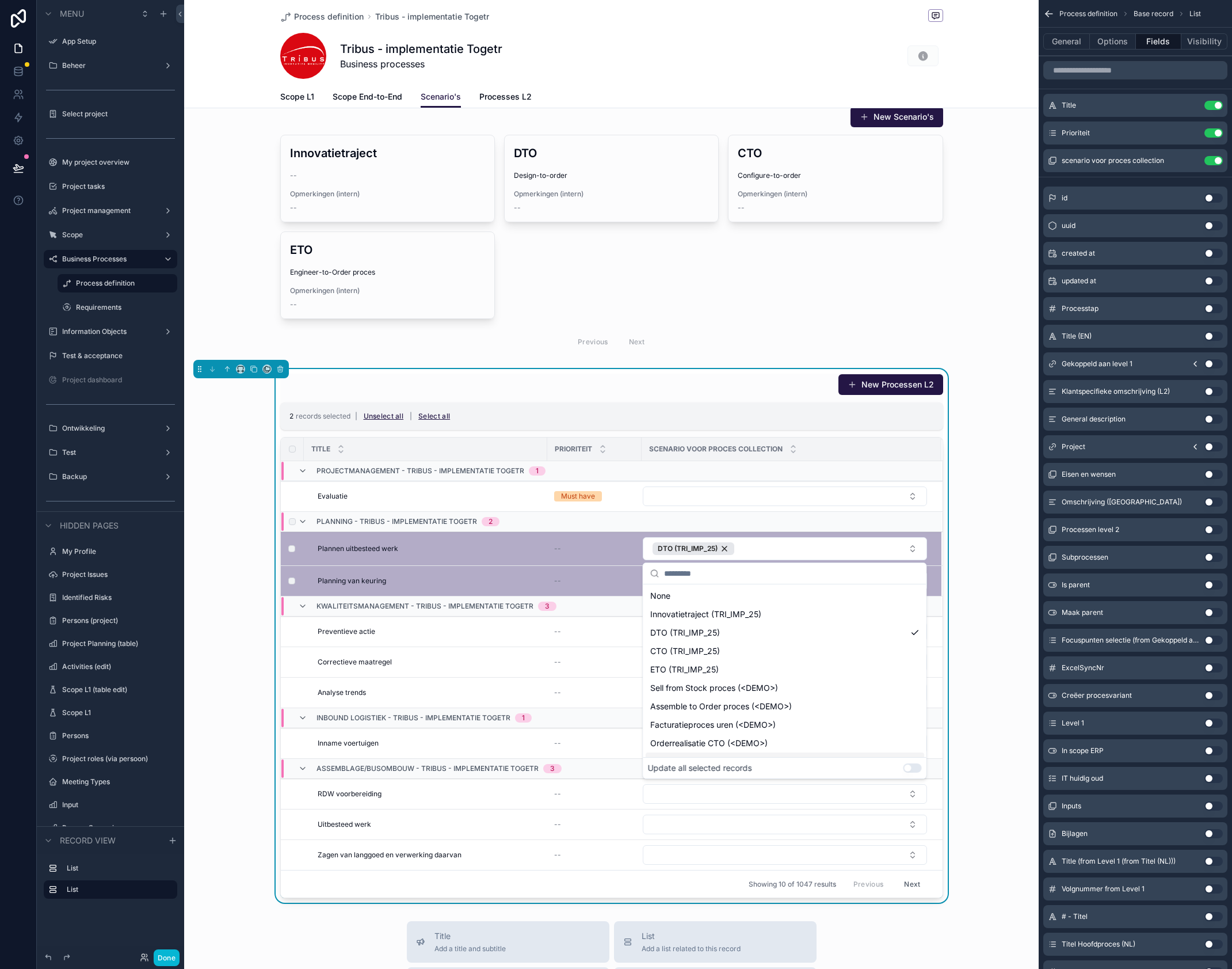
click at [910, 768] on button "Use setting" at bounding box center [912, 768] width 18 height 9
click at [745, 651] on div "CTO (TRI_IMP_25)" at bounding box center [785, 651] width 279 height 18
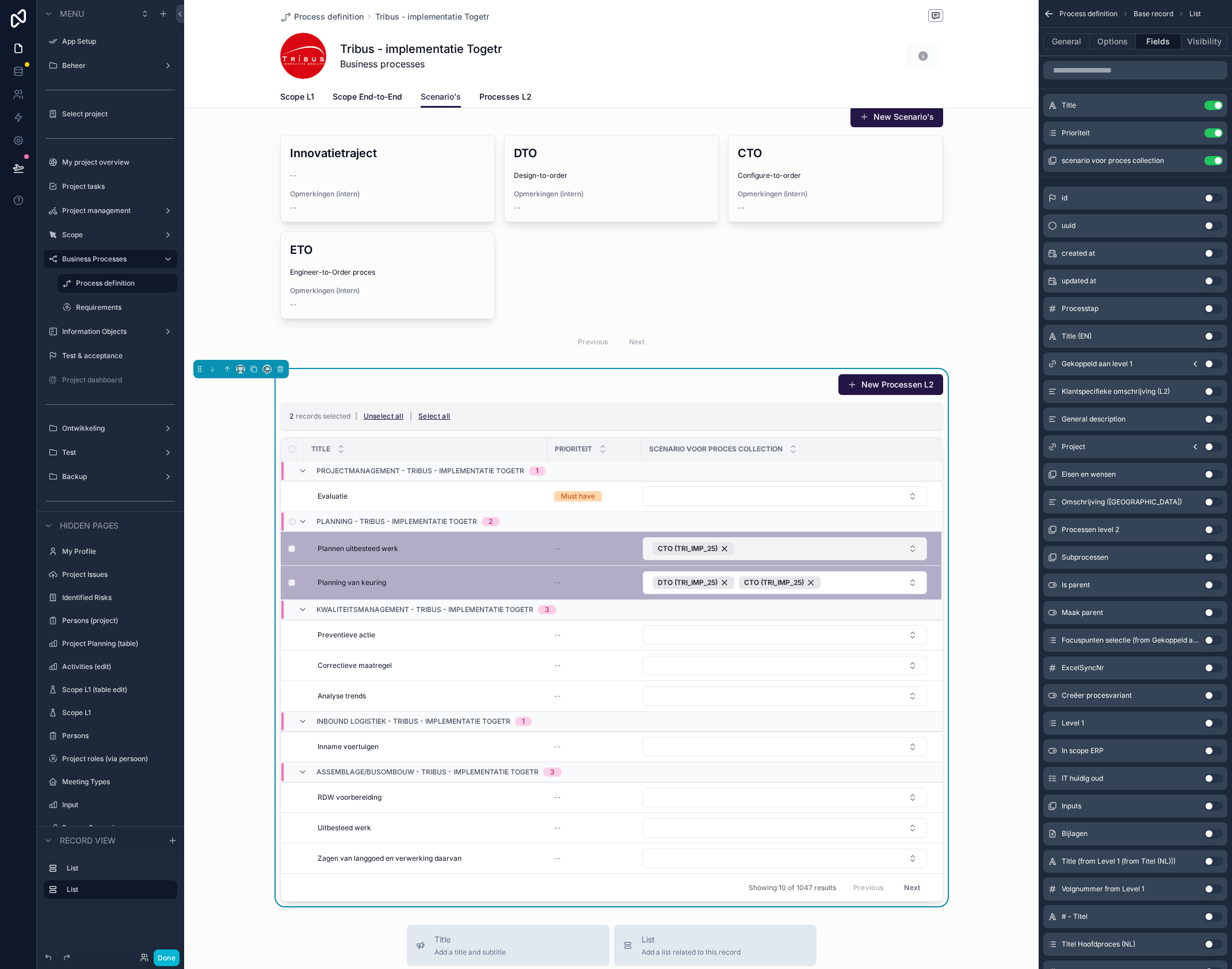
click at [911, 547] on button "CTO (TRI_IMP_25)" at bounding box center [785, 549] width 284 height 23
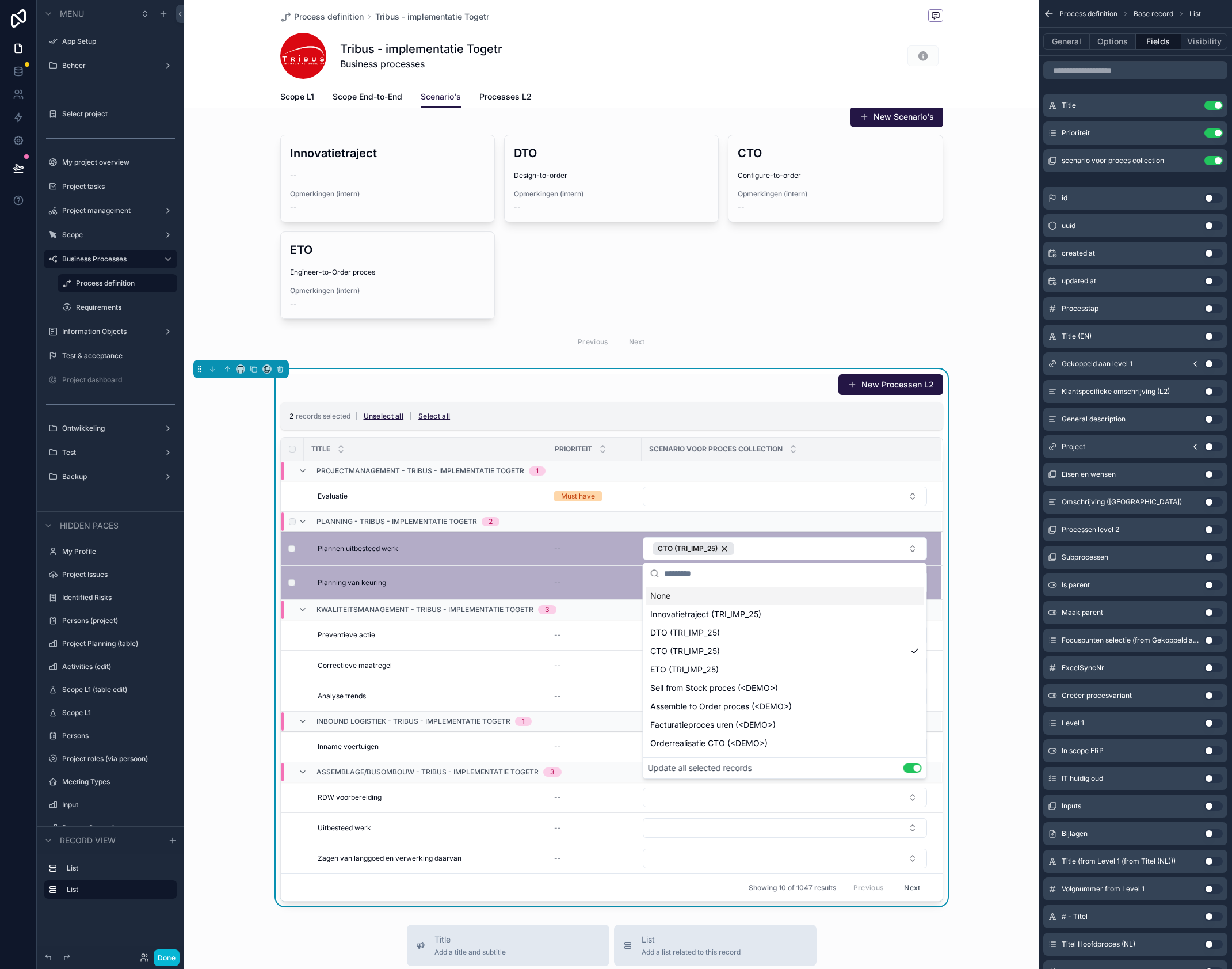
click at [957, 506] on div "New Processen L2 2 records selected | Unselect all | Select all Title Prioritei…" at bounding box center [612, 637] width 855 height 537
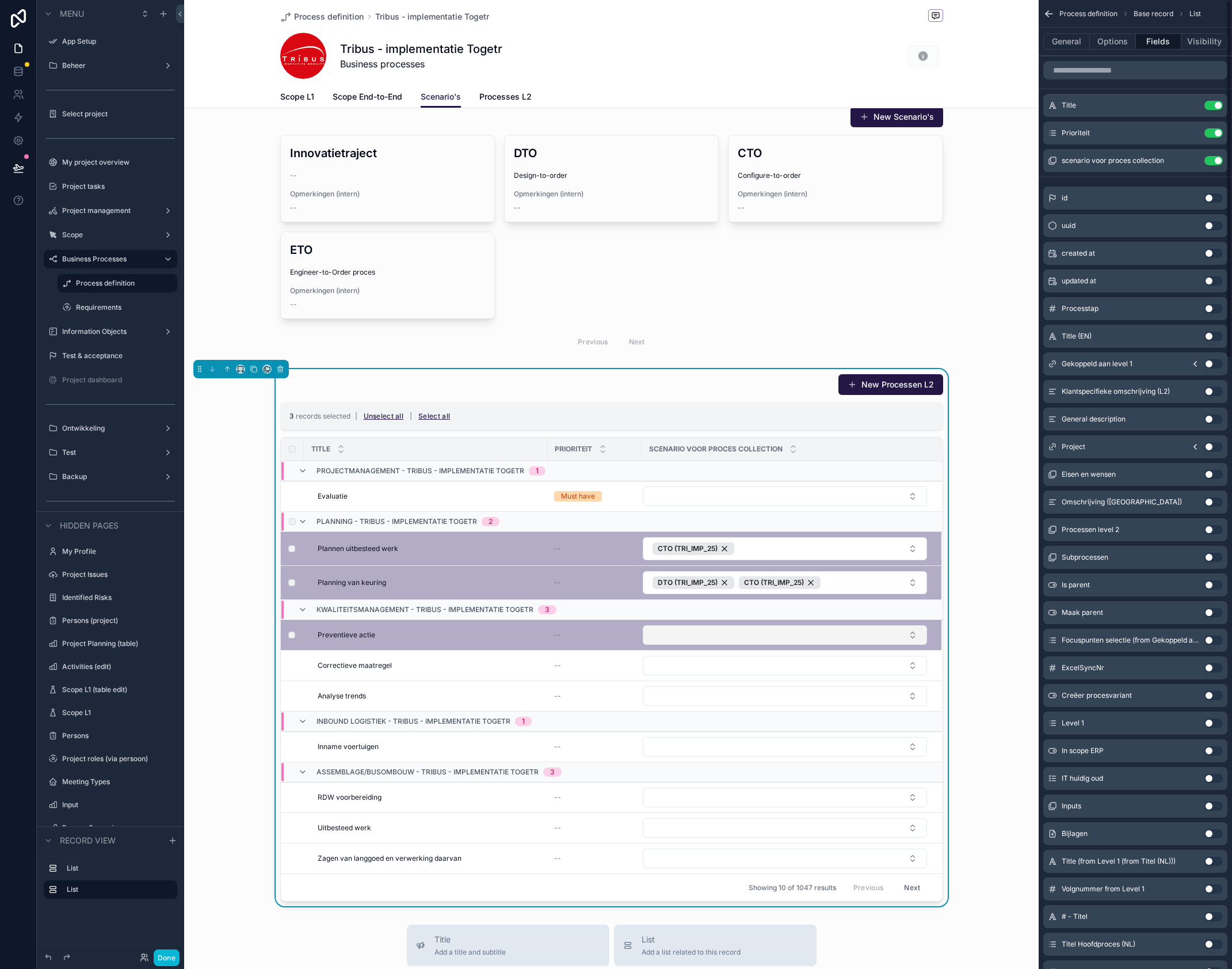
click at [898, 637] on button "Select Button" at bounding box center [785, 635] width 284 height 20
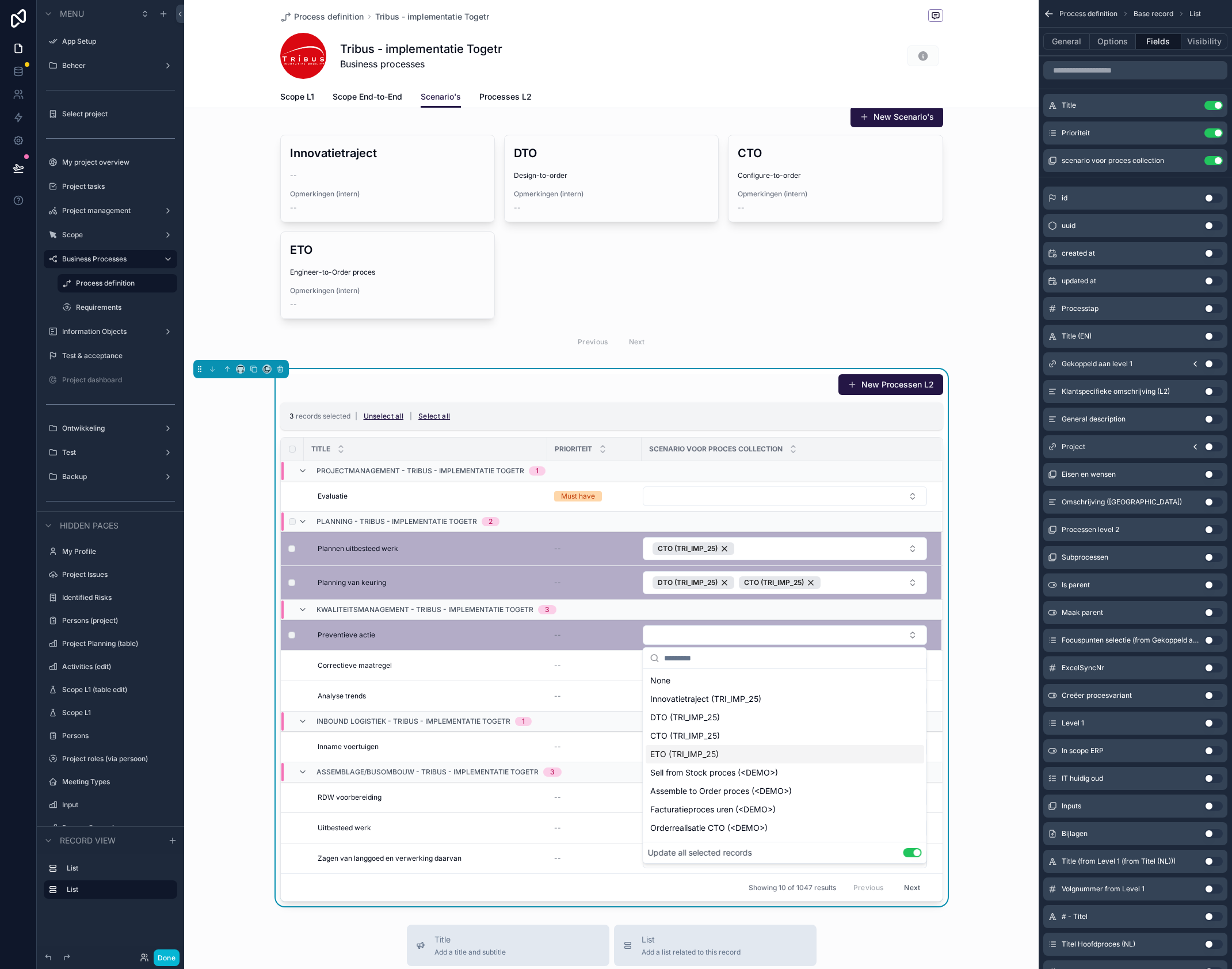
click at [682, 757] on span "ETO (TRI_IMP_25)" at bounding box center [684, 754] width 68 height 11
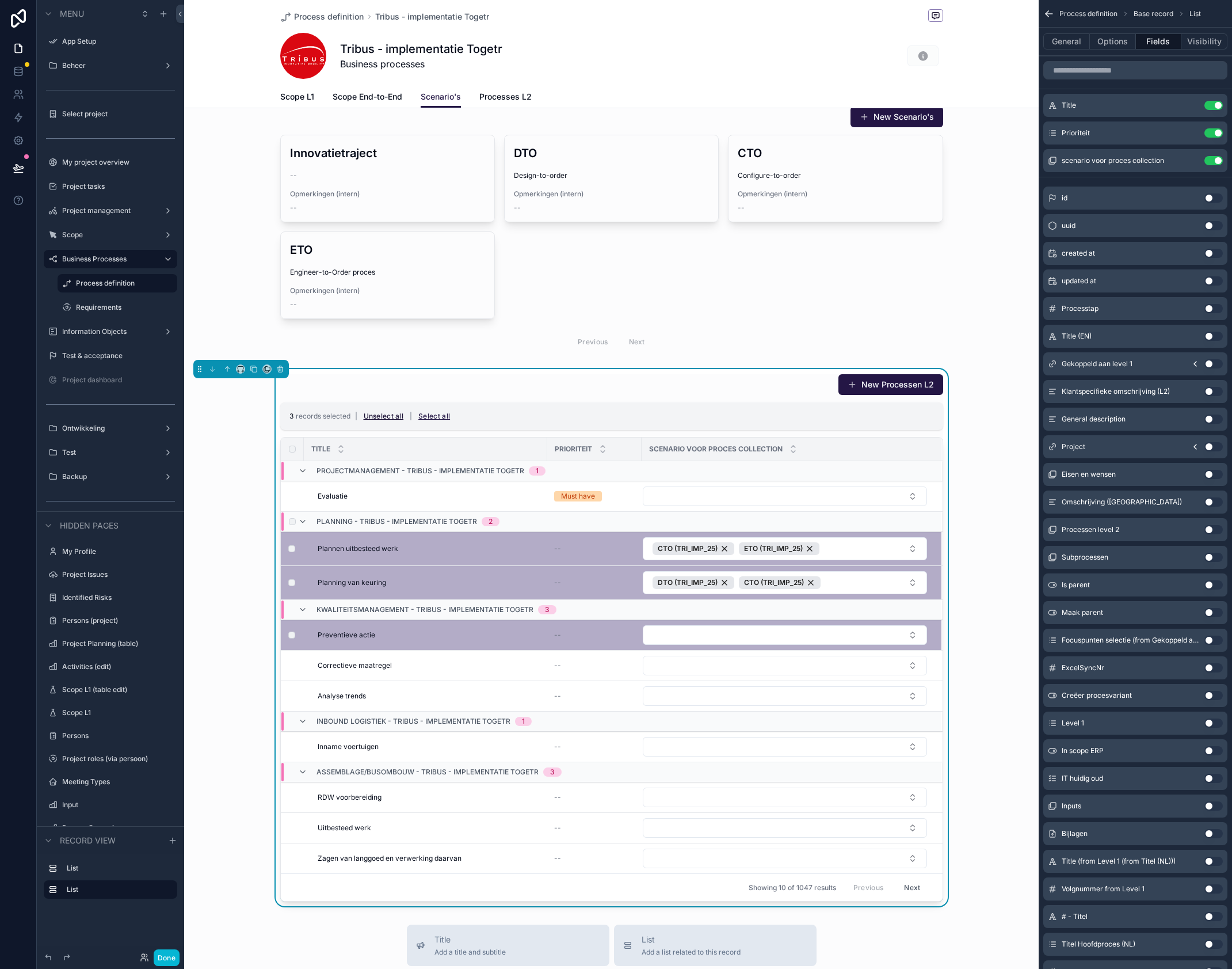
click at [398, 418] on button "Unselect all" at bounding box center [384, 416] width 49 height 18
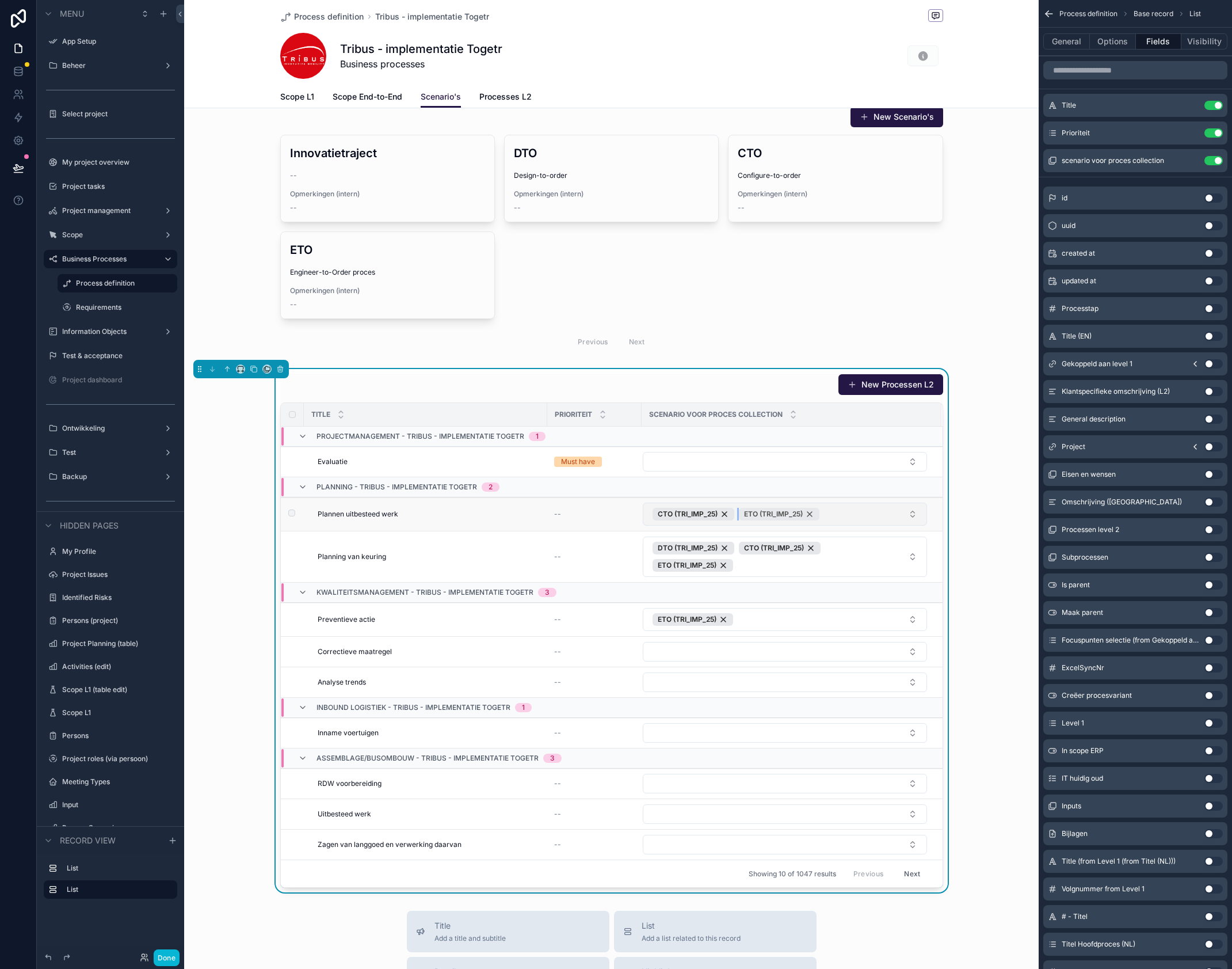
click at [812, 516] on div "ETO (TRI_IMP_25)" at bounding box center [779, 514] width 80 height 13
click at [811, 546] on div "CTO (TRI_IMP_25)" at bounding box center [779, 548] width 82 height 13
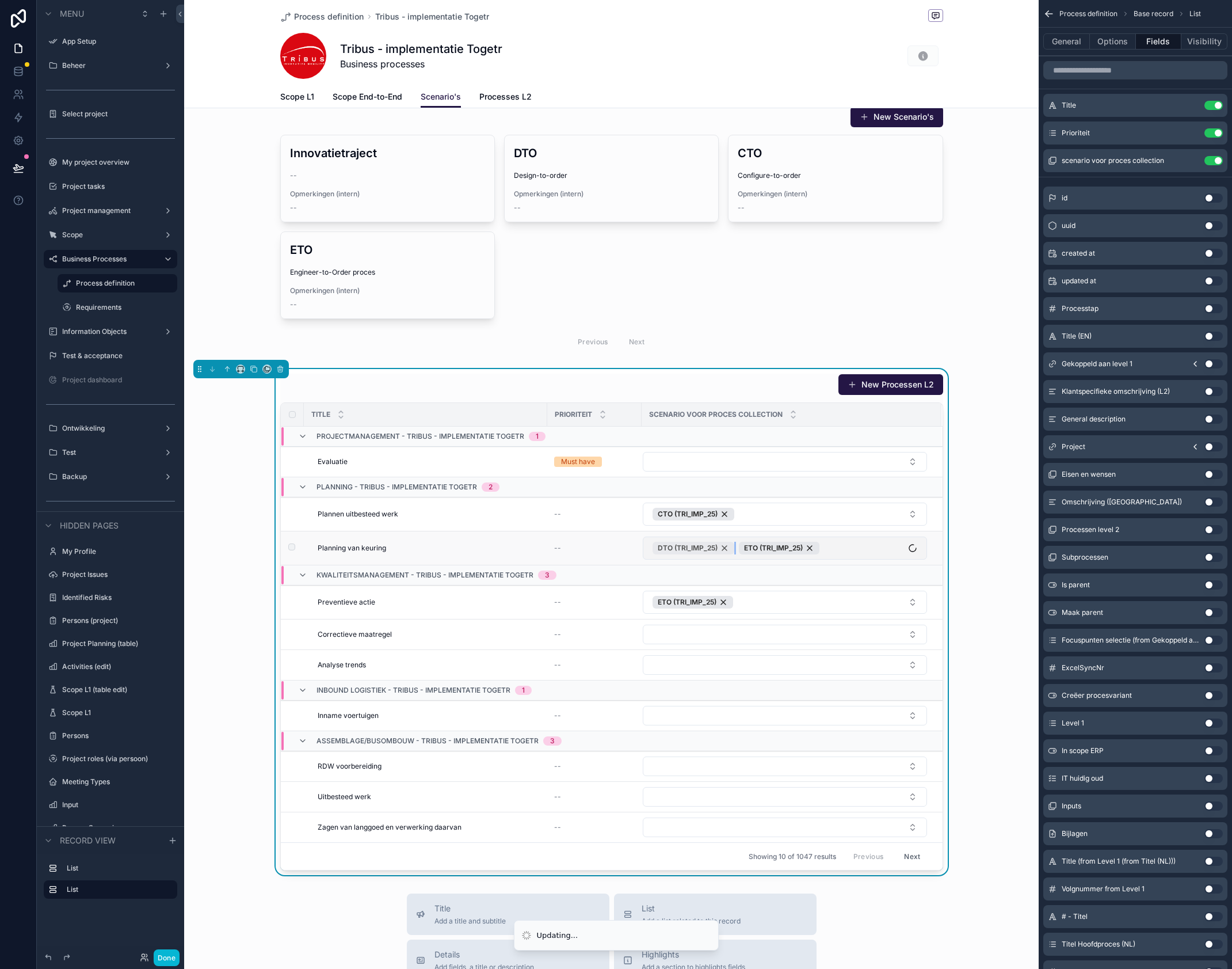
click at [729, 548] on div "DTO (TRI_IMP_25)" at bounding box center [693, 548] width 82 height 13
click at [726, 513] on div "CTO (TRI_IMP_25)" at bounding box center [693, 514] width 82 height 13
click at [726, 544] on div "ETO (TRI_IMP_25)" at bounding box center [693, 544] width 80 height 13
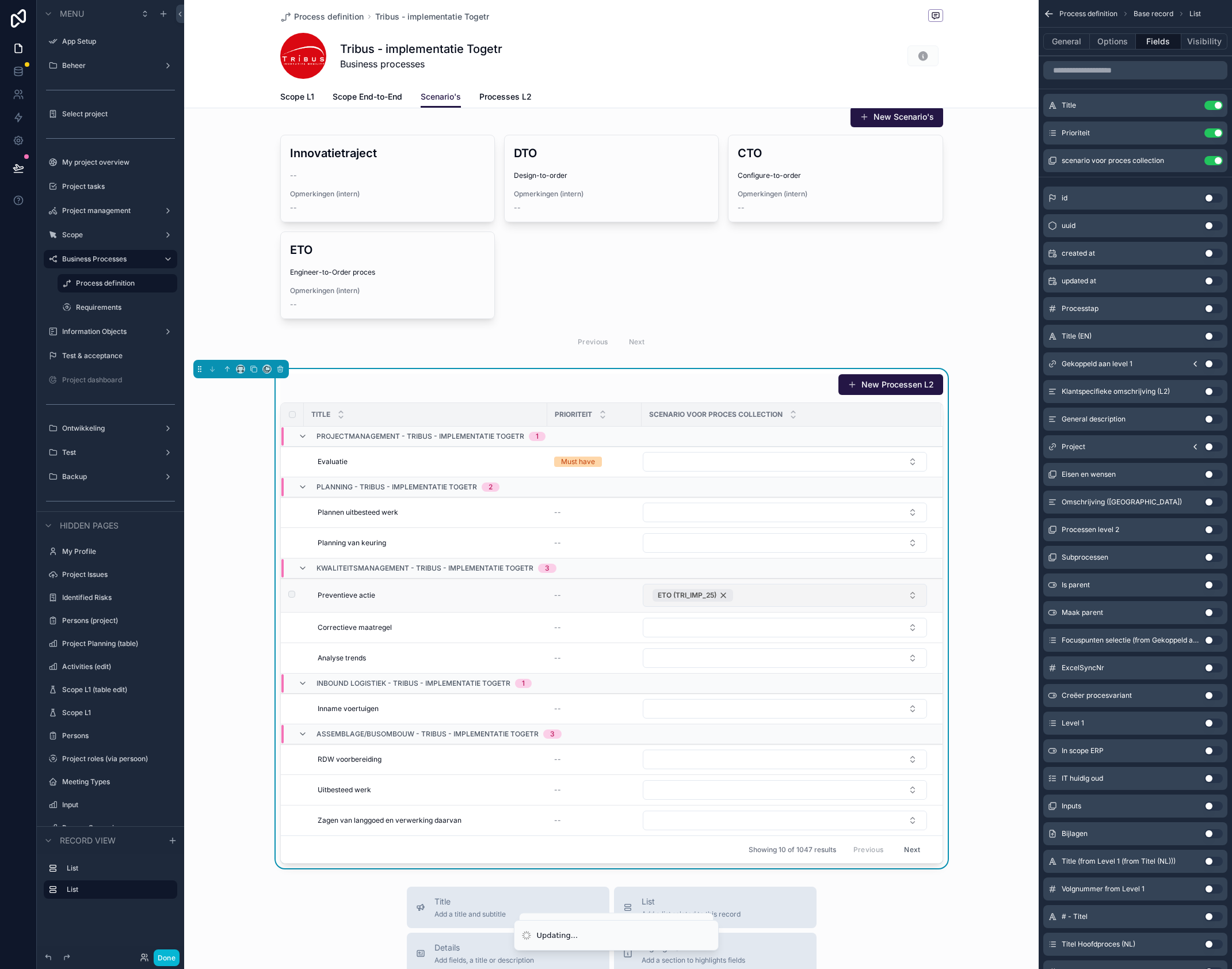
click at [726, 596] on div "ETO (TRI_IMP_25)" at bounding box center [693, 595] width 80 height 13
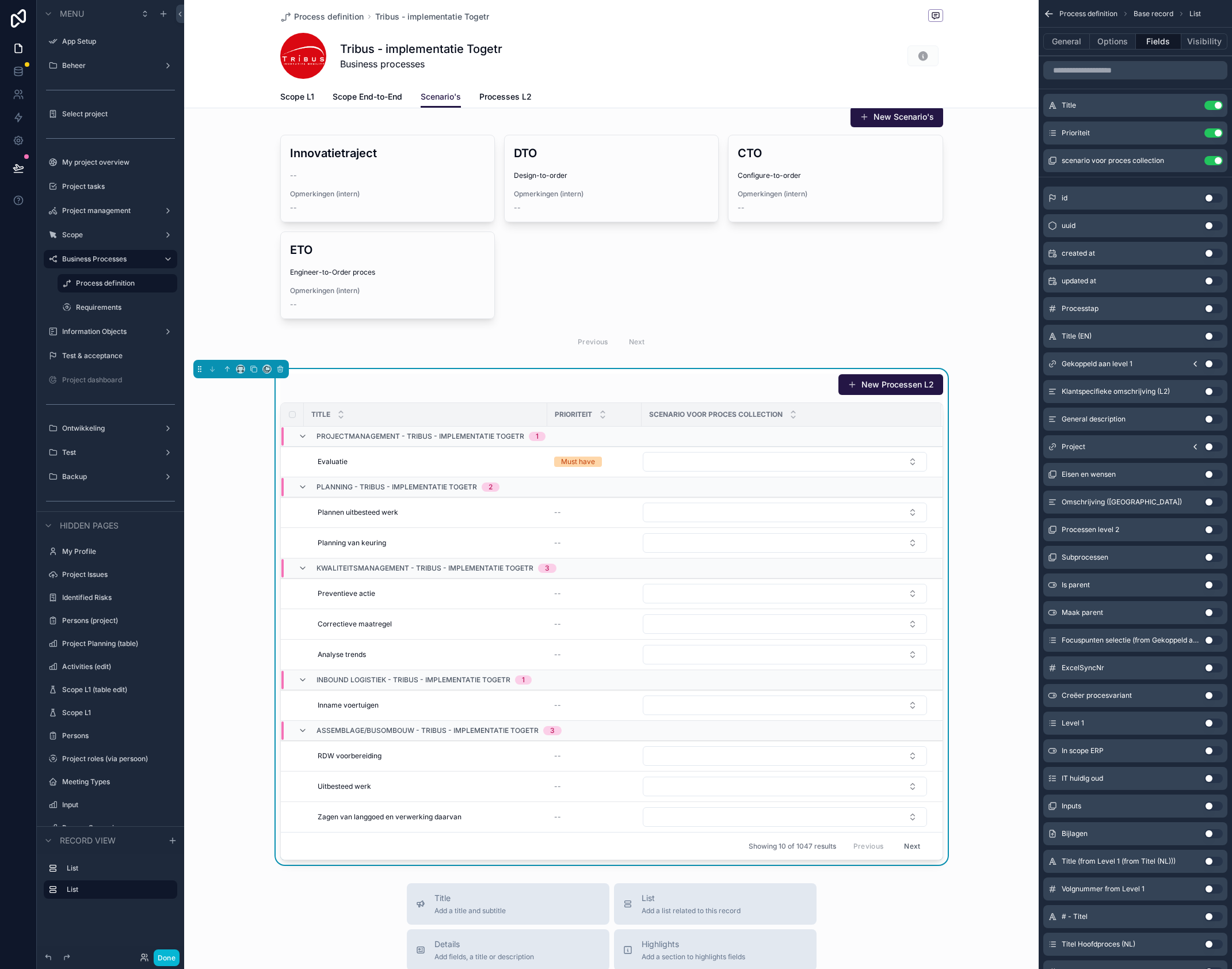
click at [1010, 483] on div "New Processen L2 Title Prioriteit Scenario voor proces collection Projectmanage…" at bounding box center [612, 617] width 855 height 496
click at [638, 409] on div "Prioriteit" at bounding box center [594, 414] width 93 height 22
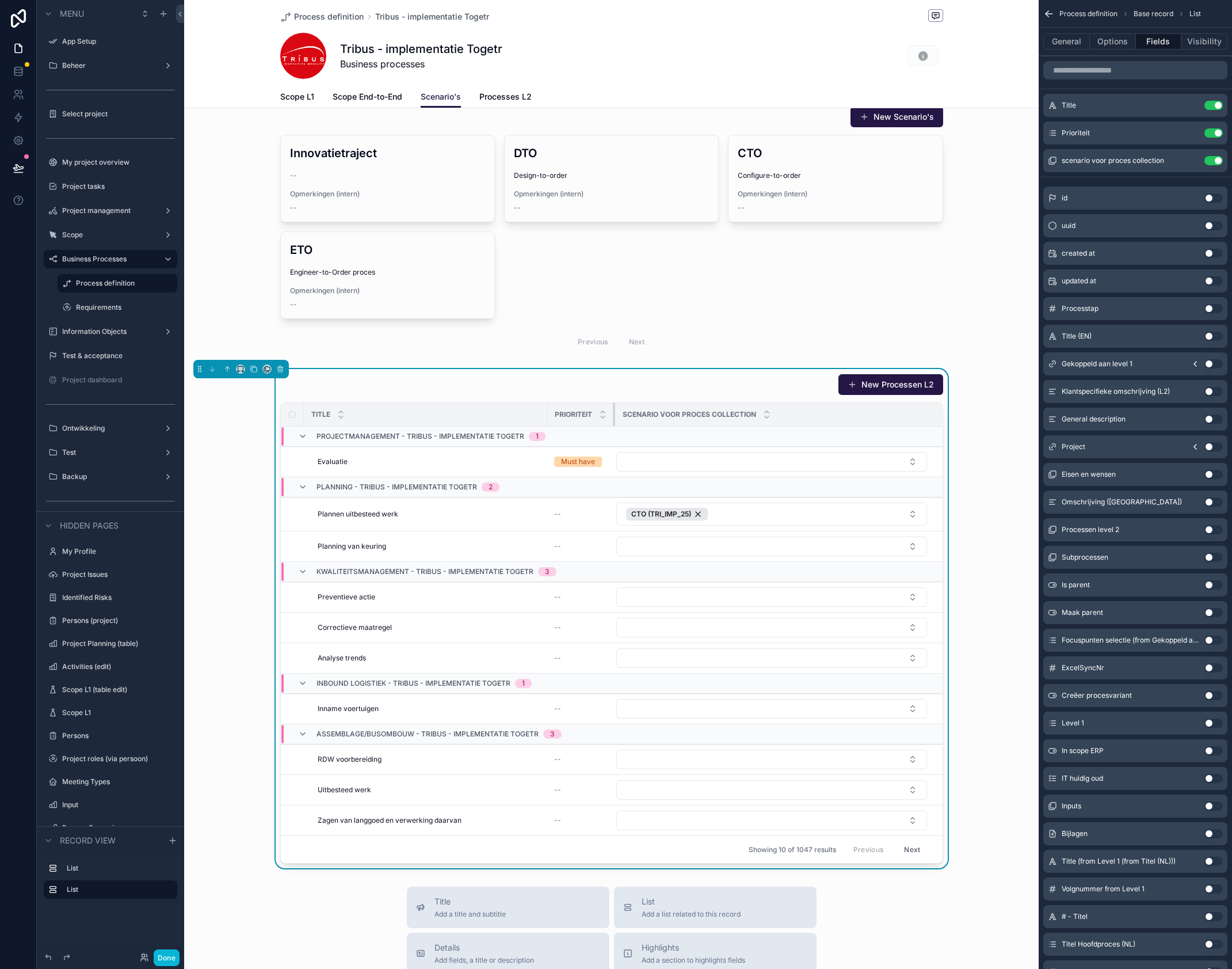
drag, startPoint x: 622, startPoint y: 411, endPoint x: 613, endPoint y: 411, distance: 9.0
click at [613, 411] on div "scrollable content" at bounding box center [615, 414] width 5 height 23
click at [721, 515] on button "CTO (TRI_IMP_25)" at bounding box center [771, 514] width 310 height 23
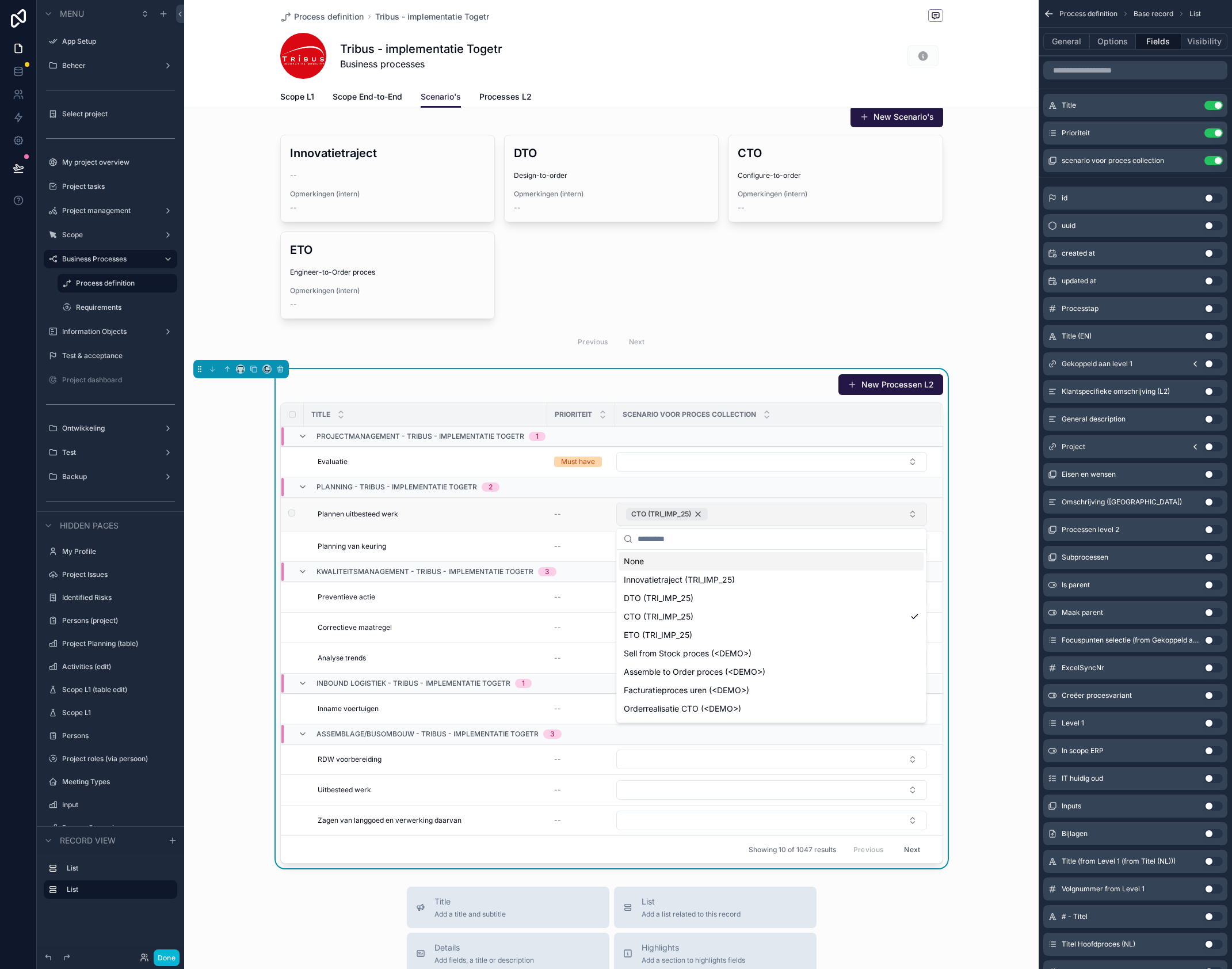
click at [699, 513] on div "CTO (TRI_IMP_25)" at bounding box center [667, 514] width 82 height 13
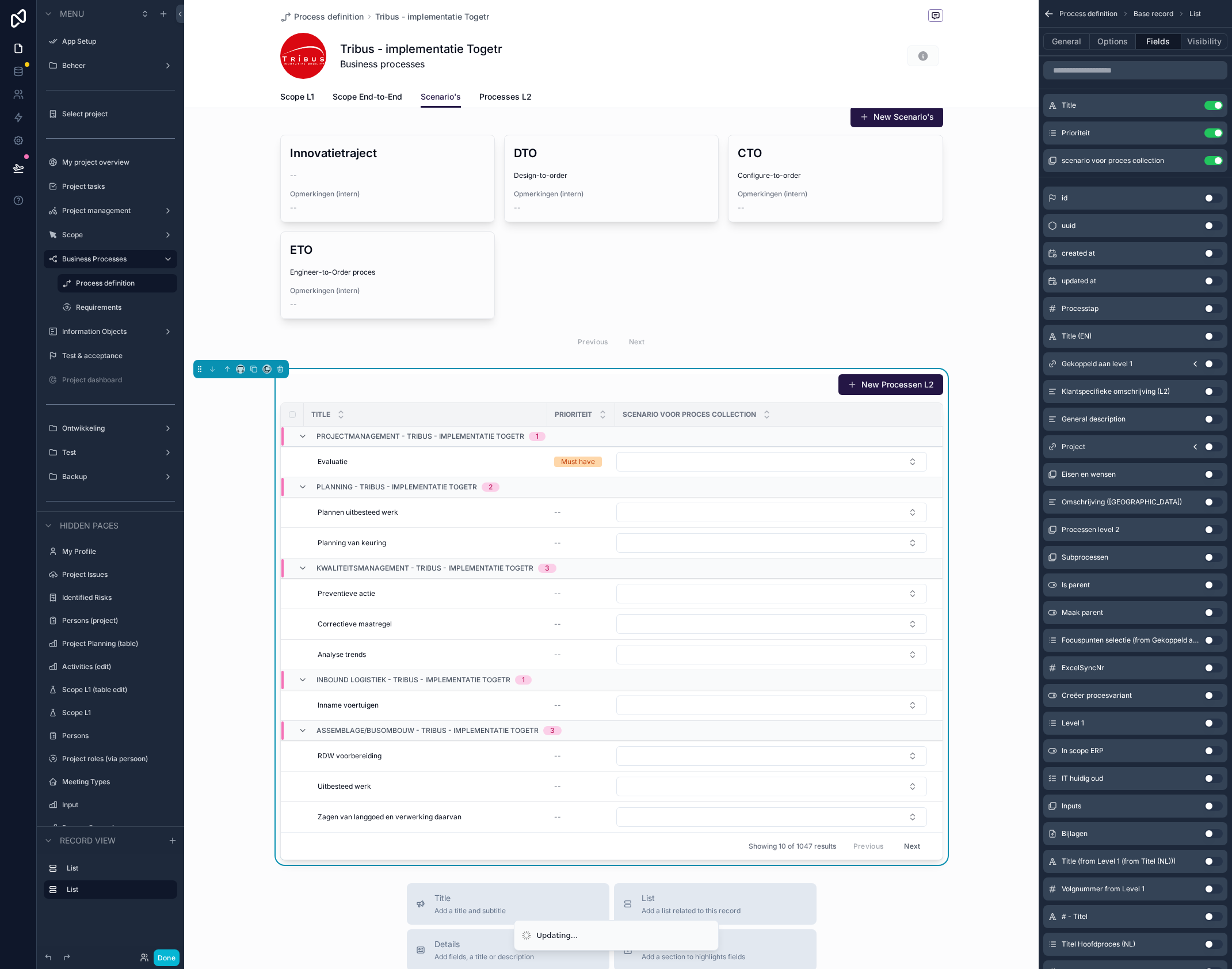
click at [991, 457] on div "New Processen L2 Title Prioriteit Scenario voor proces collection Projectmanage…" at bounding box center [612, 617] width 855 height 496
click at [1069, 37] on button "General" at bounding box center [1067, 41] width 46 height 16
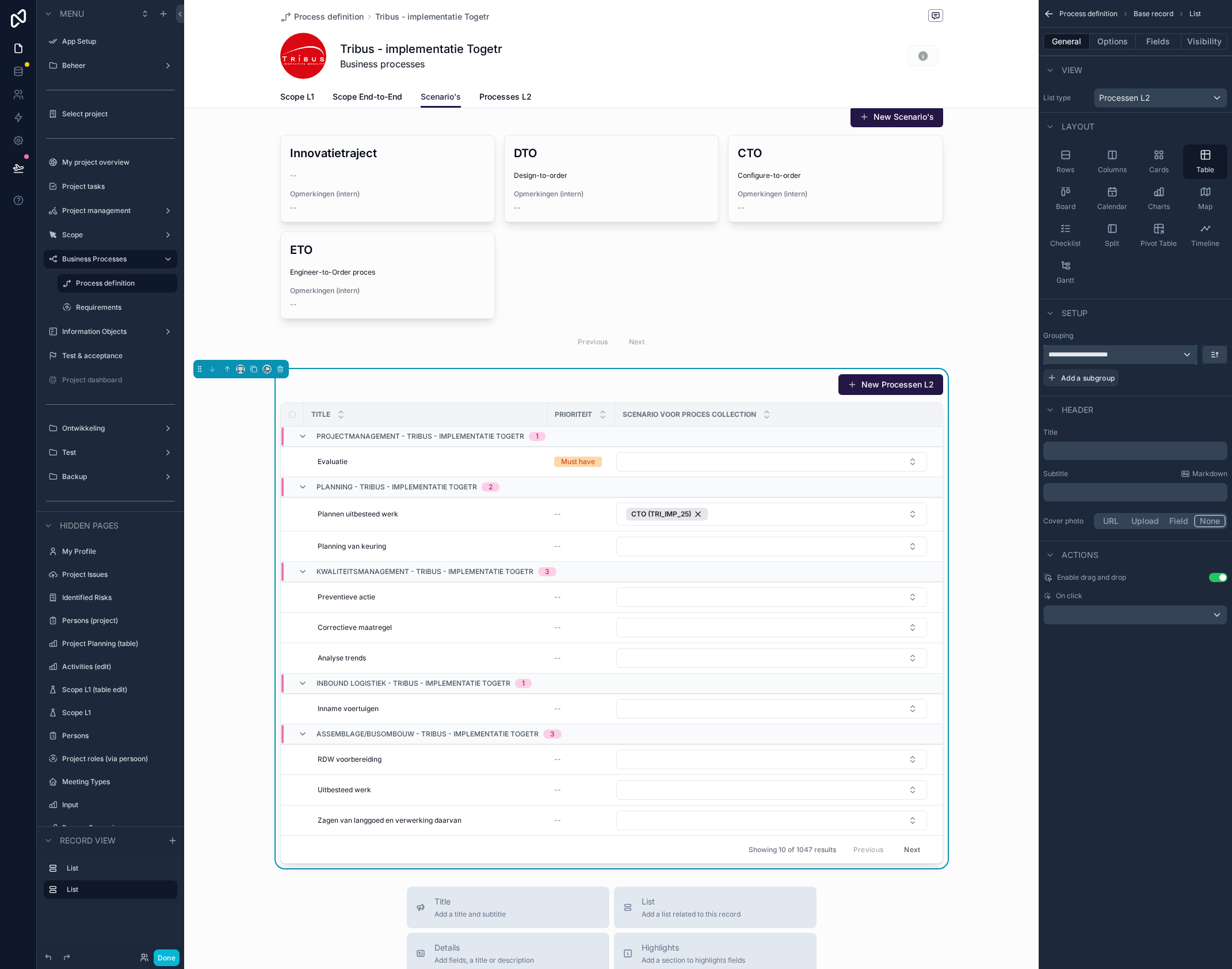
click at [1188, 354] on div "**********" at bounding box center [1120, 354] width 153 height 18
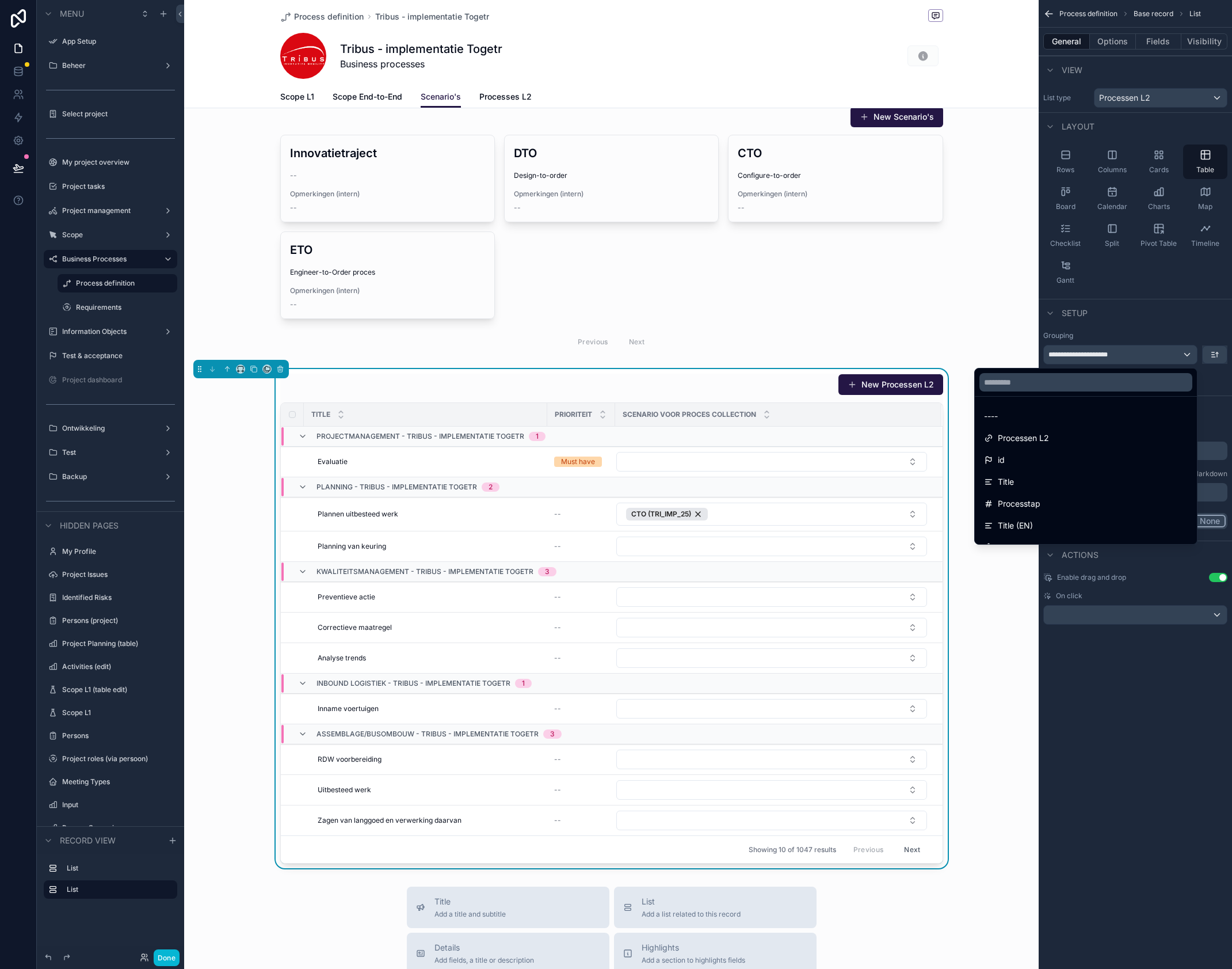
click at [1187, 325] on div "scrollable content" at bounding box center [616, 484] width 1232 height 969
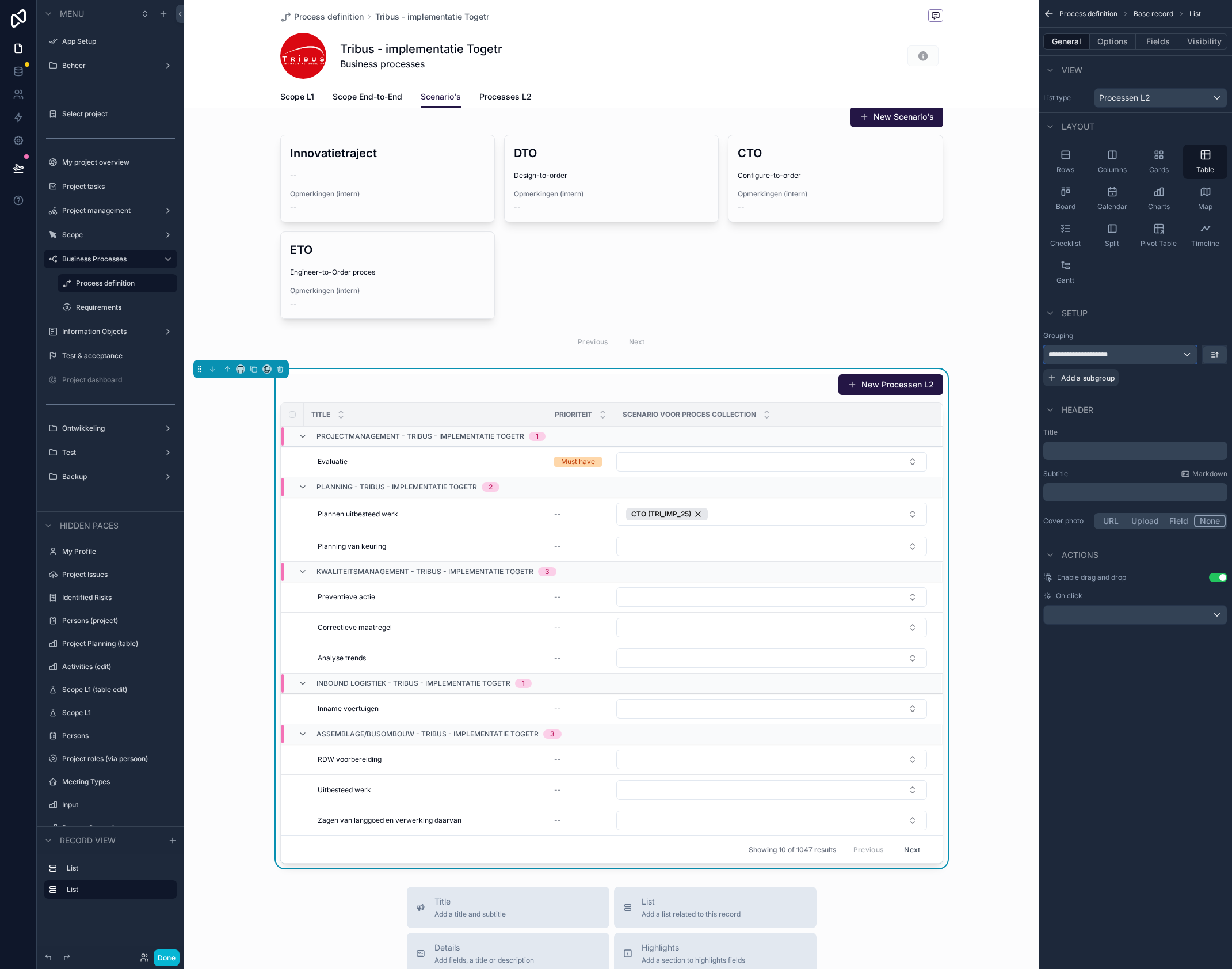
click at [1183, 357] on div "**********" at bounding box center [1120, 354] width 153 height 18
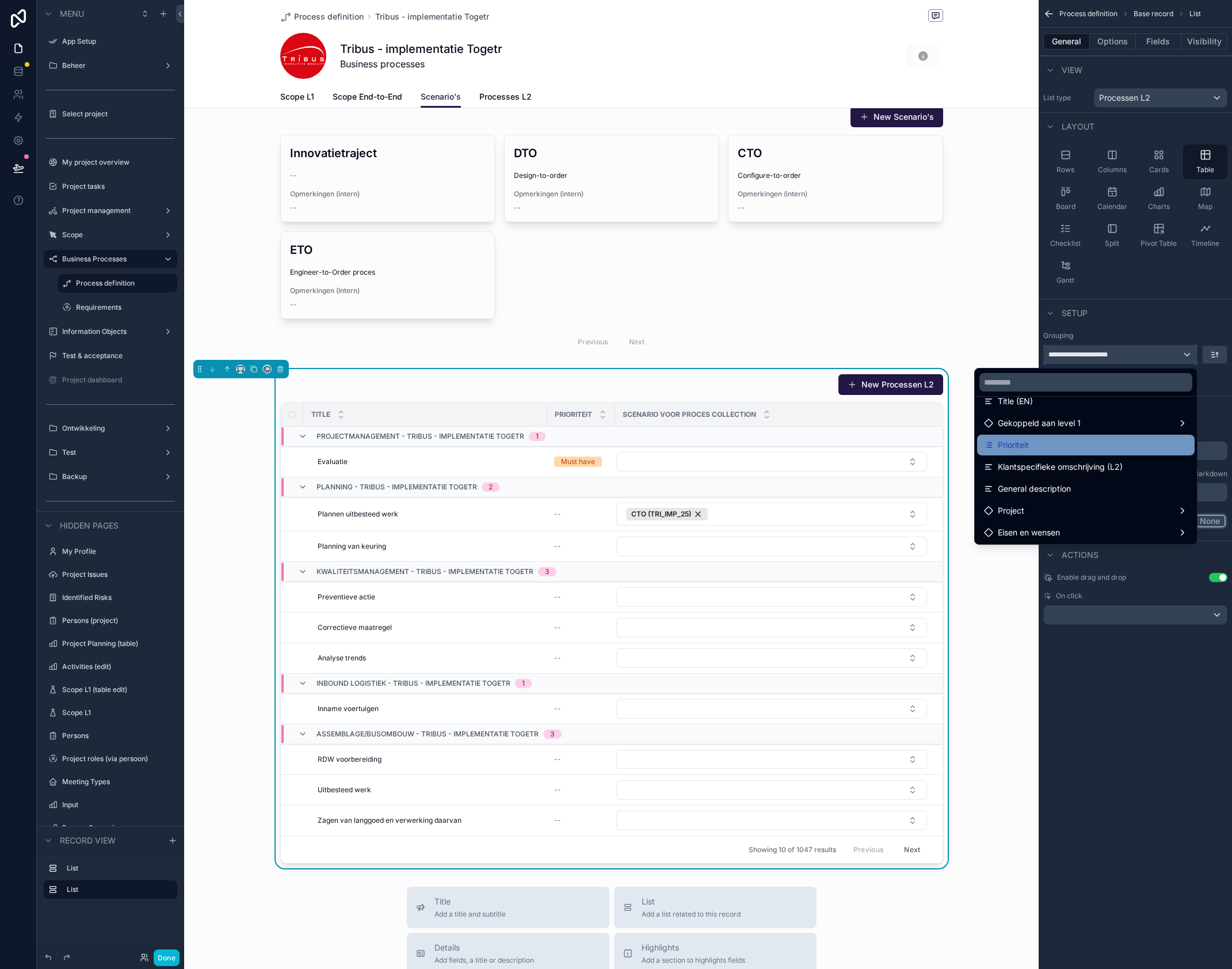
scroll to position [126, 0]
click at [1062, 423] on span "Gekoppeld aan level 1" at bounding box center [1039, 421] width 83 height 14
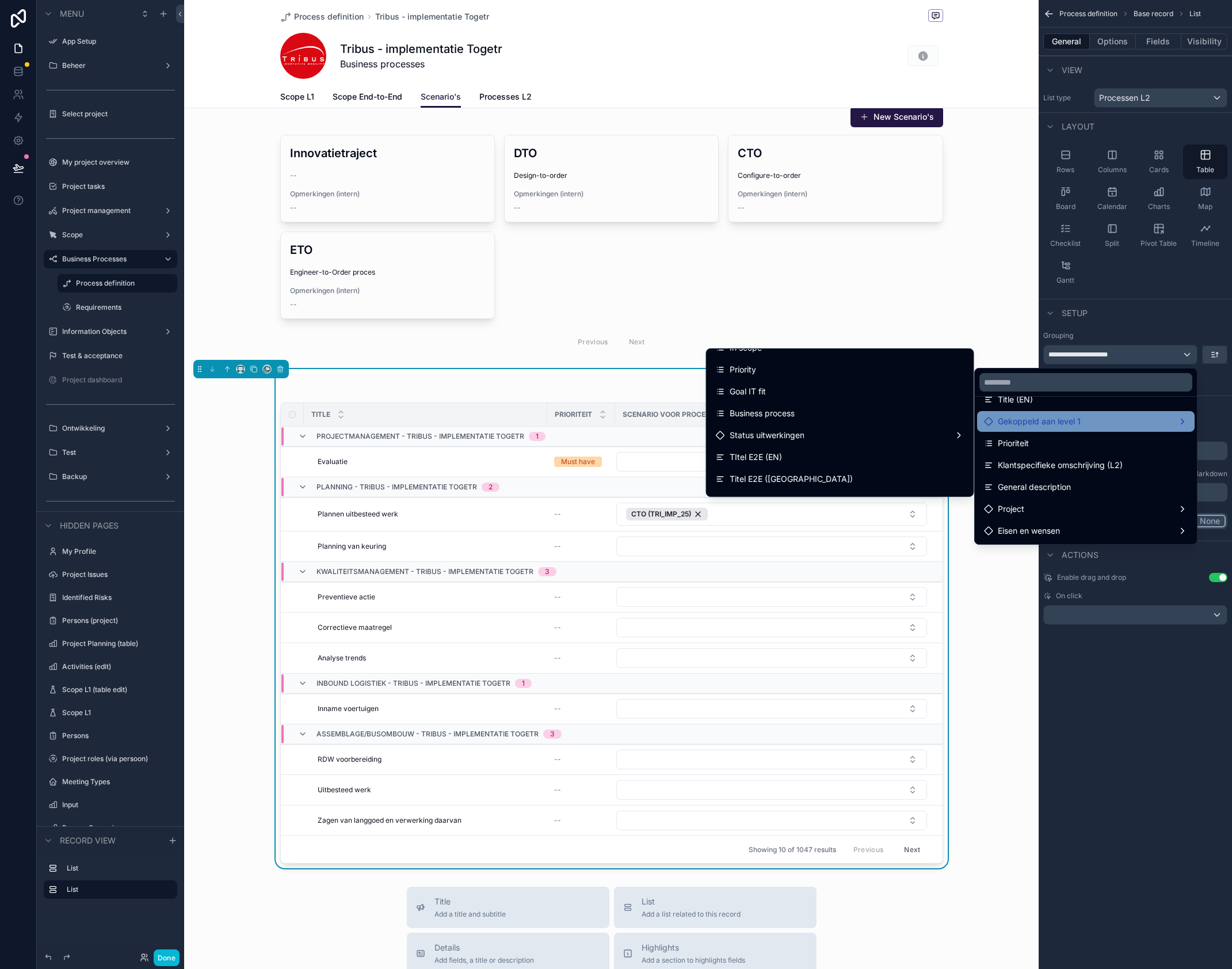
scroll to position [0, 0]
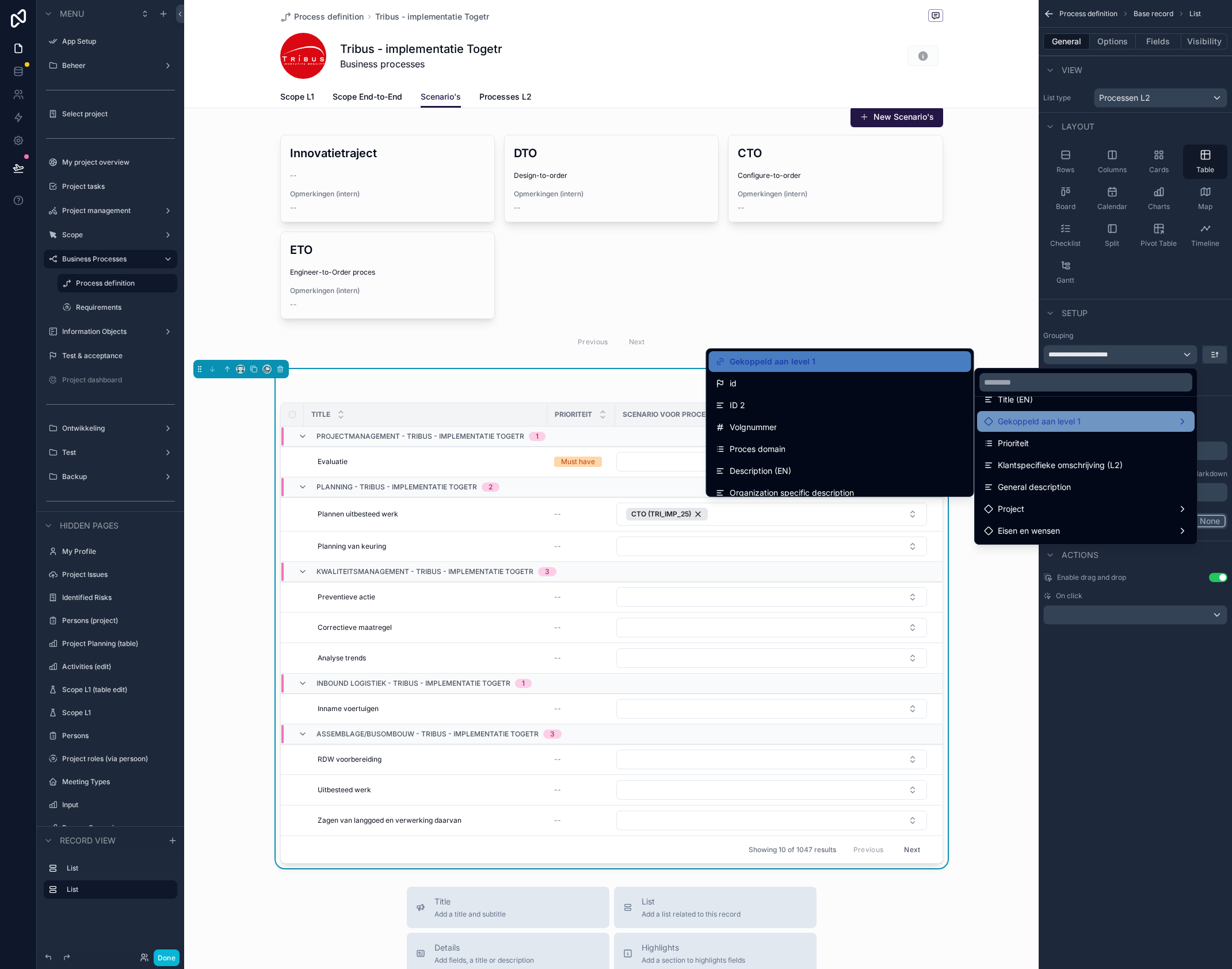
click at [991, 270] on div "scrollable content" at bounding box center [612, 230] width 855 height 258
